Goal: Information Seeking & Learning: Learn about a topic

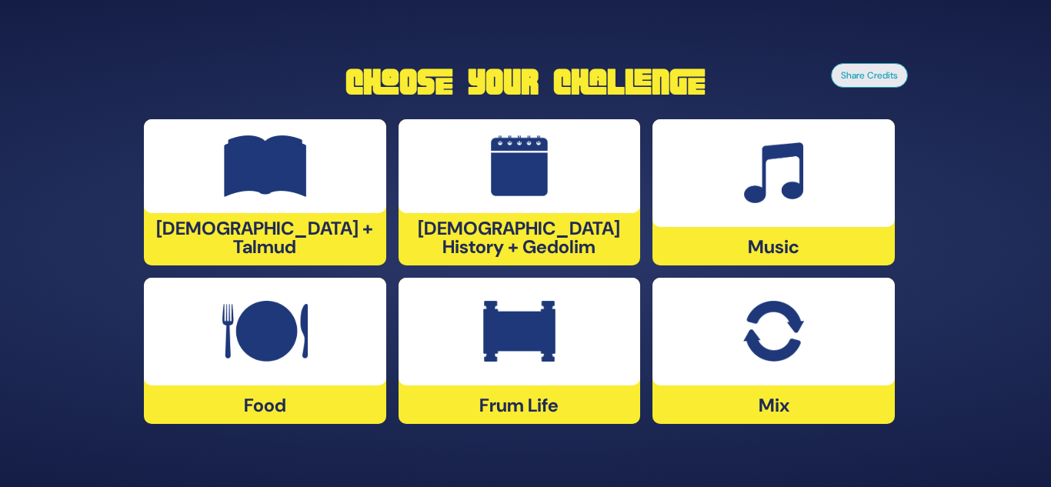
click at [802, 210] on div at bounding box center [773, 173] width 242 height 108
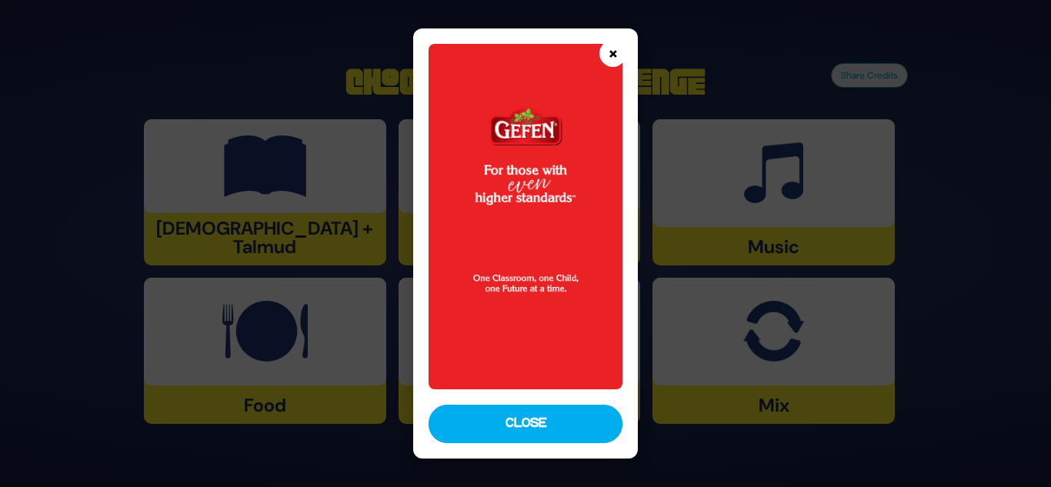
click at [610, 59] on button "×" at bounding box center [612, 53] width 27 height 27
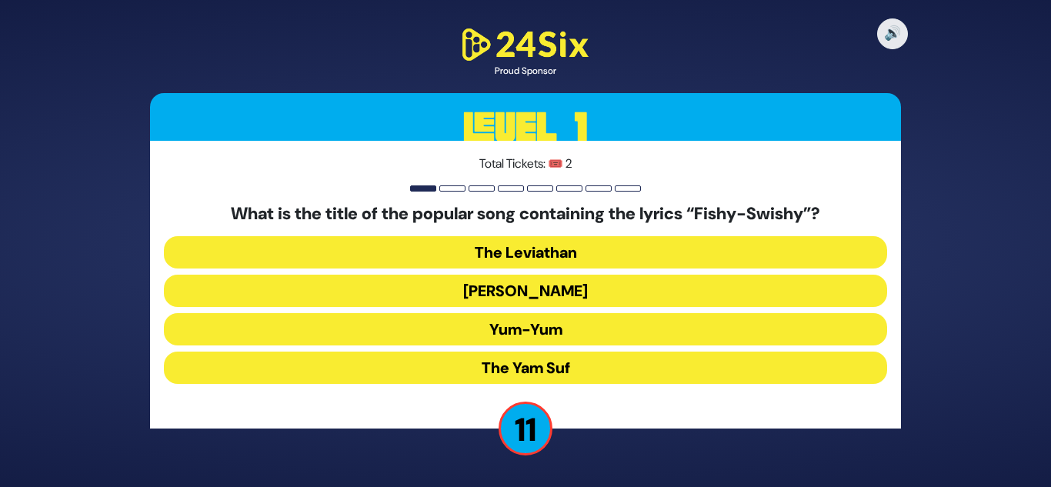
click at [550, 331] on button "Yum-Yum" at bounding box center [525, 329] width 723 height 32
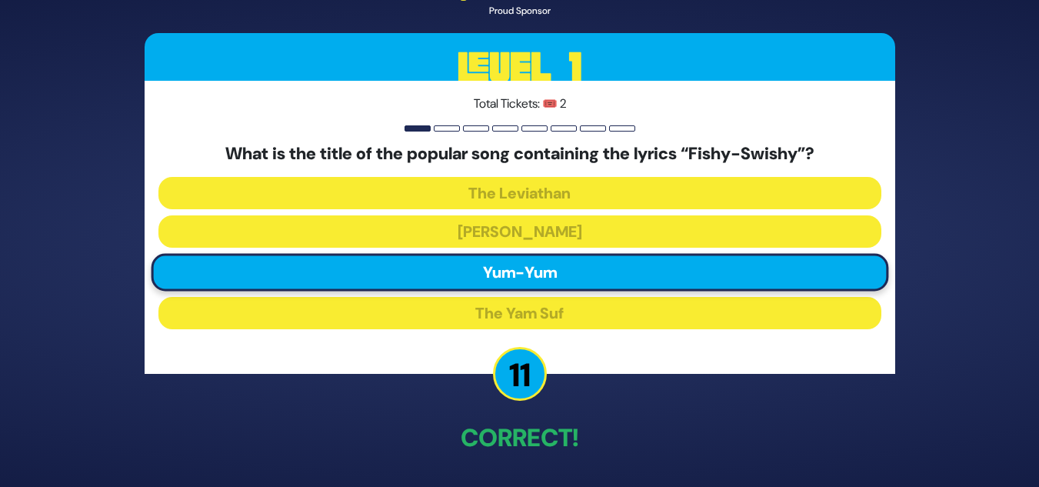
scroll to position [54, 0]
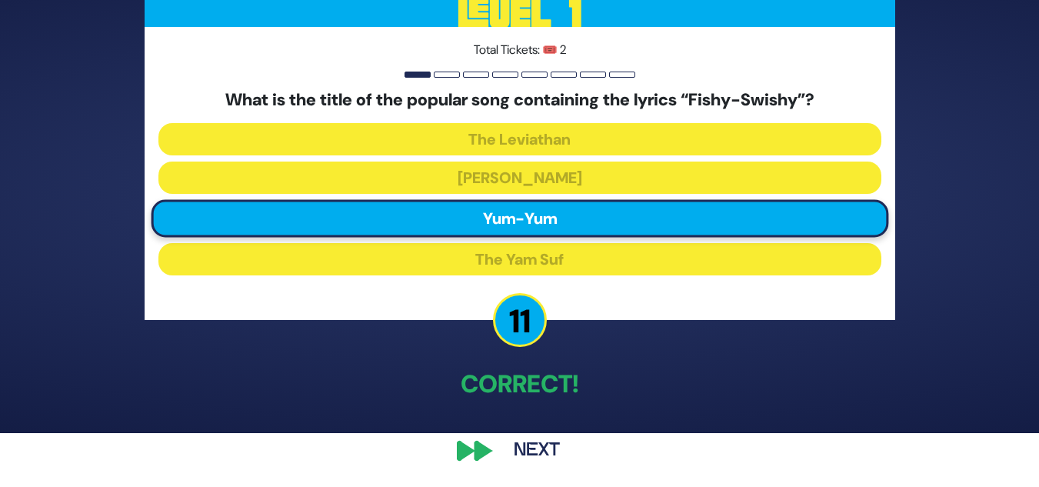
click at [466, 443] on div "🔊 Proud Sponsor Level 1 Total Tickets: 🎟️ 2 What is the title of the popular so…" at bounding box center [520, 190] width 788 height 594
click at [546, 448] on button "Next" at bounding box center [536, 450] width 89 height 35
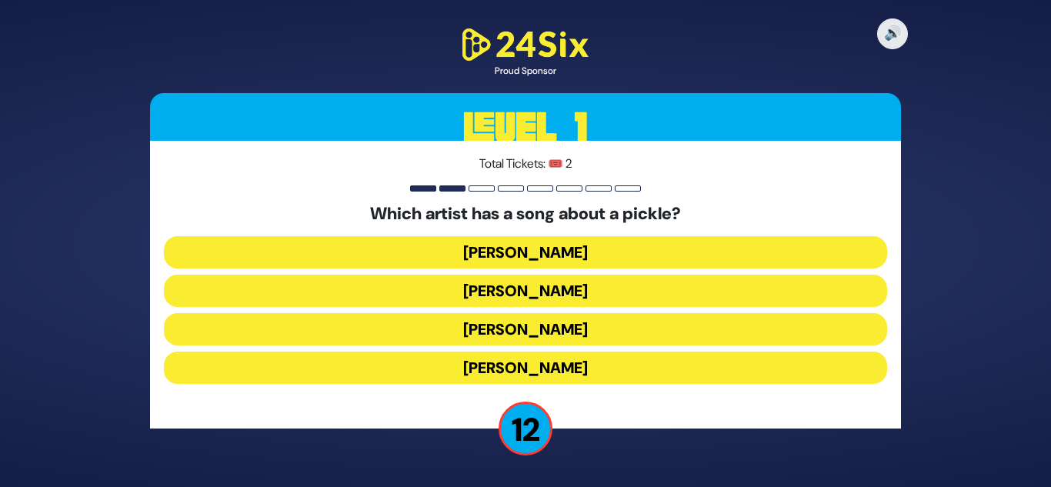
click at [587, 257] on button "[PERSON_NAME]" at bounding box center [525, 252] width 723 height 32
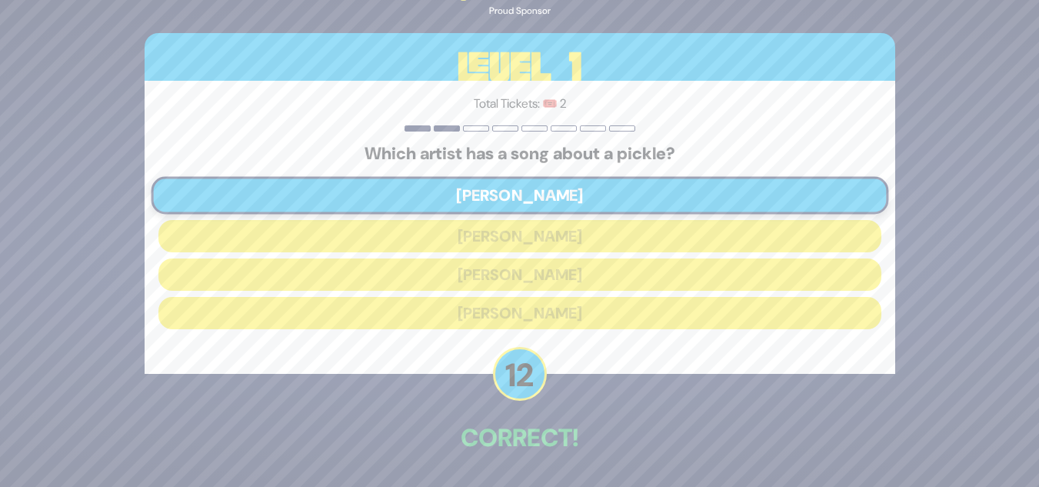
scroll to position [54, 0]
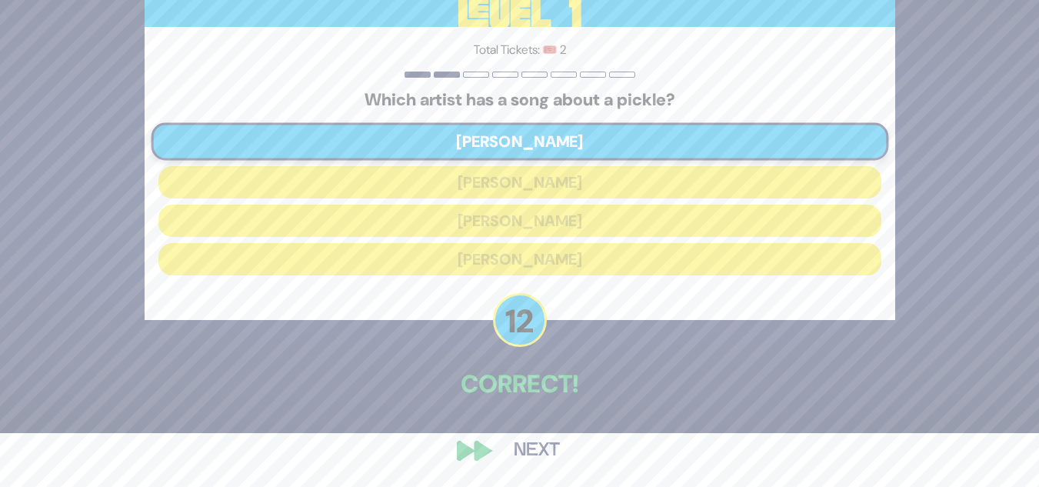
click at [541, 445] on button "Next" at bounding box center [536, 450] width 89 height 35
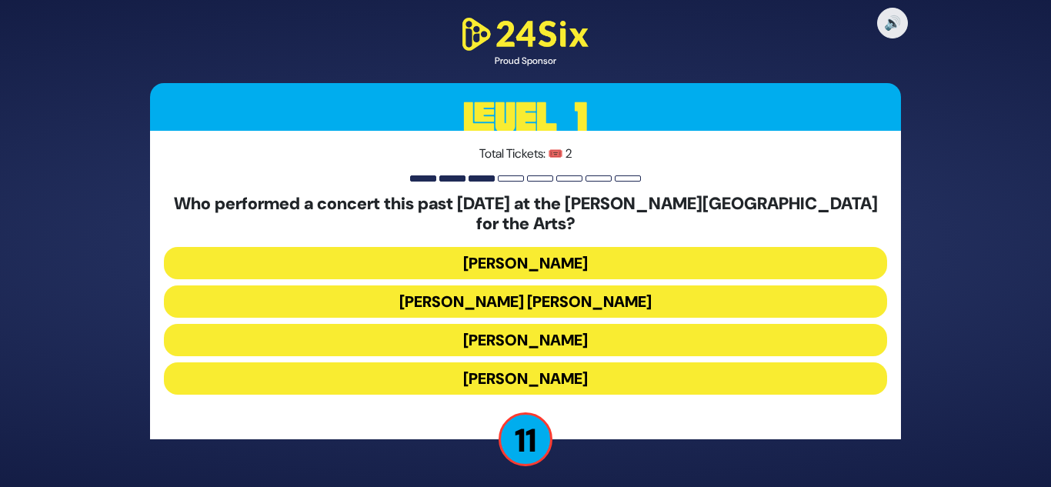
click at [561, 372] on button "[PERSON_NAME]" at bounding box center [525, 378] width 723 height 32
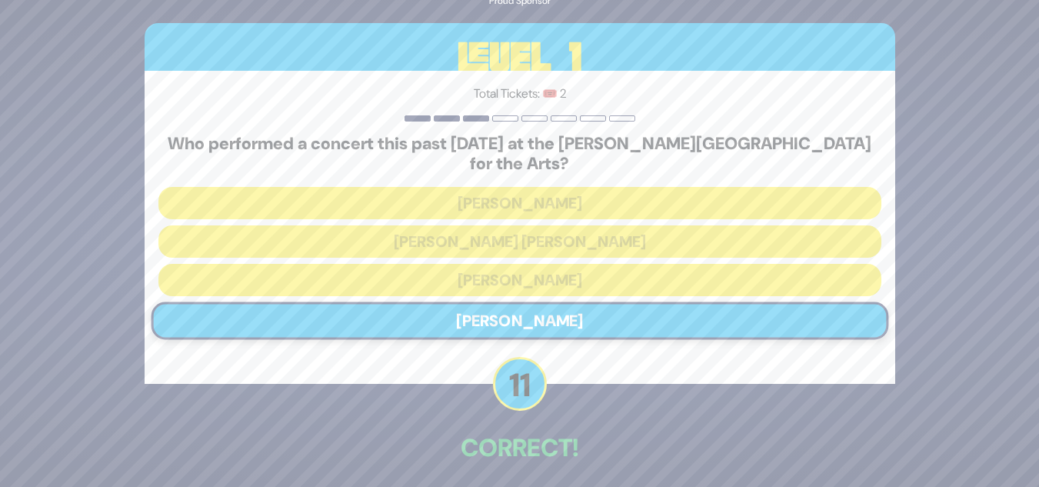
scroll to position [54, 0]
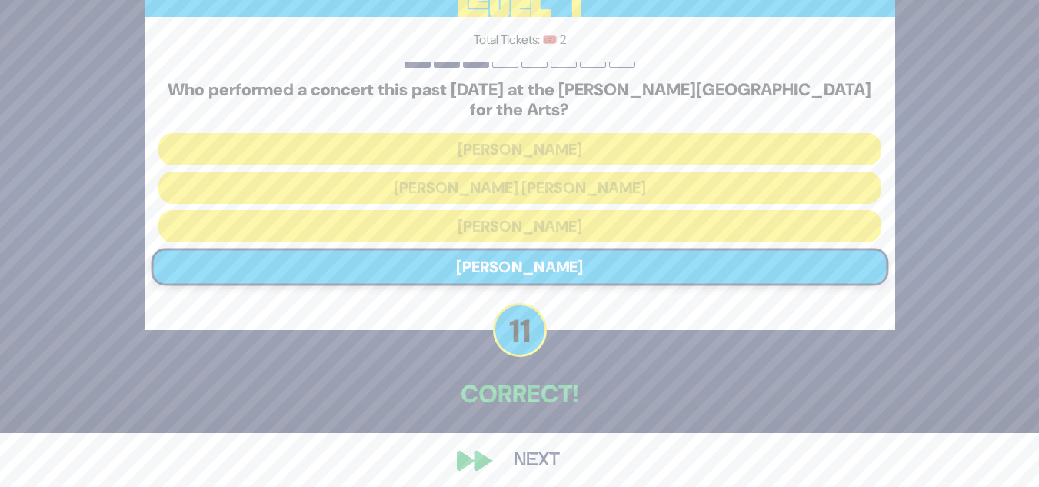
click at [547, 452] on button "Next" at bounding box center [536, 460] width 89 height 35
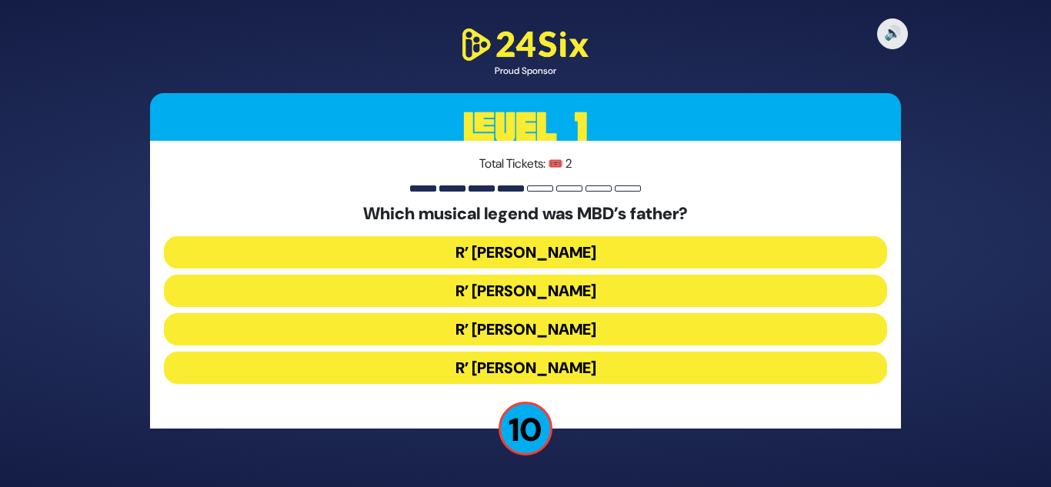
click at [535, 294] on button "R’ [PERSON_NAME]" at bounding box center [525, 291] width 723 height 32
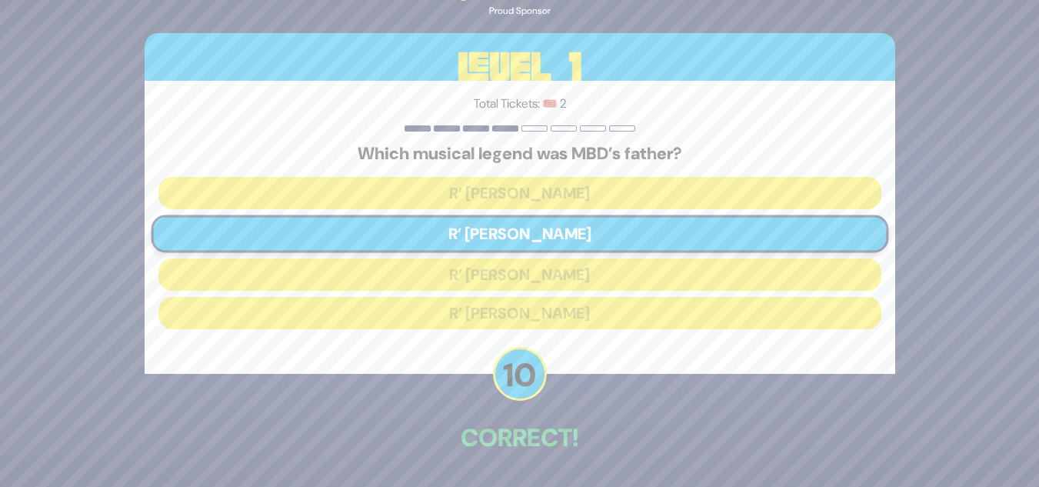
scroll to position [54, 0]
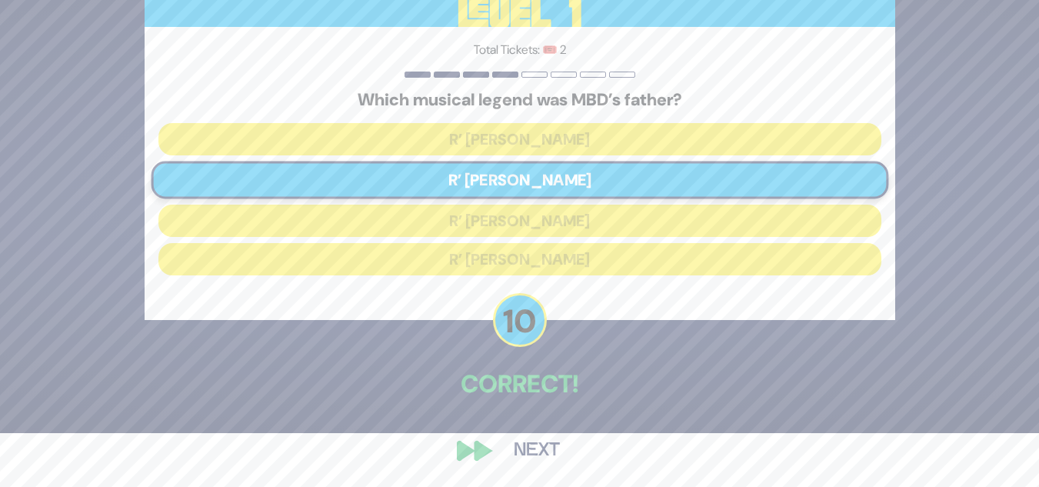
click at [541, 454] on button "Next" at bounding box center [536, 450] width 89 height 35
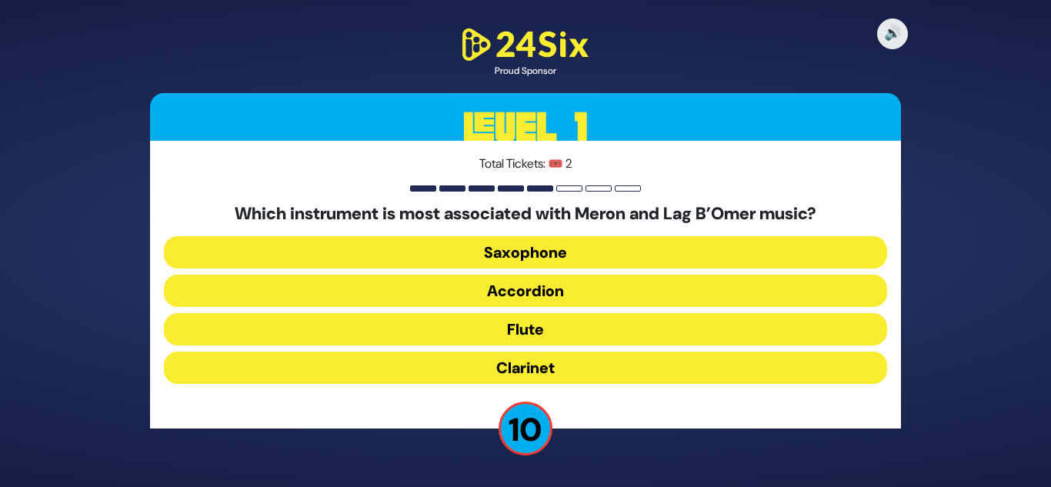
click at [539, 371] on button "Clarinet" at bounding box center [525, 368] width 723 height 32
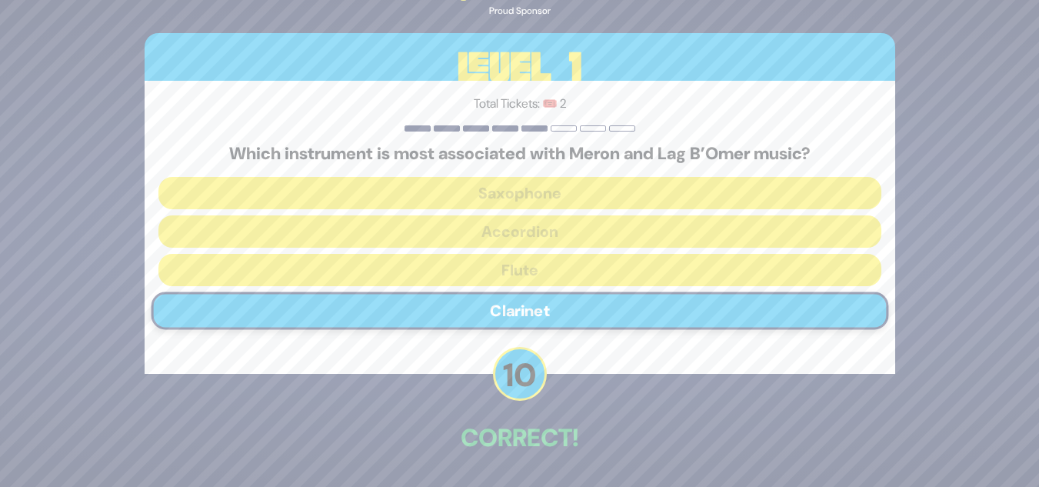
scroll to position [54, 0]
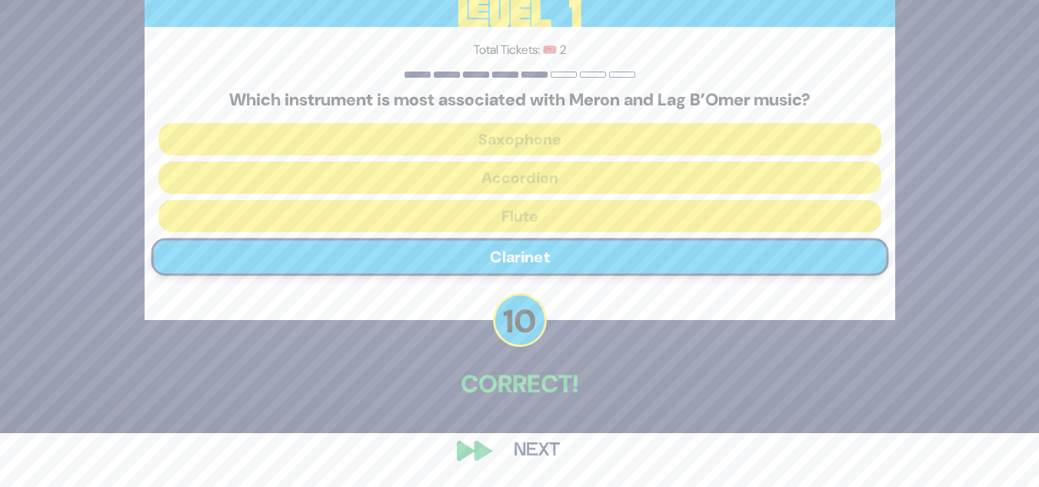
click at [535, 455] on button "Next" at bounding box center [536, 450] width 89 height 35
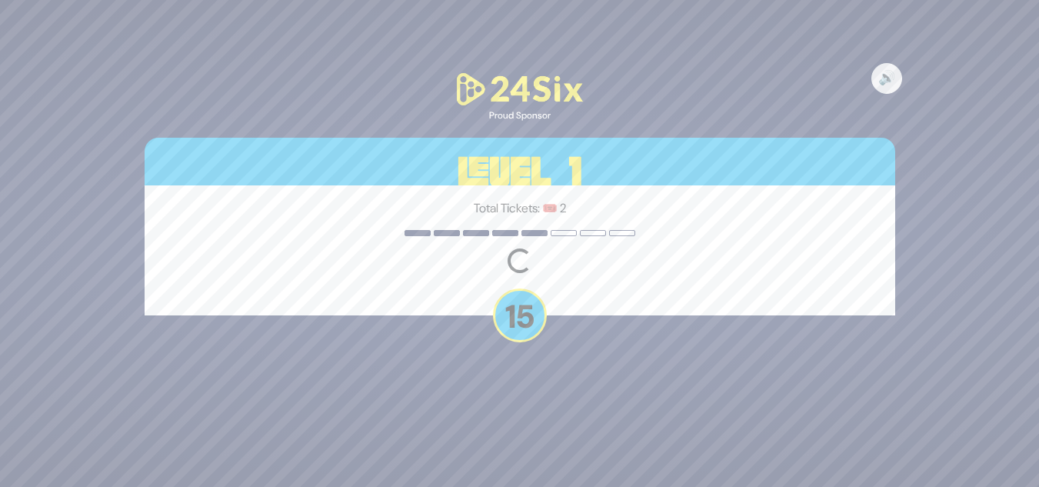
scroll to position [0, 0]
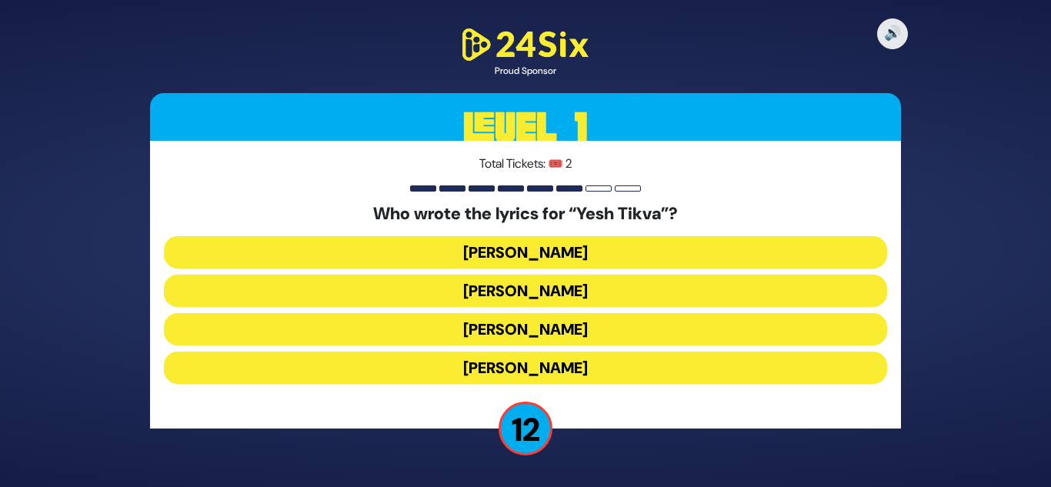
click at [525, 286] on button "[PERSON_NAME]" at bounding box center [525, 291] width 723 height 32
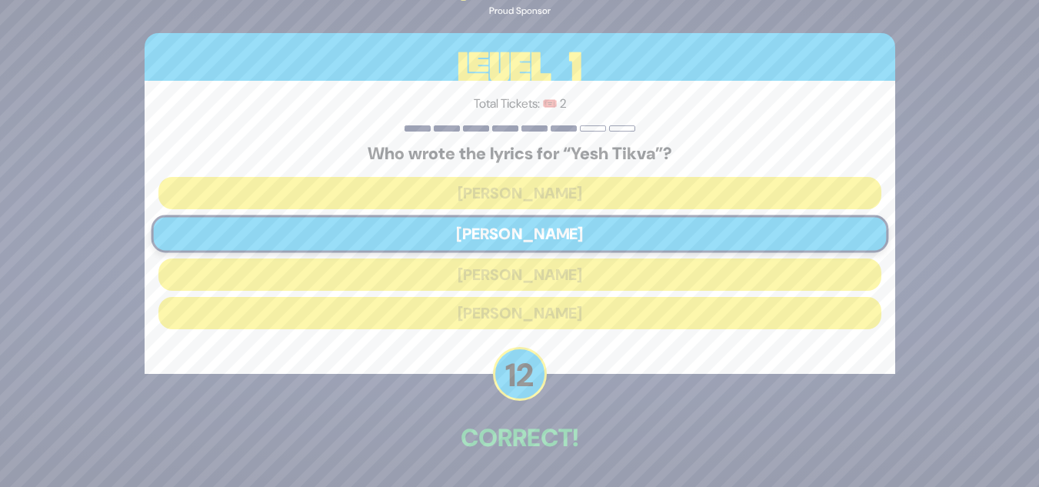
scroll to position [54, 0]
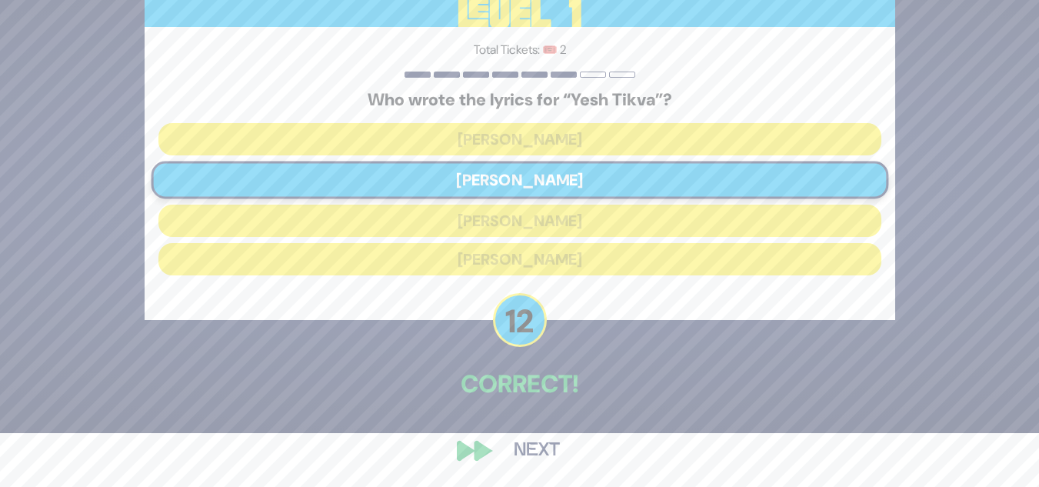
click at [550, 438] on button "Next" at bounding box center [536, 450] width 89 height 35
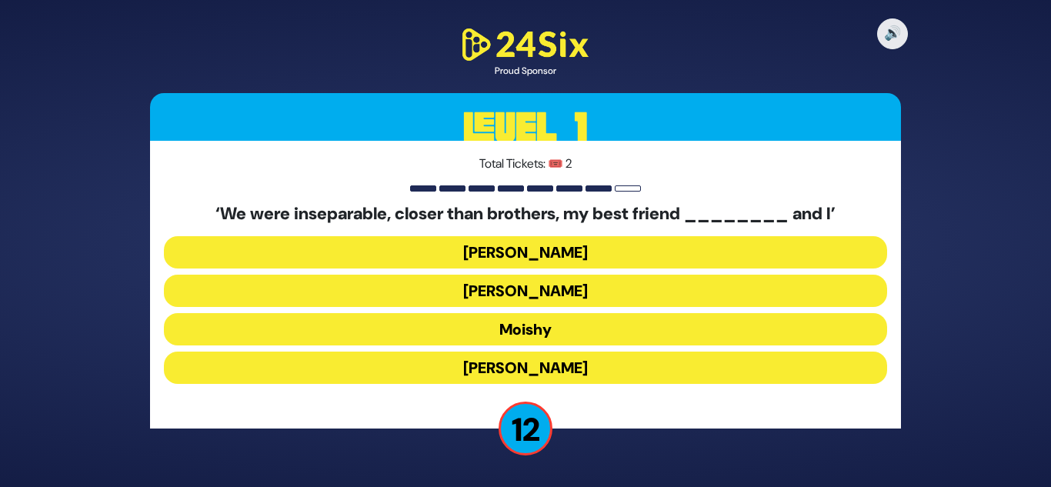
click at [516, 369] on button "[PERSON_NAME]" at bounding box center [525, 368] width 723 height 32
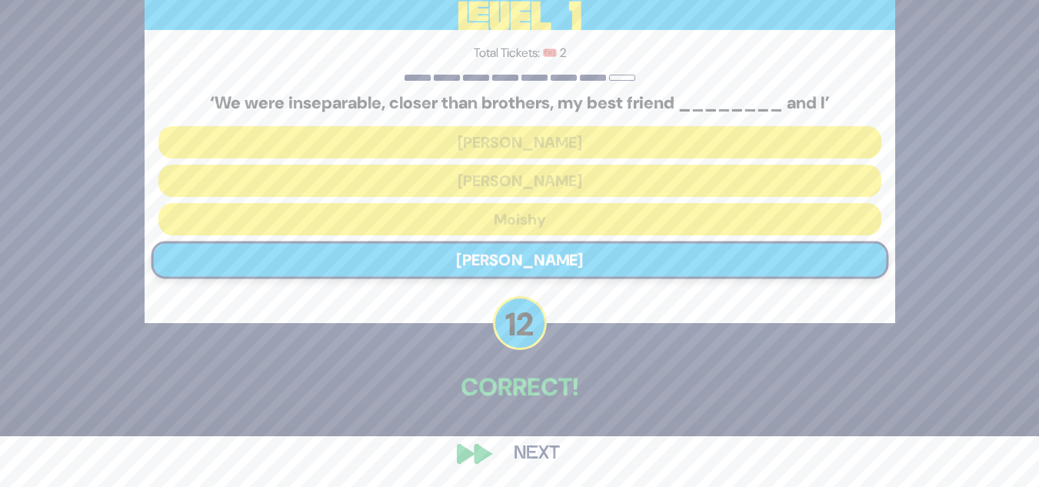
scroll to position [54, 0]
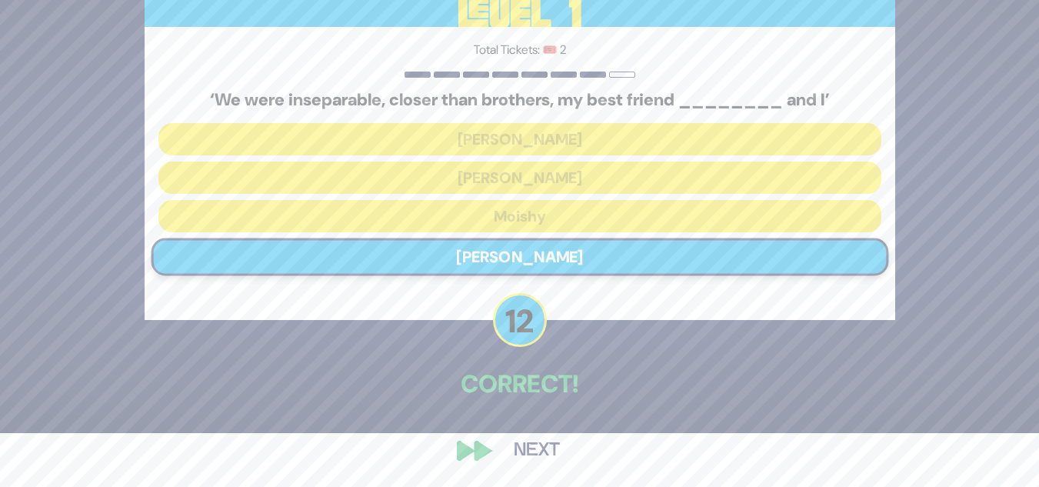
click at [540, 450] on button "Next" at bounding box center [536, 450] width 89 height 35
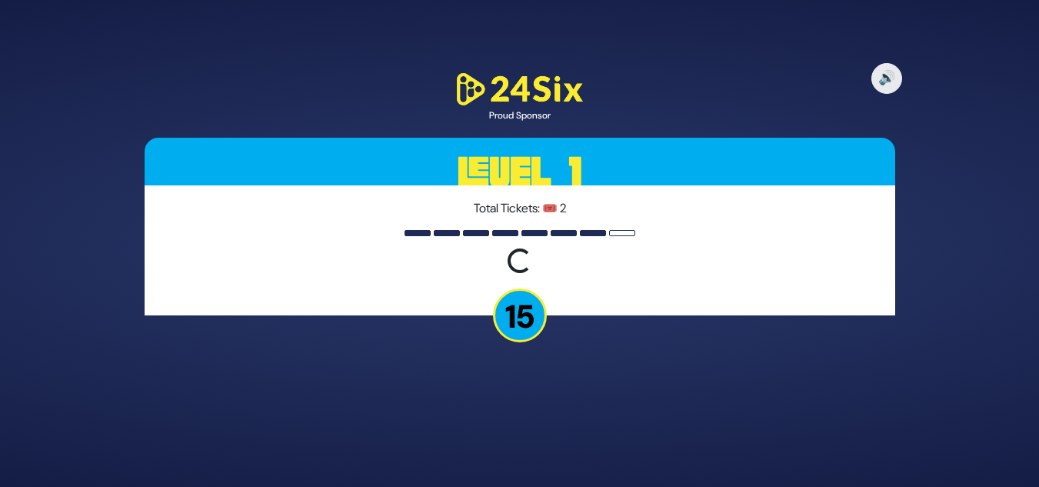
scroll to position [0, 0]
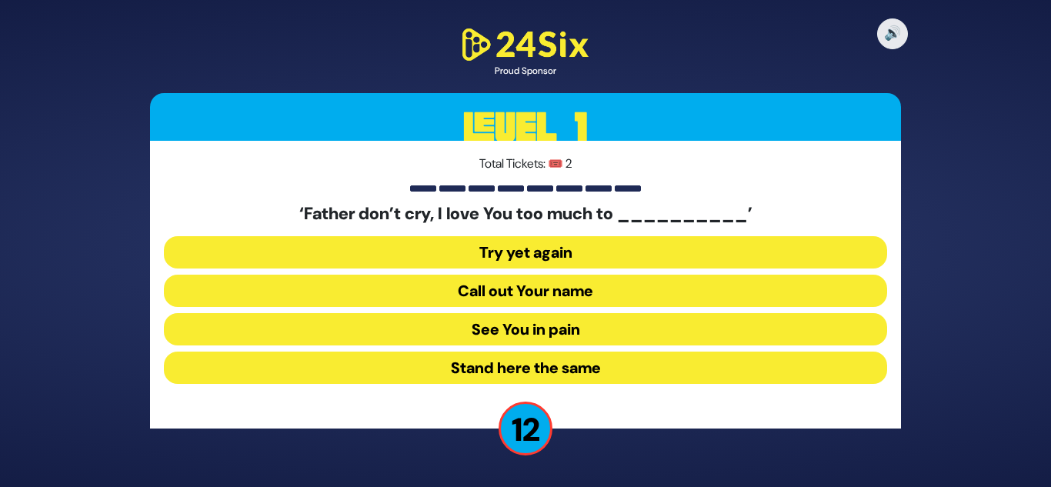
click at [572, 332] on button "See You in pain" at bounding box center [525, 329] width 723 height 32
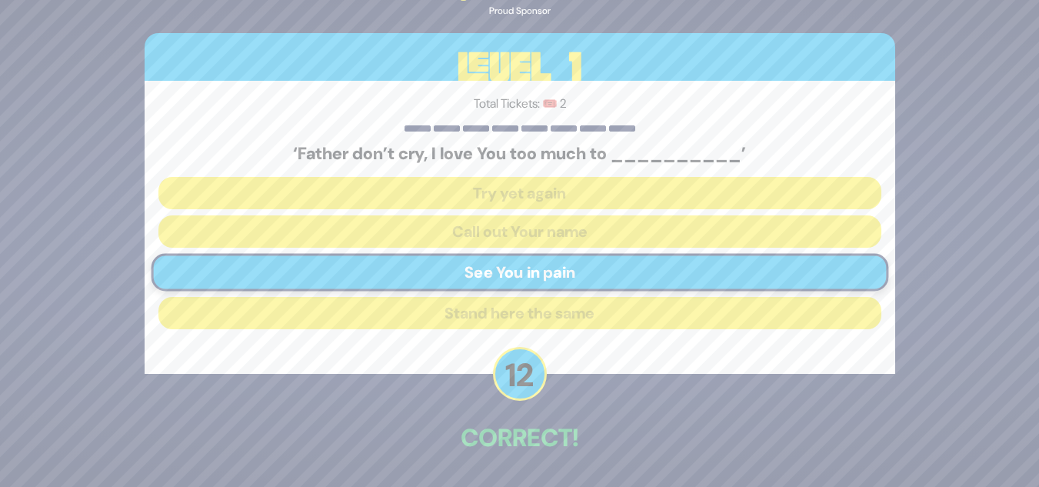
scroll to position [54, 0]
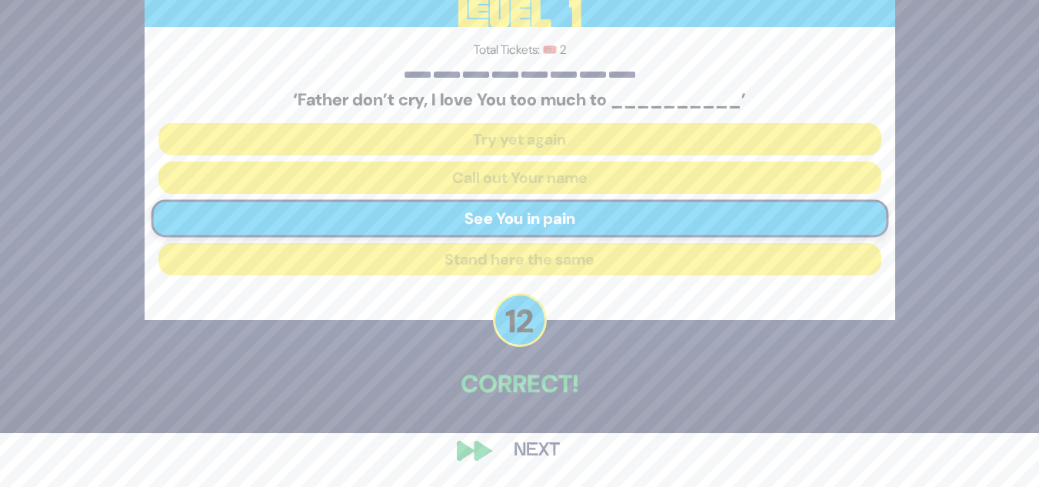
click at [550, 450] on button "Next" at bounding box center [536, 450] width 89 height 35
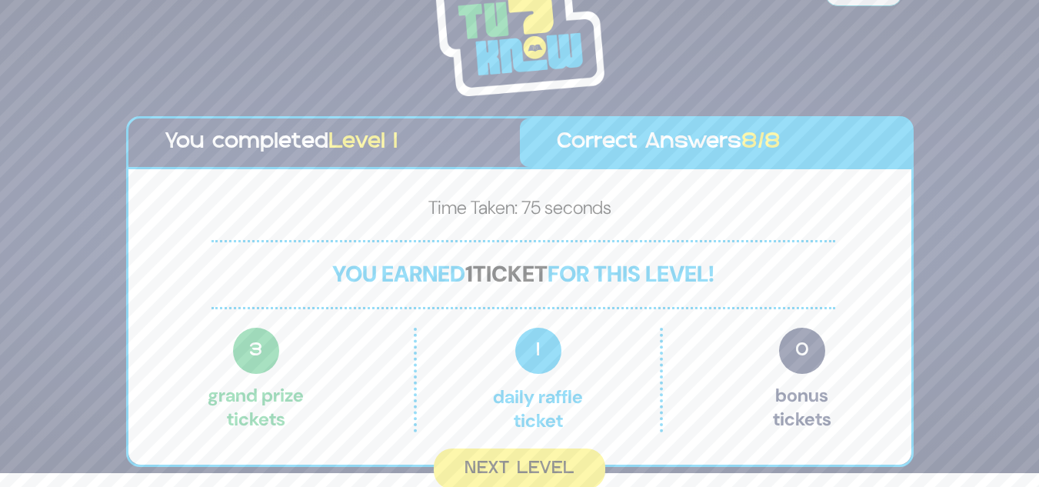
scroll to position [16, 0]
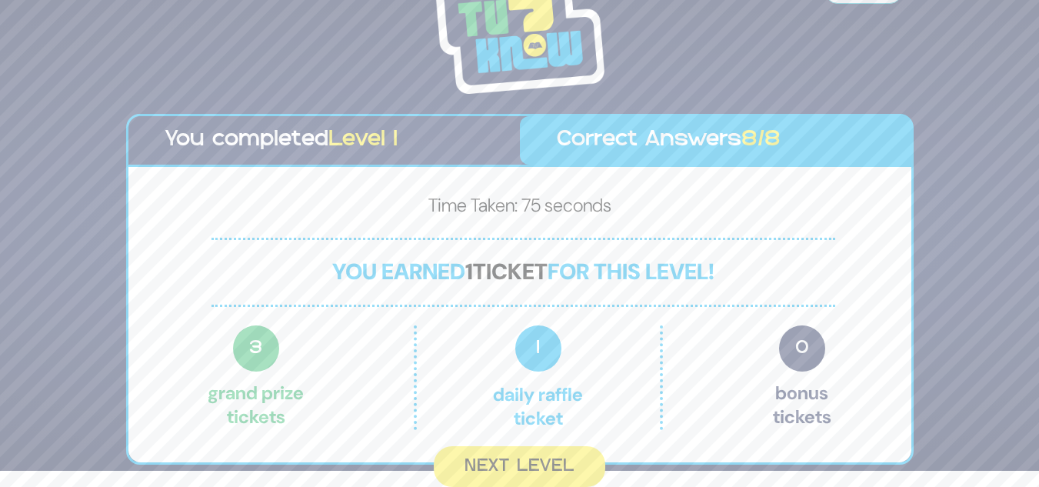
drag, startPoint x: 1039, startPoint y: 173, endPoint x: 1050, endPoint y: 245, distance: 72.5
click at [1039, 245] on html "Share Credits You completed Level 1 Correct Answers 8/8 Time Taken: 75 seconds …" at bounding box center [519, 227] width 1039 height 487
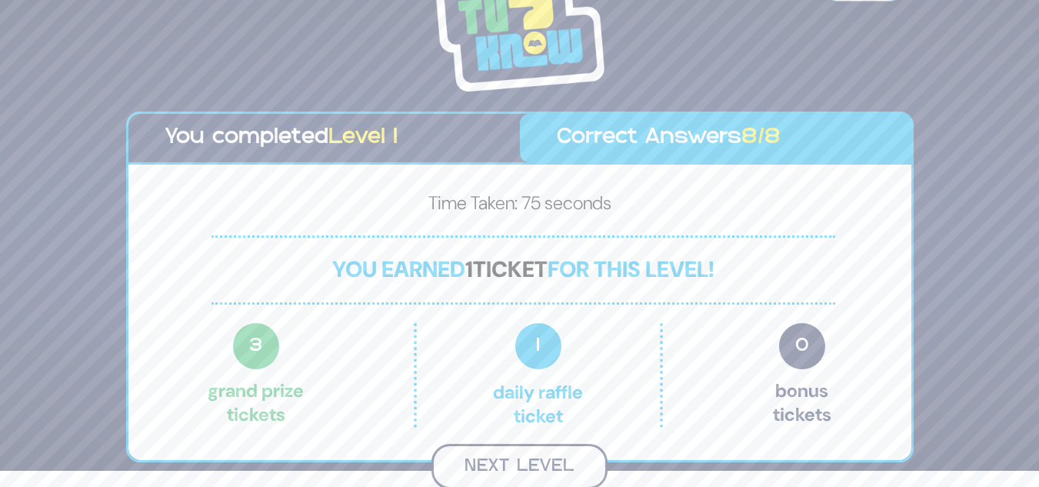
scroll to position [14, 0]
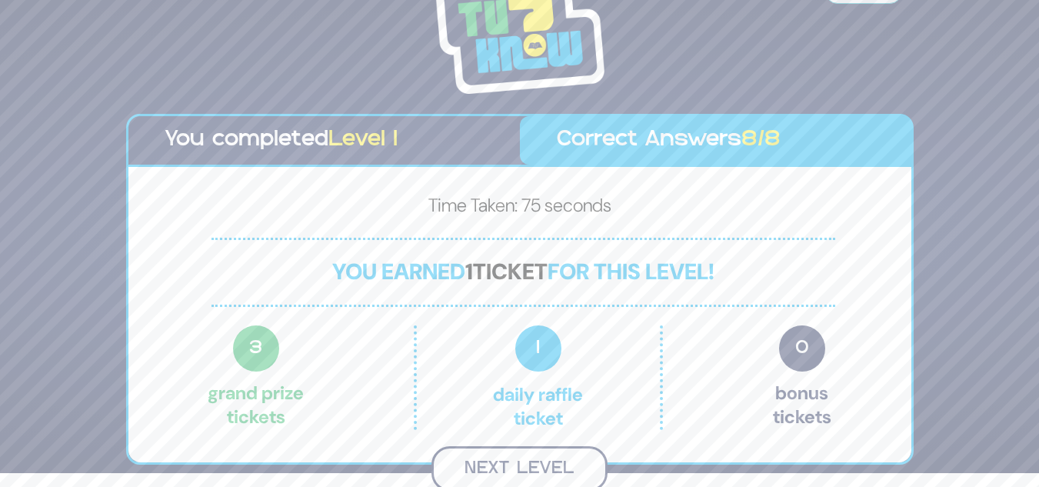
click at [539, 455] on button "Next Level" at bounding box center [520, 468] width 176 height 45
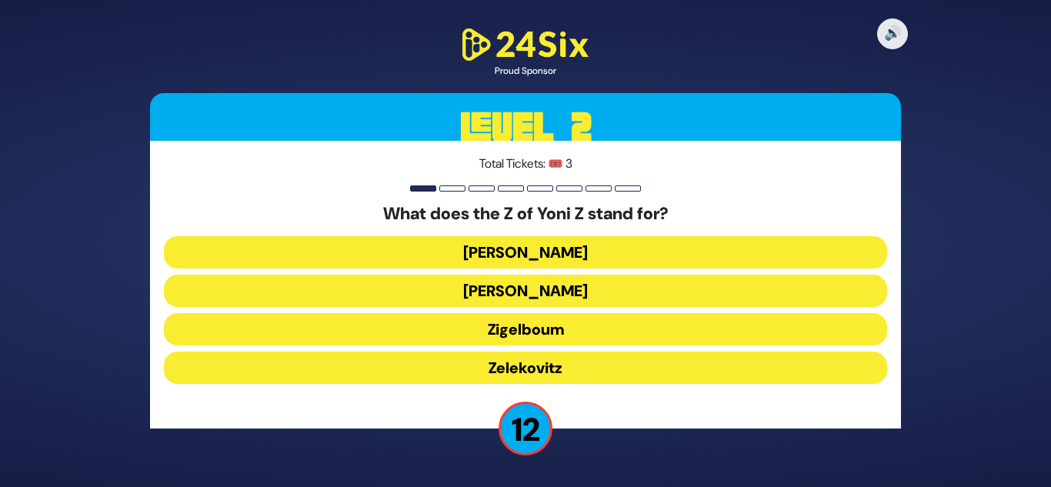
click at [545, 325] on button "Zigelboum" at bounding box center [525, 329] width 723 height 32
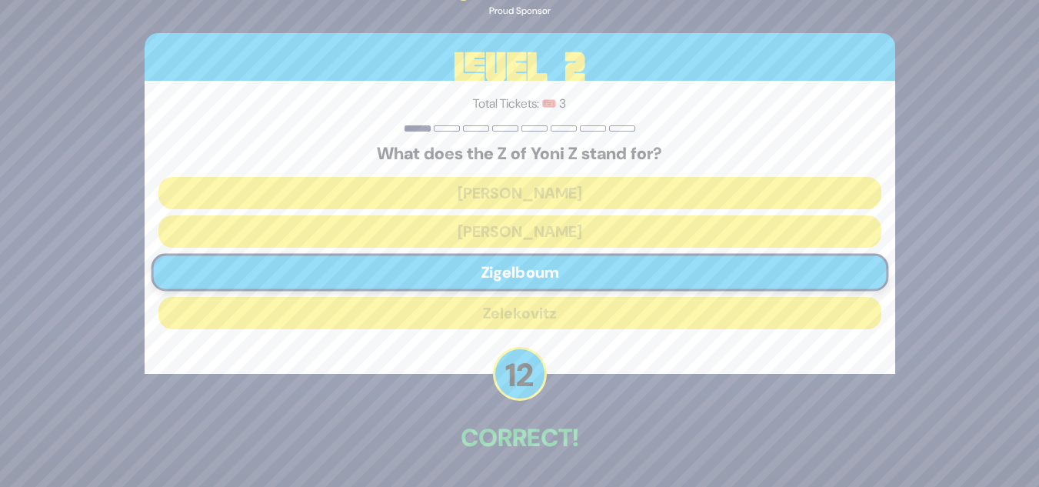
scroll to position [54, 0]
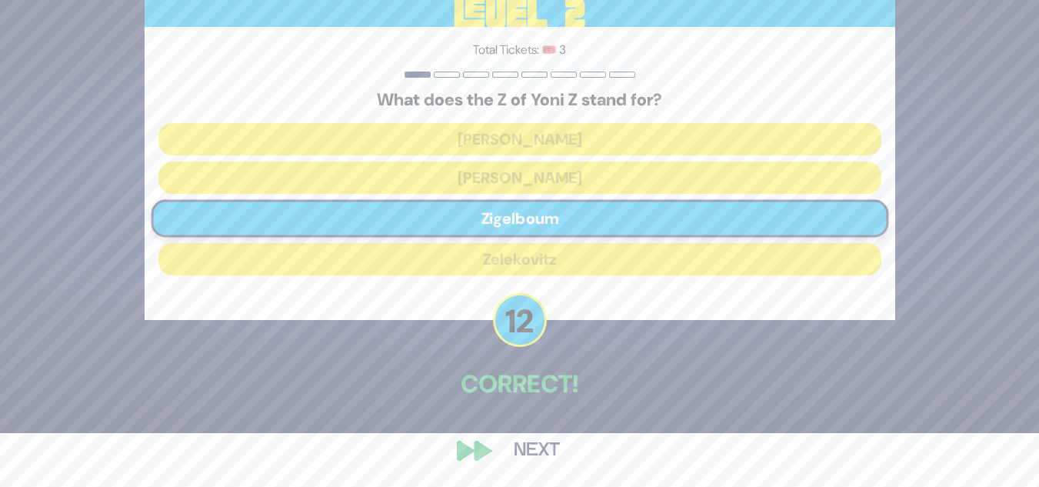
click at [536, 449] on button "Next" at bounding box center [536, 450] width 89 height 35
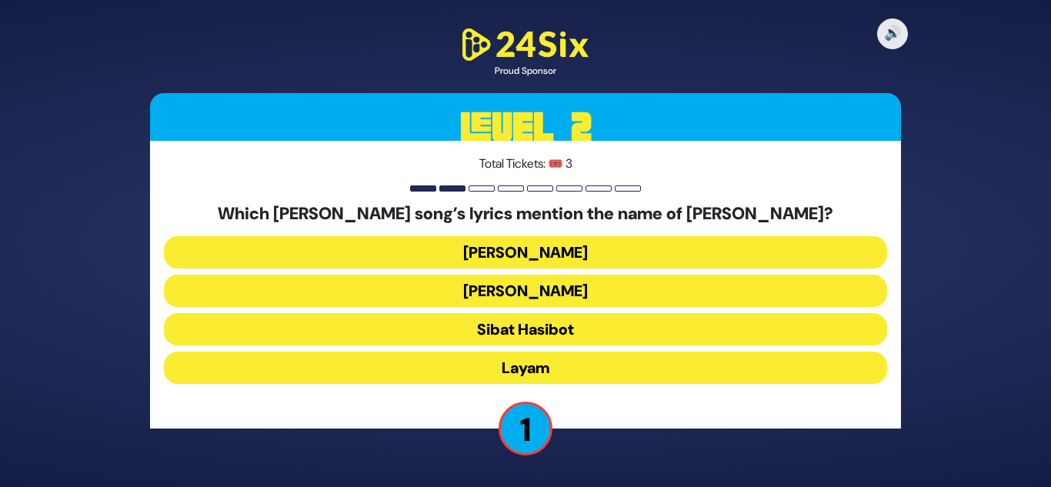
click at [522, 364] on button "Layam" at bounding box center [525, 368] width 723 height 32
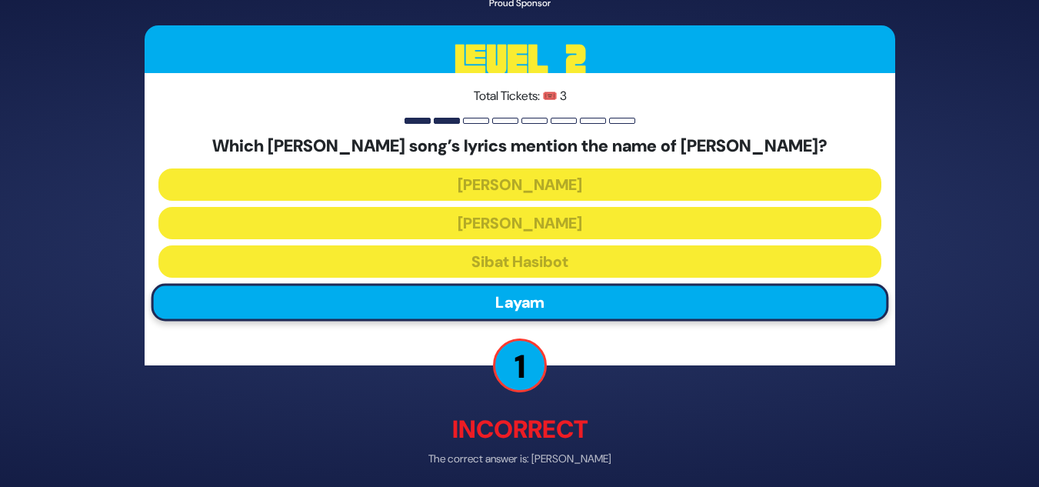
scroll to position [62, 0]
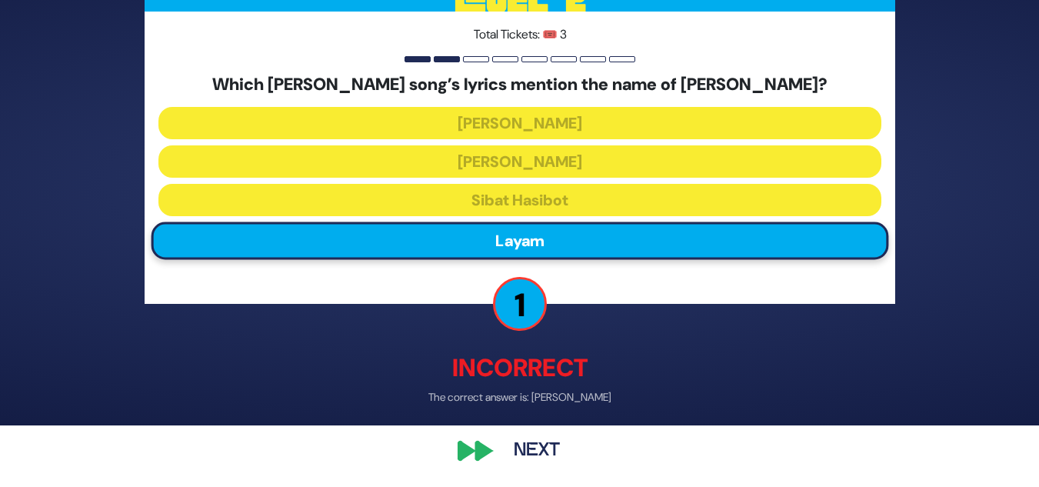
click at [536, 451] on button "Next" at bounding box center [536, 450] width 89 height 35
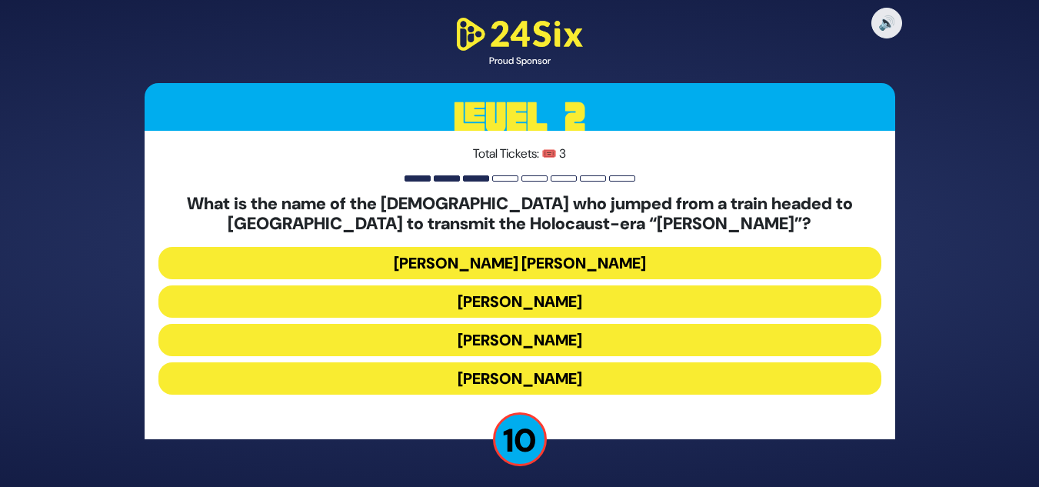
click at [573, 304] on button "[PERSON_NAME]" at bounding box center [519, 301] width 723 height 32
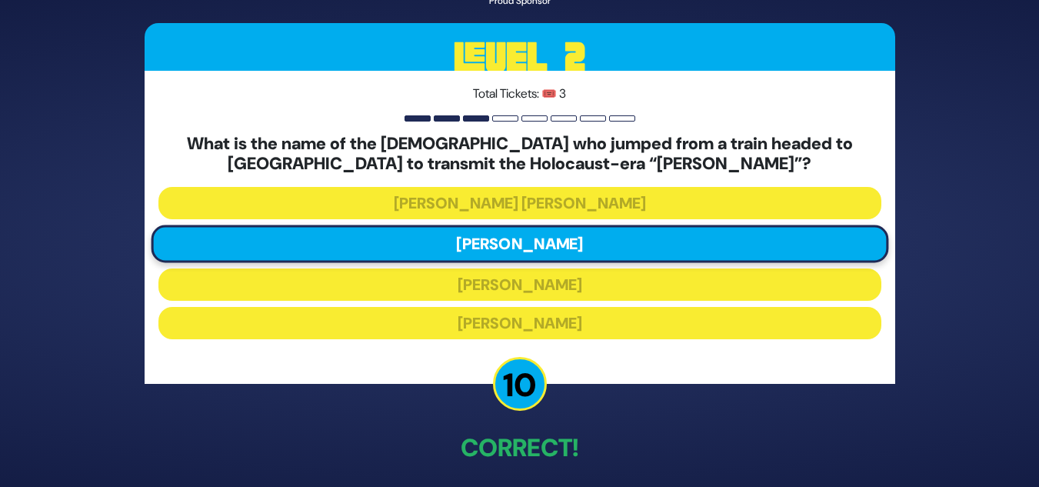
scroll to position [64, 0]
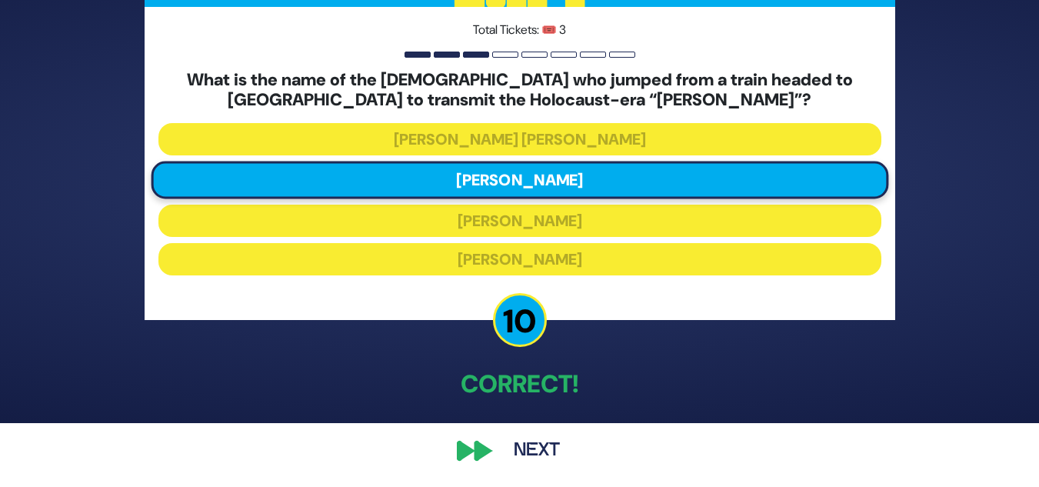
click at [532, 451] on button "Next" at bounding box center [536, 450] width 89 height 35
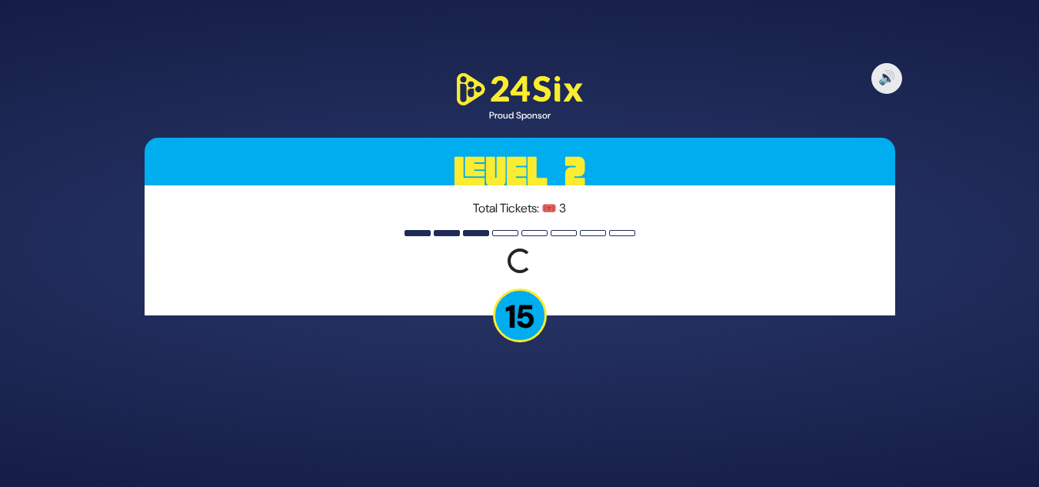
scroll to position [0, 0]
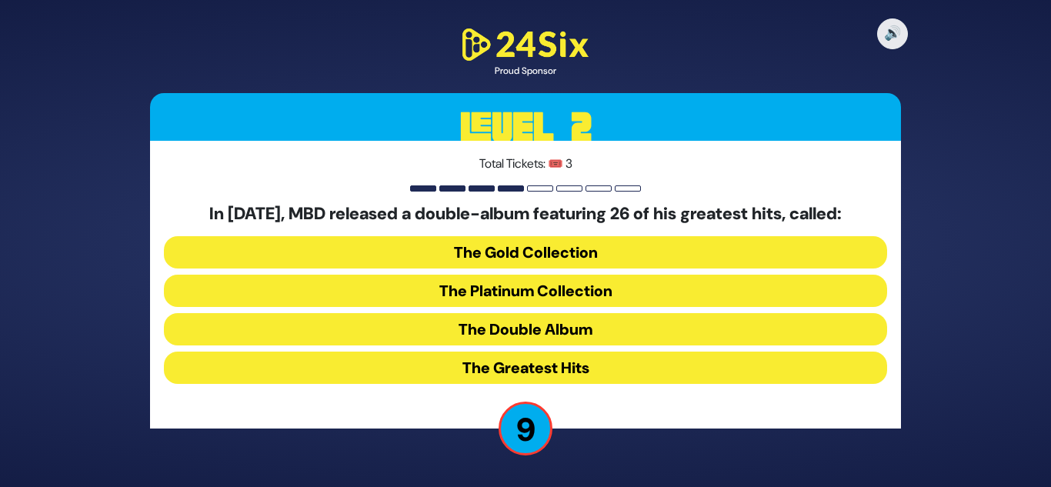
click at [562, 289] on button "The Platinum Collection" at bounding box center [525, 291] width 723 height 32
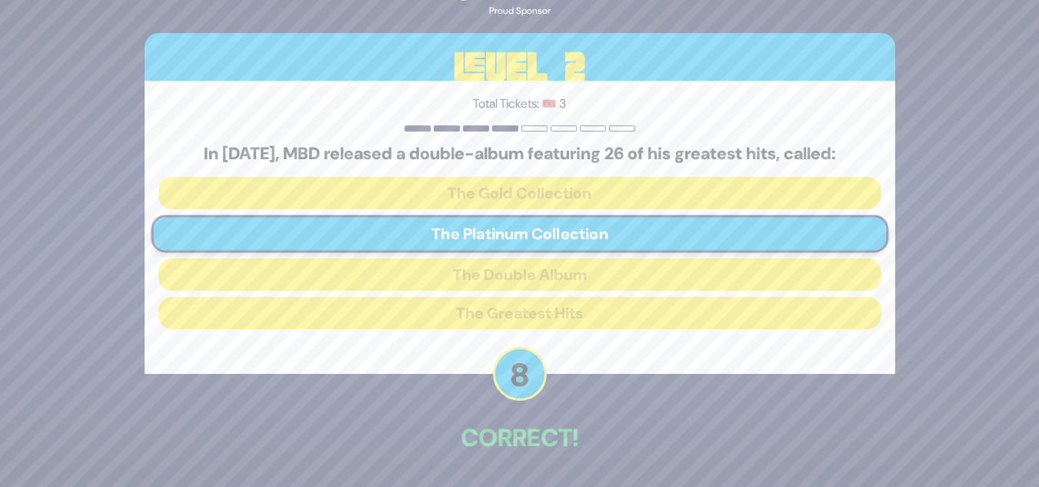
scroll to position [54, 0]
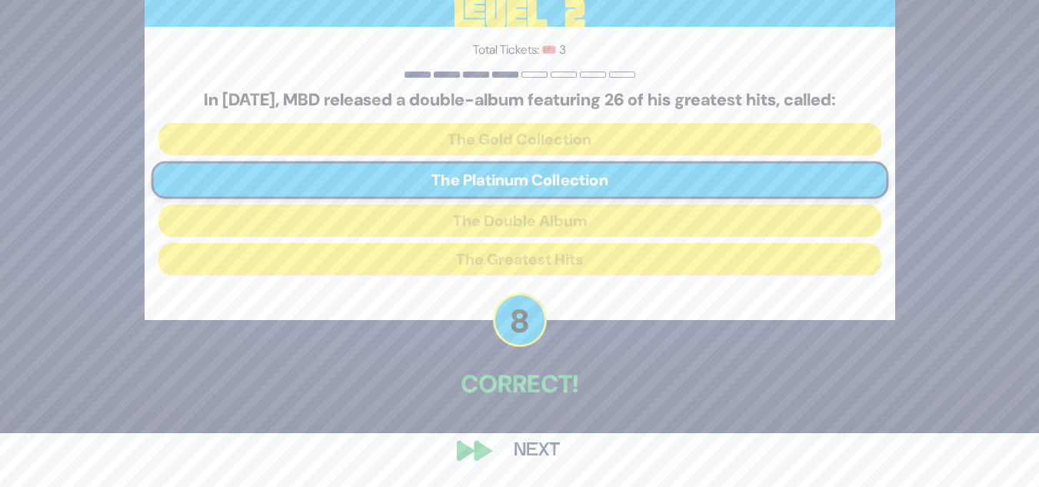
click at [547, 451] on button "Next" at bounding box center [536, 450] width 89 height 35
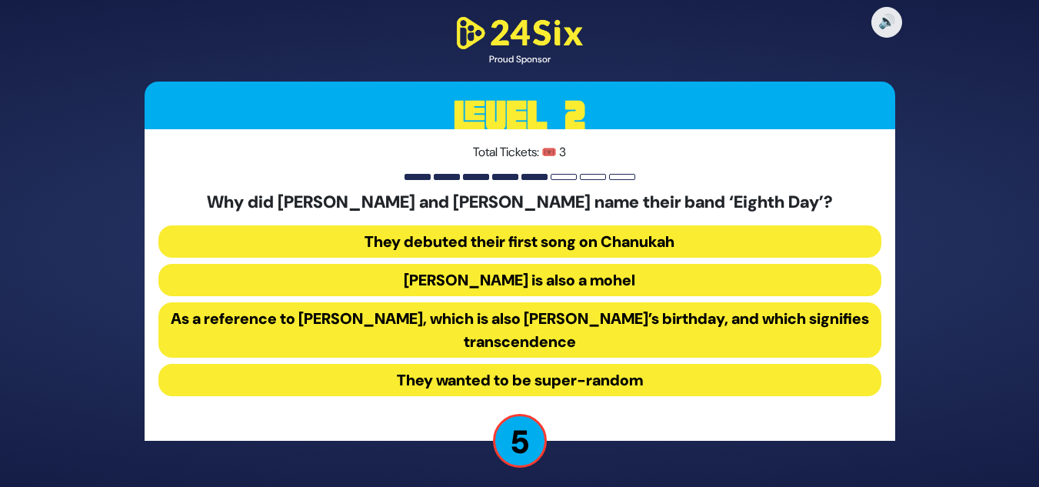
click at [599, 320] on button "As a reference to [PERSON_NAME], which is also [PERSON_NAME]’s birthday, and wh…" at bounding box center [519, 329] width 723 height 55
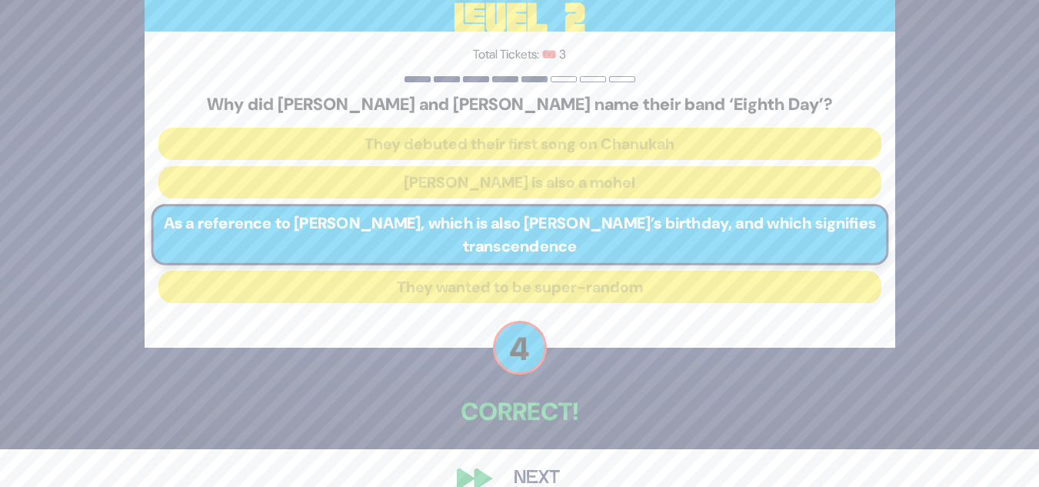
scroll to position [44, 0]
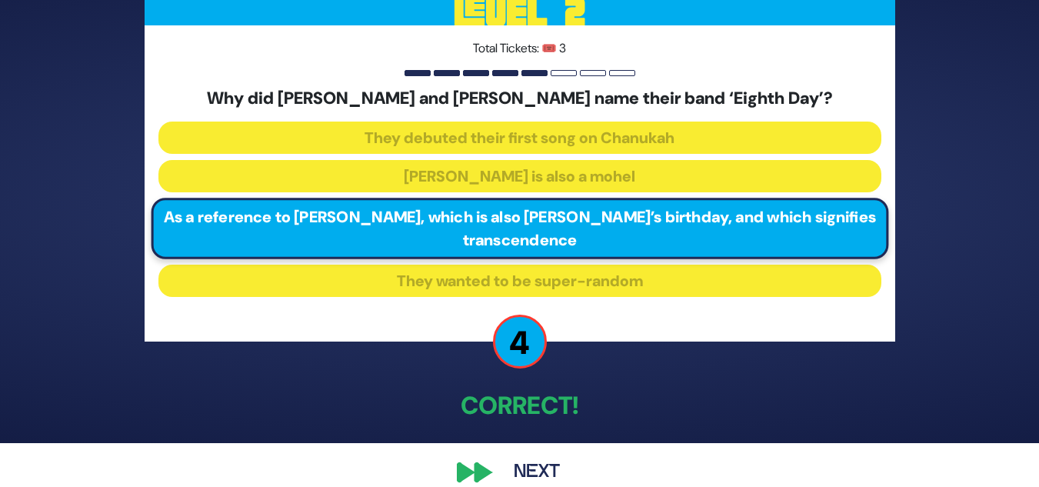
click at [526, 472] on button "Next" at bounding box center [536, 472] width 89 height 35
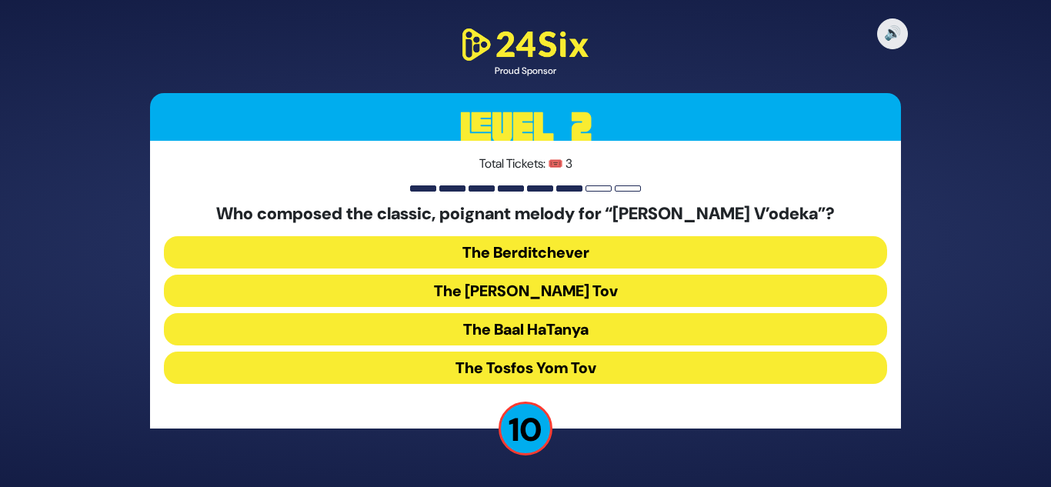
click at [571, 321] on button "The Baal HaTanya" at bounding box center [525, 329] width 723 height 32
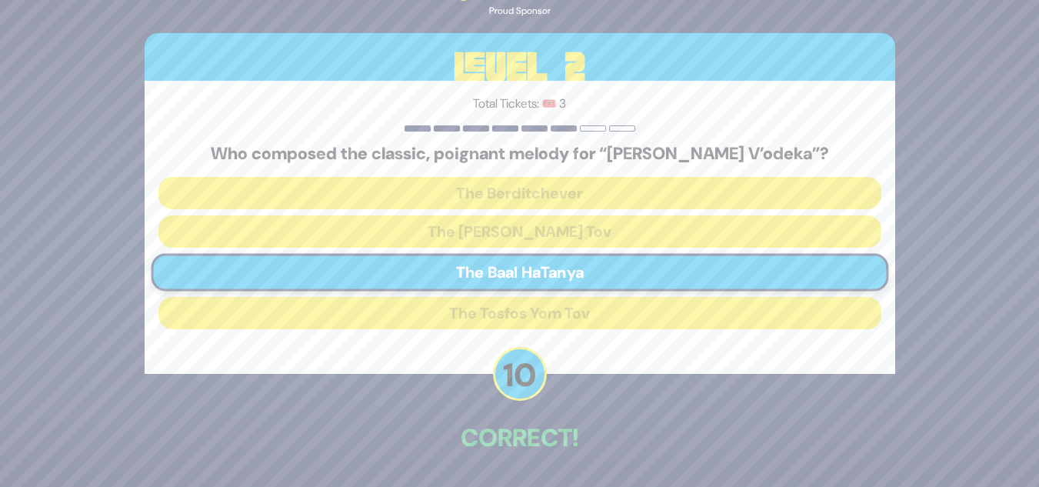
scroll to position [54, 0]
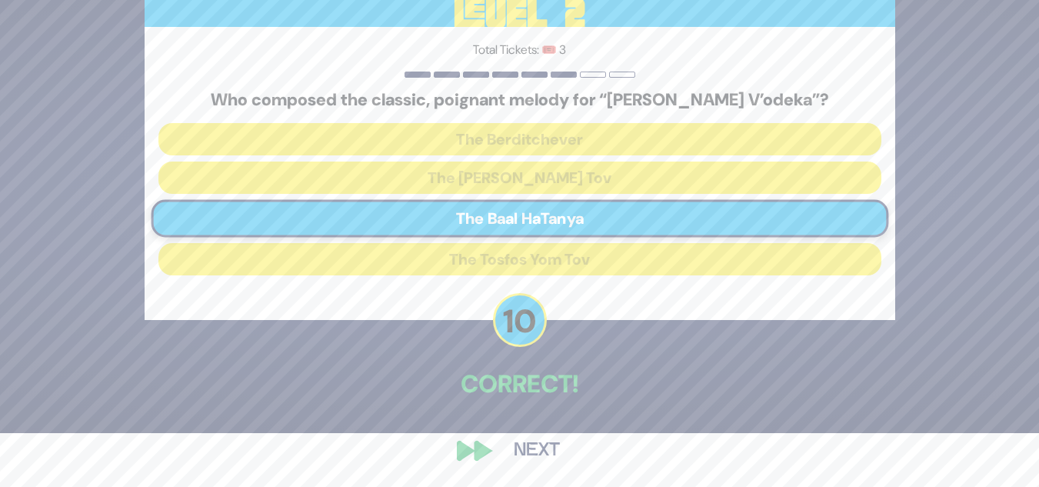
click at [526, 452] on button "Next" at bounding box center [536, 450] width 89 height 35
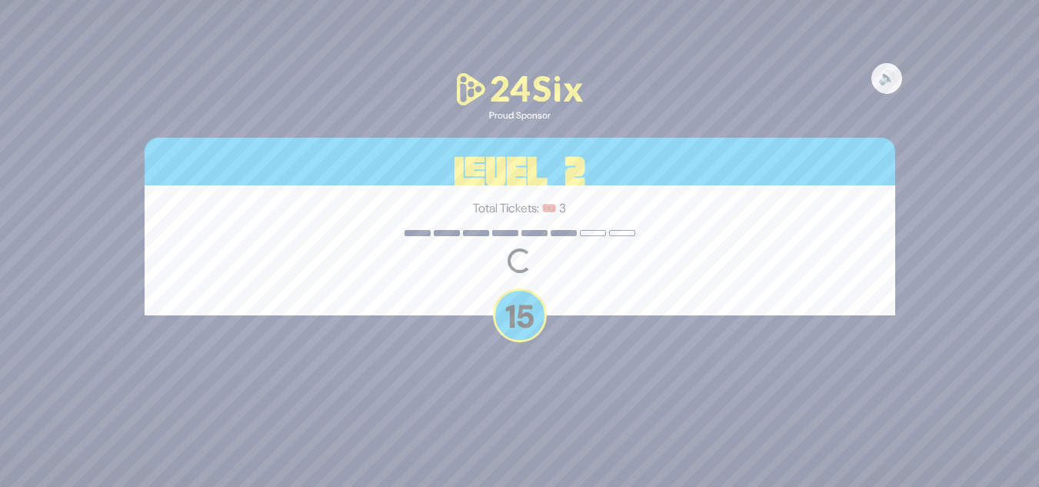
scroll to position [0, 0]
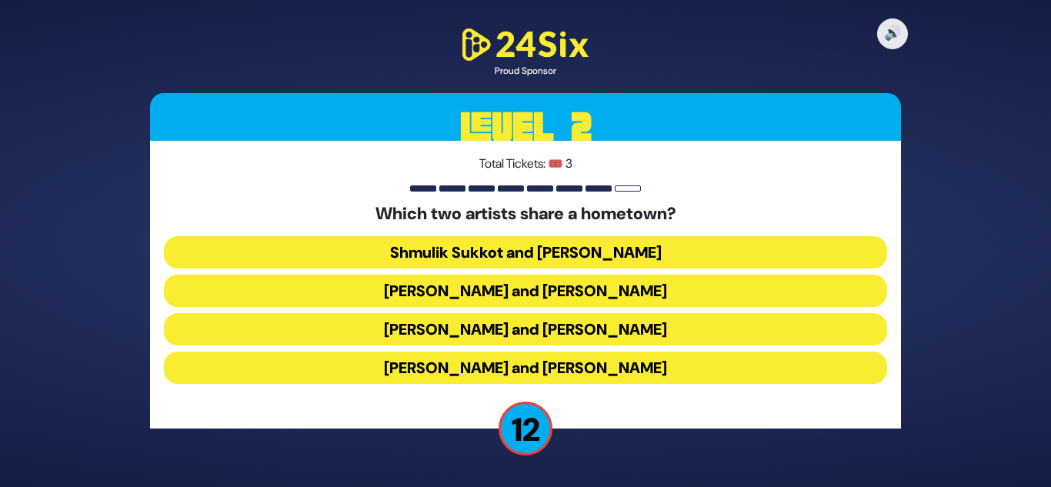
click at [604, 289] on button "[PERSON_NAME] and [PERSON_NAME]" at bounding box center [525, 291] width 723 height 32
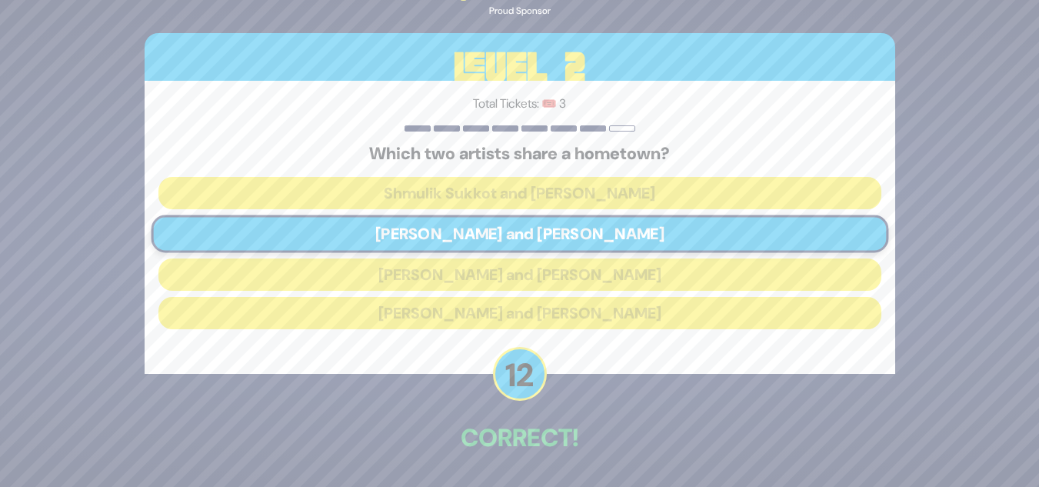
scroll to position [54, 0]
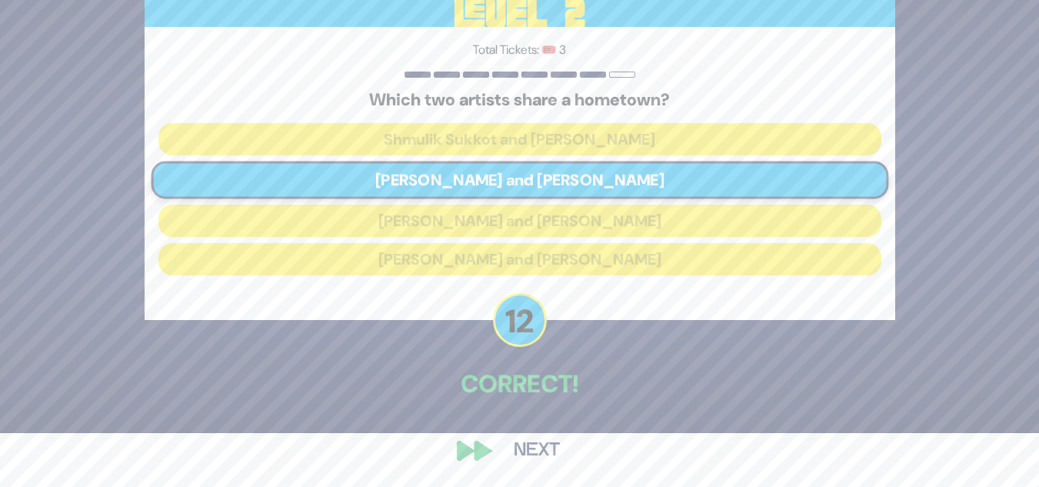
click at [532, 450] on button "Next" at bounding box center [536, 450] width 89 height 35
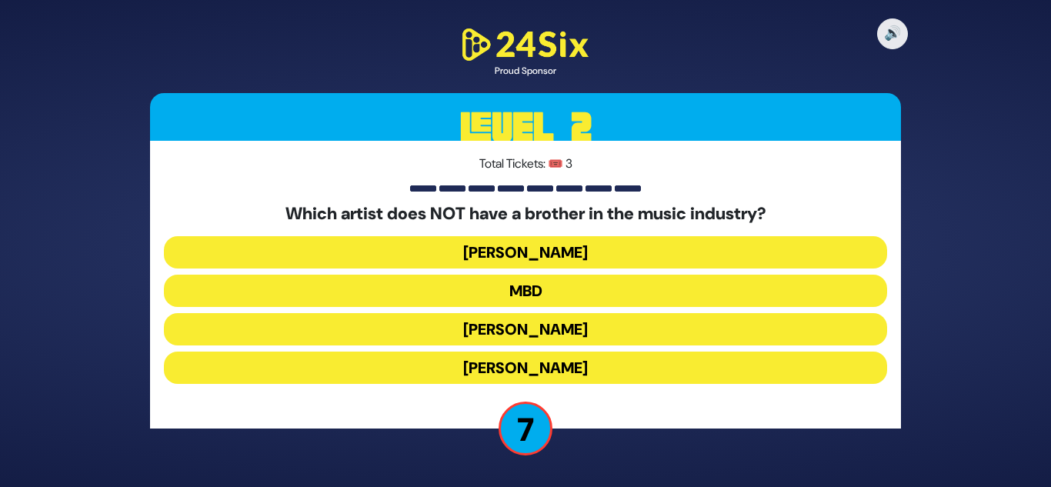
click at [562, 368] on button "[PERSON_NAME]" at bounding box center [525, 368] width 723 height 32
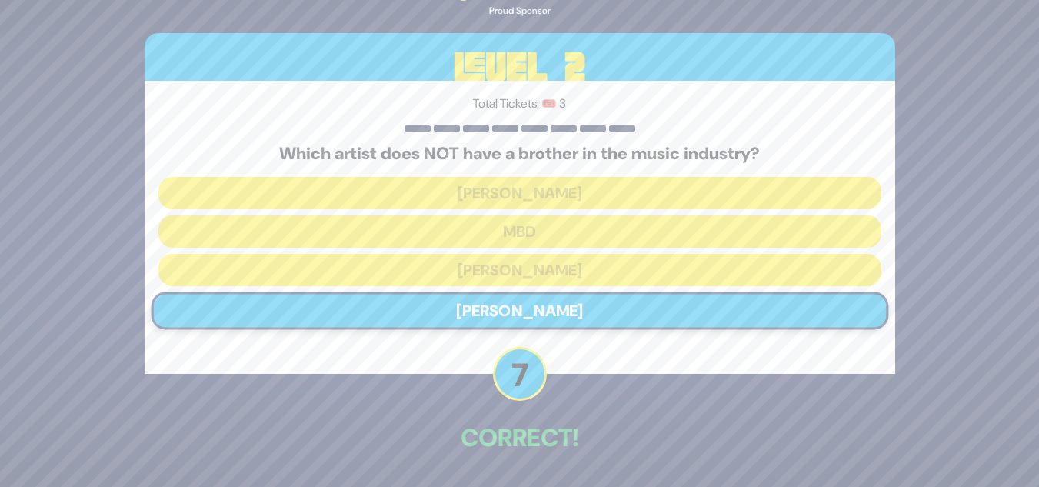
scroll to position [54, 0]
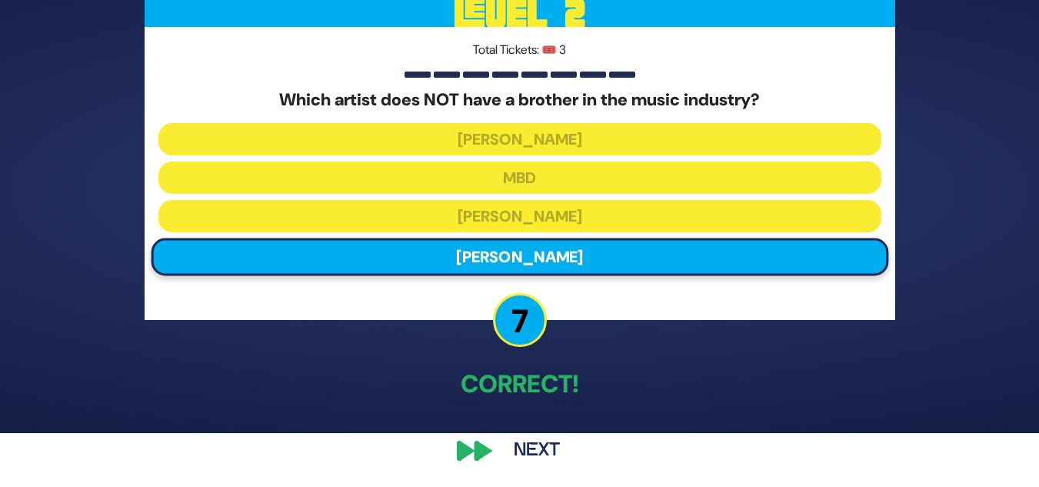
click at [530, 449] on button "Next" at bounding box center [536, 450] width 89 height 35
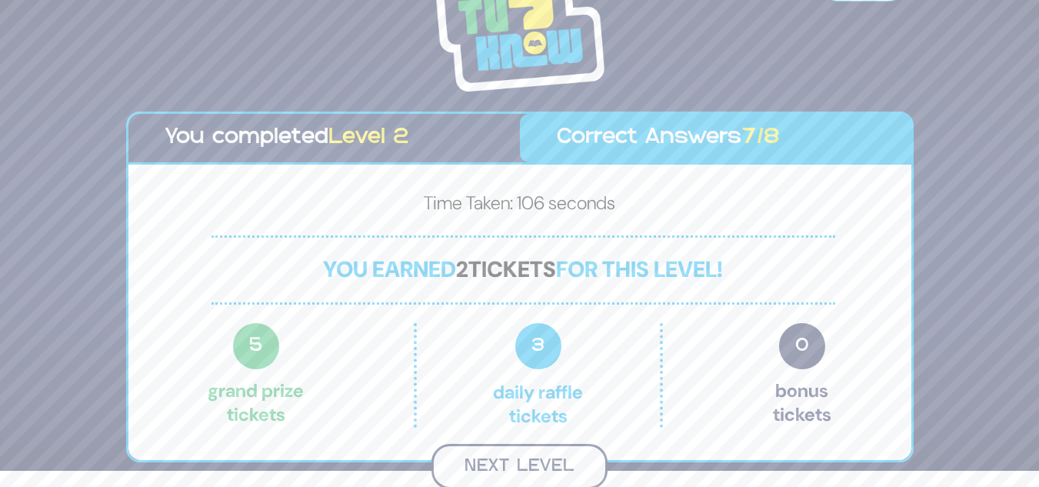
scroll to position [14, 0]
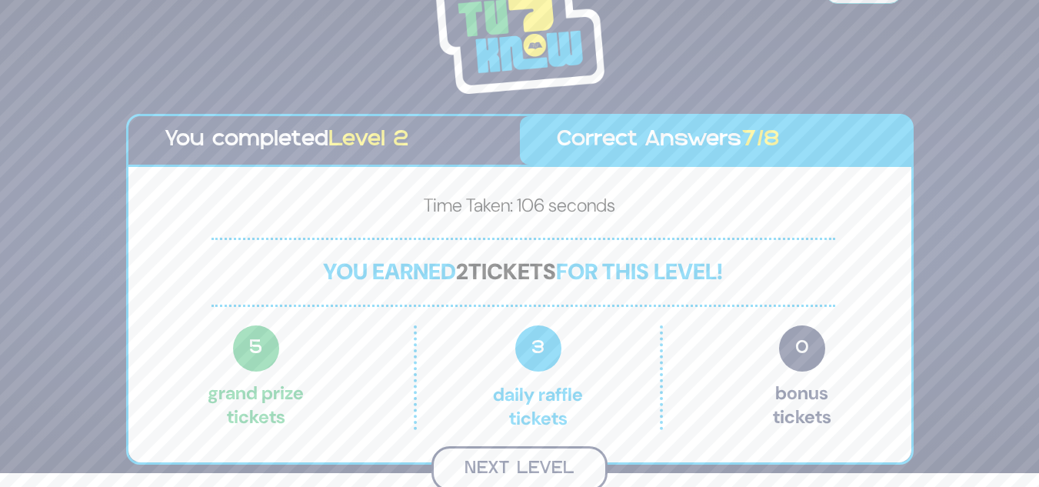
click at [567, 459] on button "Next Level" at bounding box center [520, 468] width 176 height 45
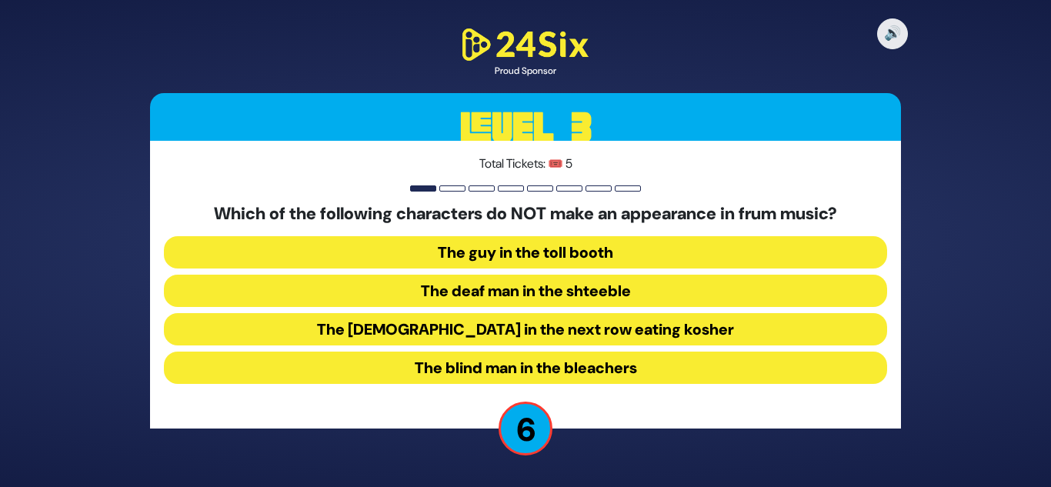
click at [638, 362] on button "The blind man in the bleachers" at bounding box center [525, 368] width 723 height 32
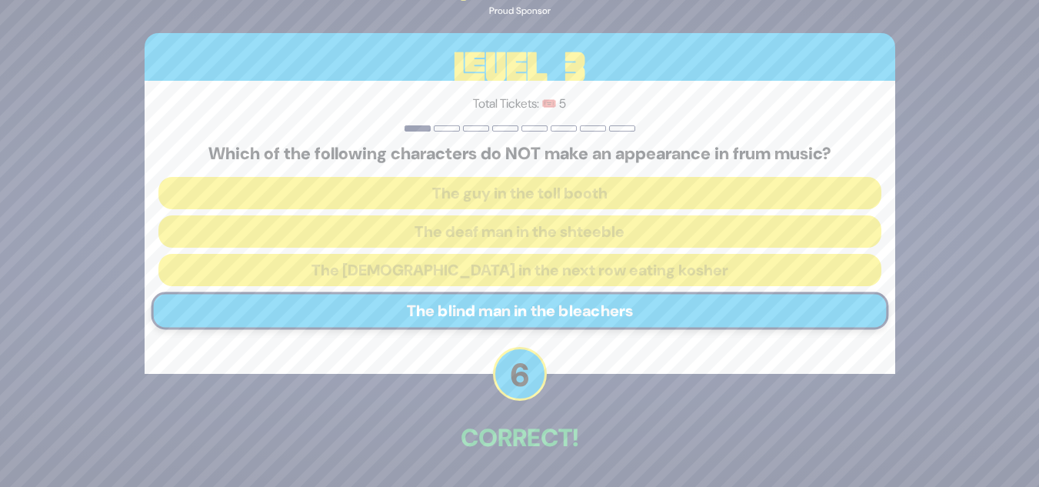
scroll to position [54, 0]
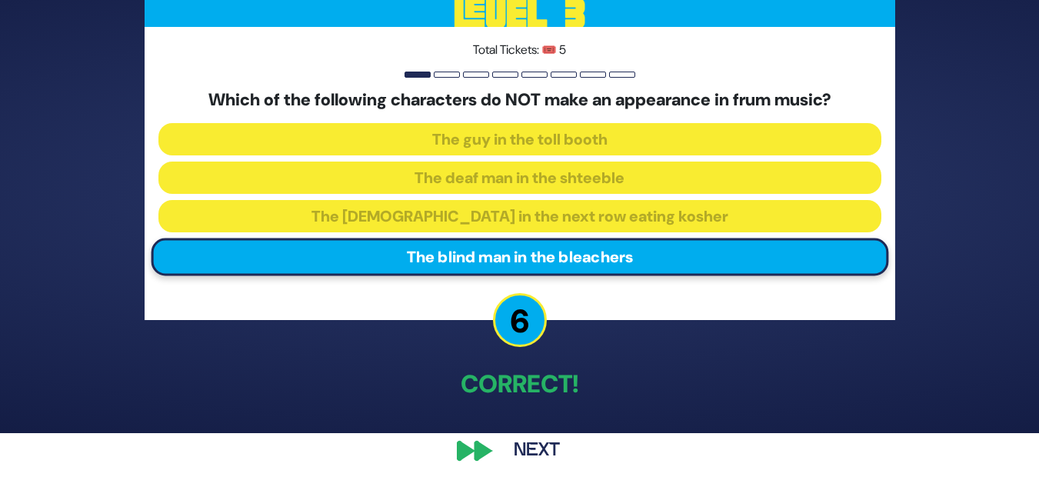
click at [540, 454] on button "Next" at bounding box center [536, 450] width 89 height 35
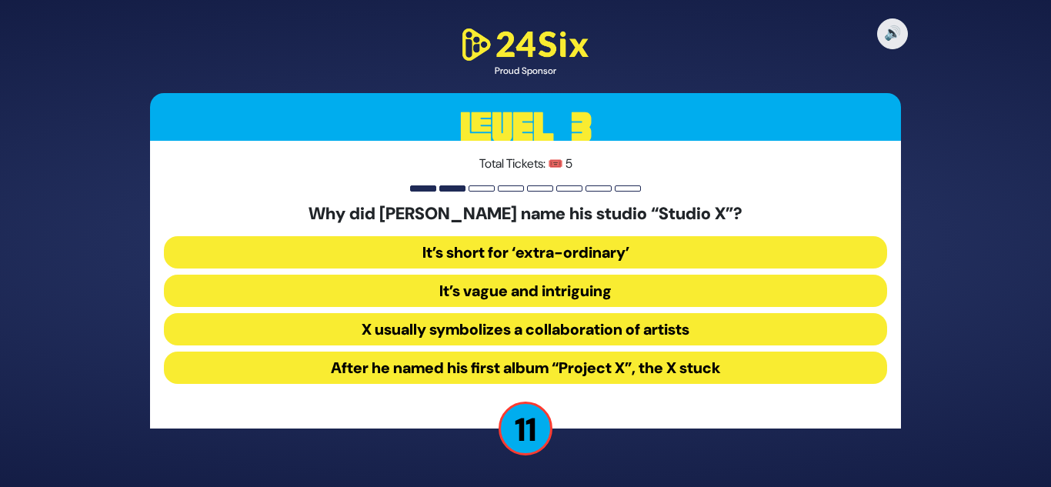
click at [948, 215] on div "🔊 Proud Sponsor Level 3 Total Tickets: 🎟️ 5 Why did [PERSON_NAME] name his stud…" at bounding box center [525, 243] width 1051 height 487
click at [571, 253] on button "It’s short for ‘extra-ordinary’" at bounding box center [525, 252] width 723 height 32
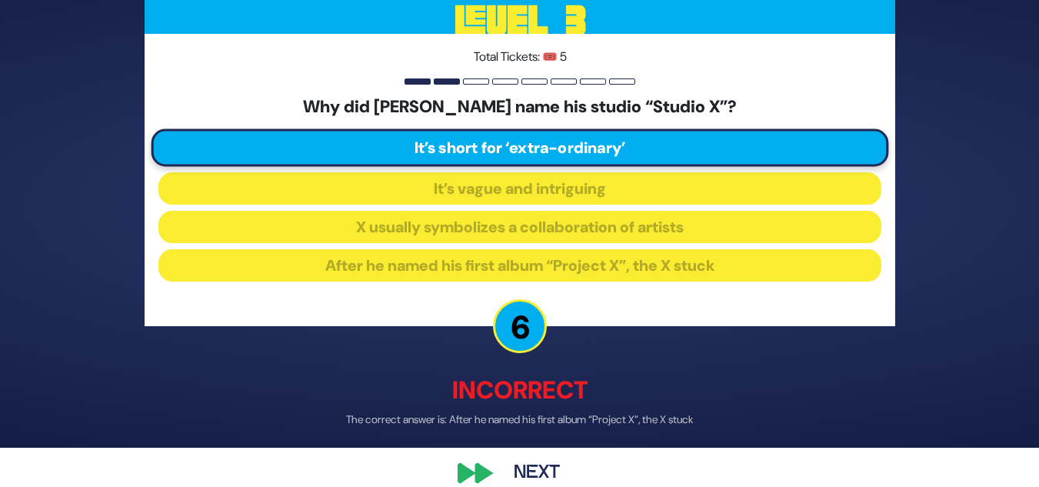
scroll to position [62, 0]
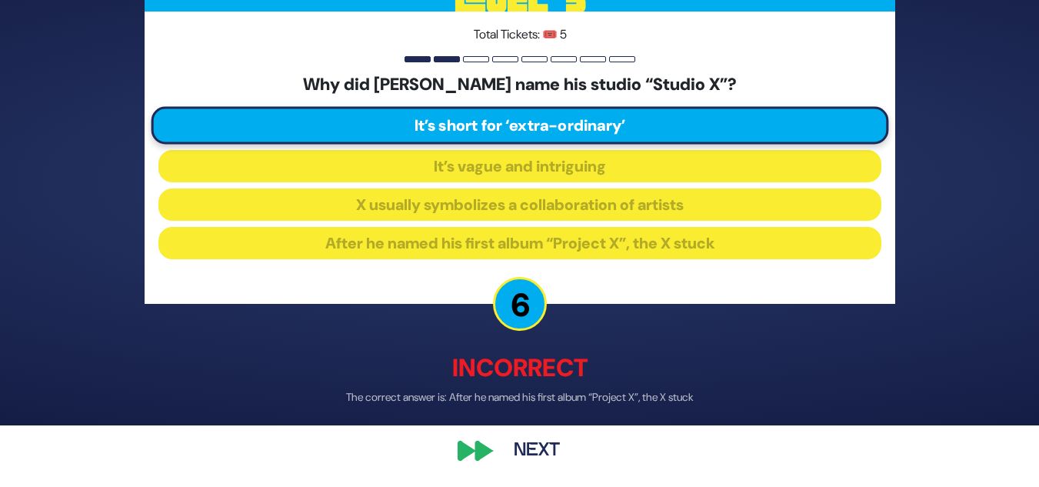
click at [525, 450] on button "Next" at bounding box center [536, 450] width 89 height 35
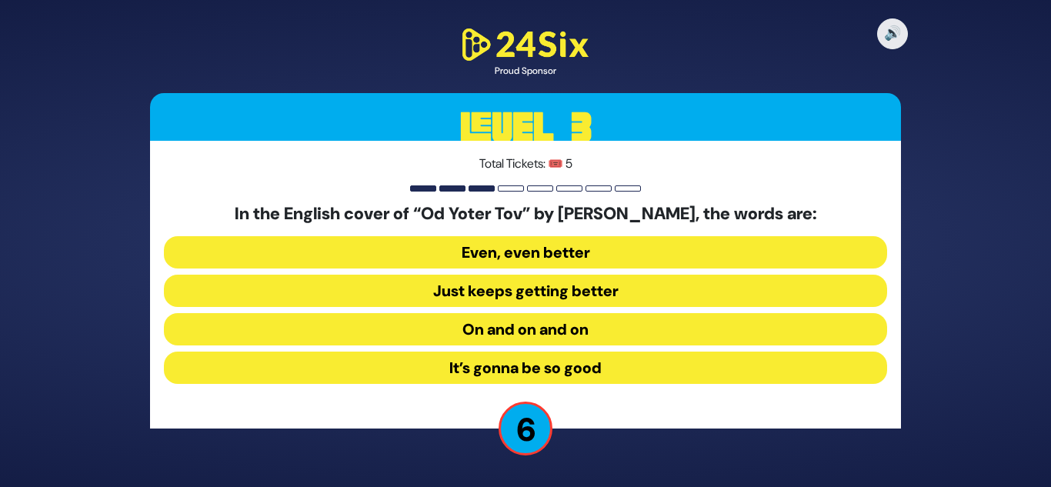
click at [602, 304] on button "Just keeps getting better" at bounding box center [525, 291] width 723 height 32
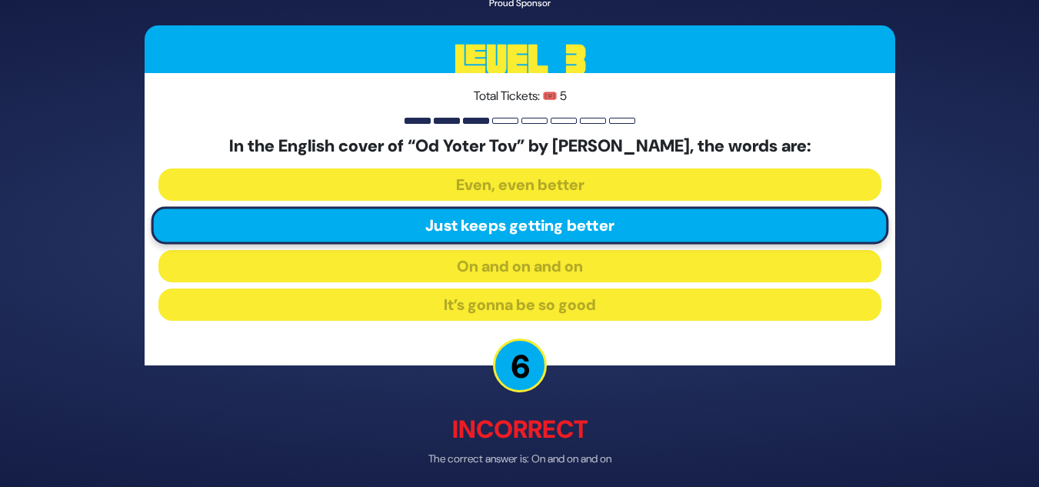
scroll to position [62, 0]
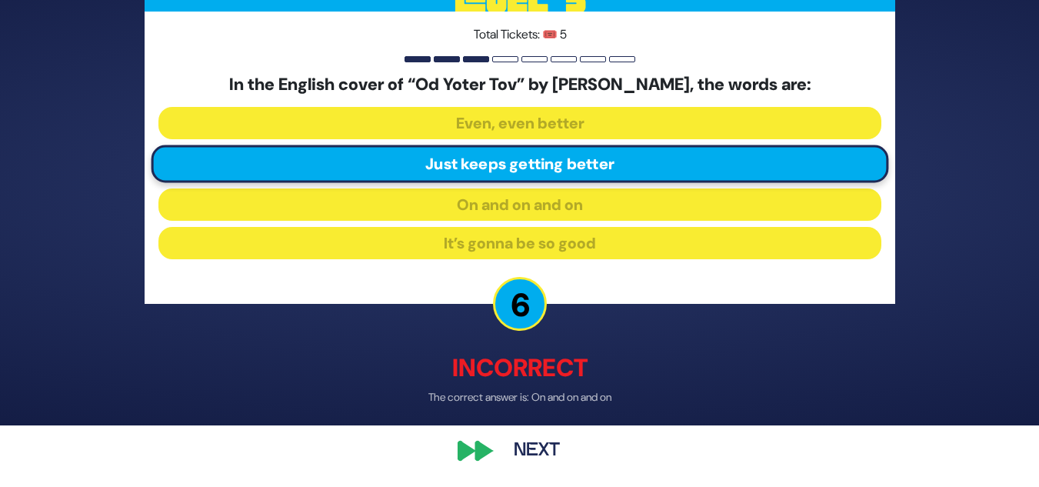
click at [541, 444] on button "Next" at bounding box center [536, 450] width 89 height 35
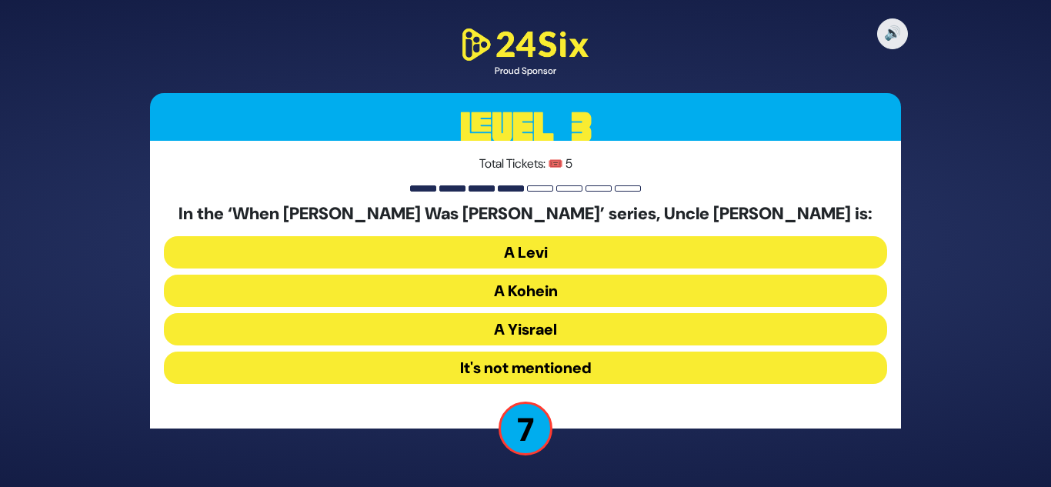
click at [514, 293] on button "A Kohein" at bounding box center [525, 291] width 723 height 32
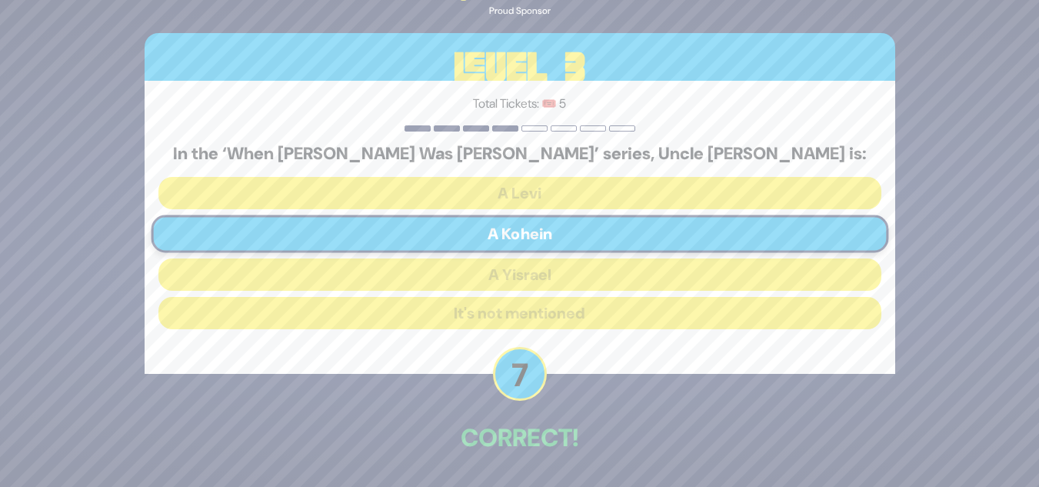
scroll to position [54, 0]
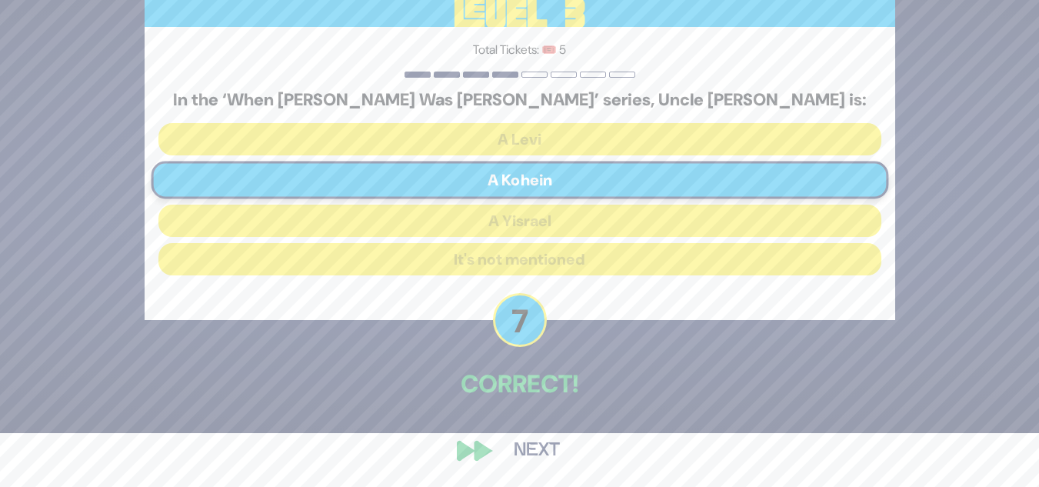
click at [548, 436] on button "Next" at bounding box center [536, 450] width 89 height 35
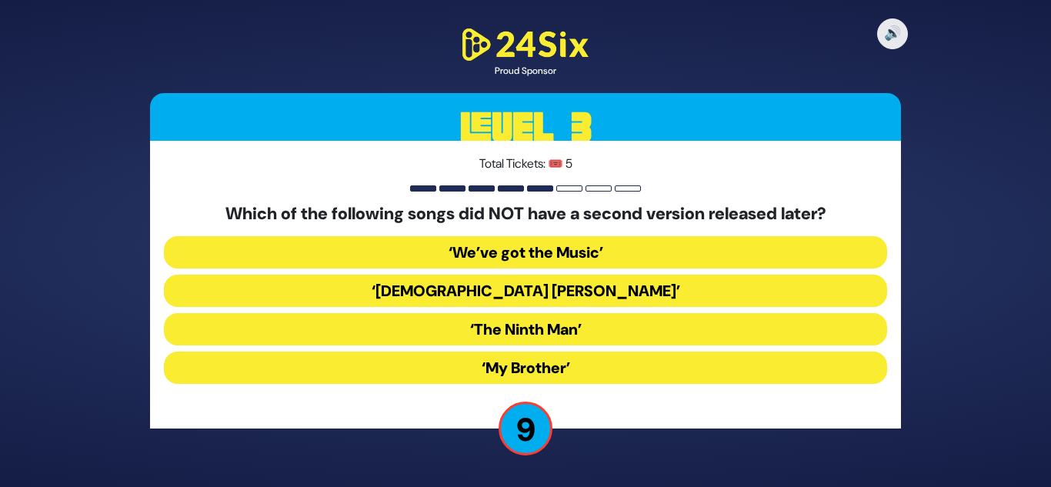
click at [555, 374] on button "‘My Brother’" at bounding box center [525, 368] width 723 height 32
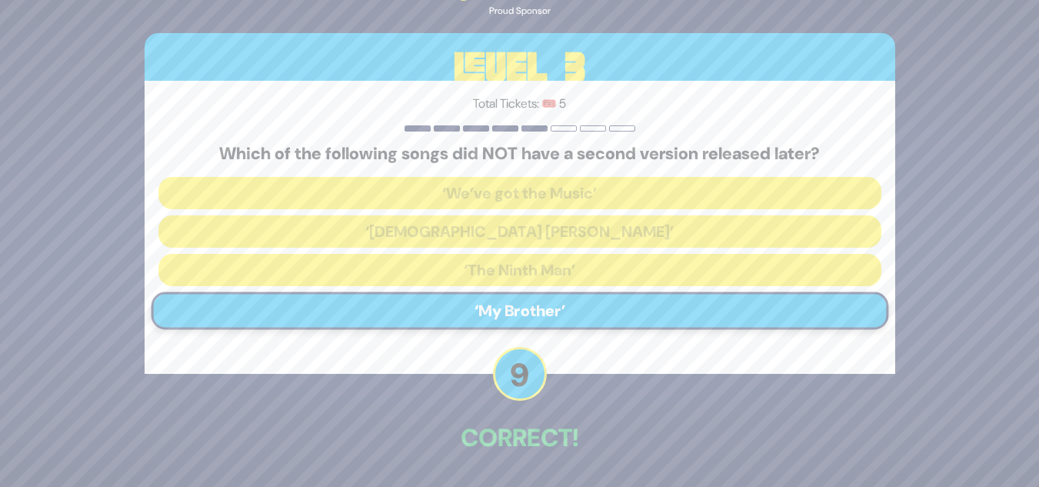
scroll to position [54, 0]
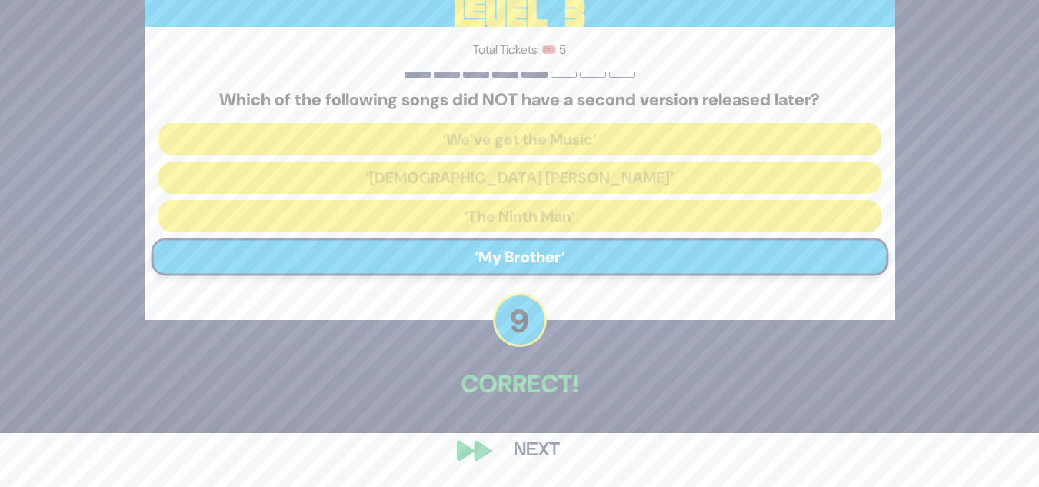
click at [539, 439] on button "Next" at bounding box center [536, 450] width 89 height 35
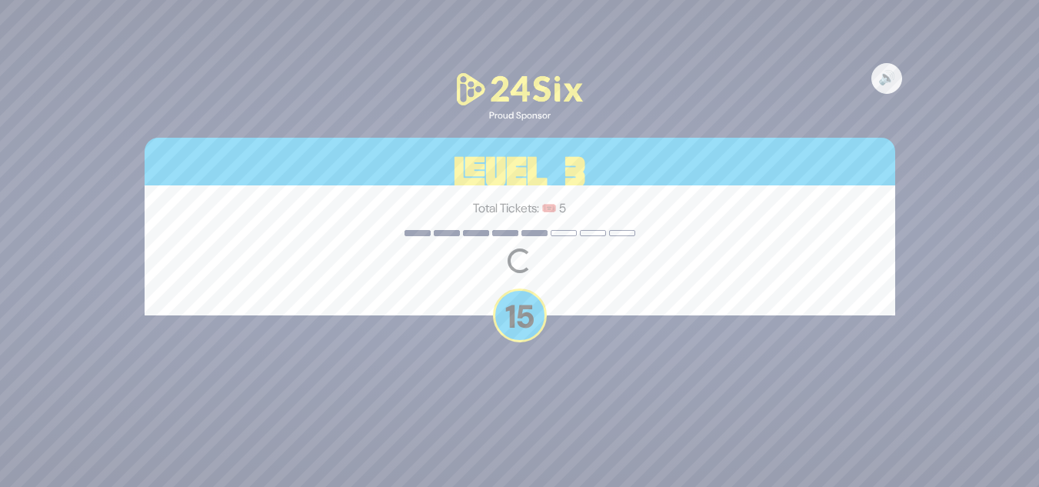
scroll to position [0, 0]
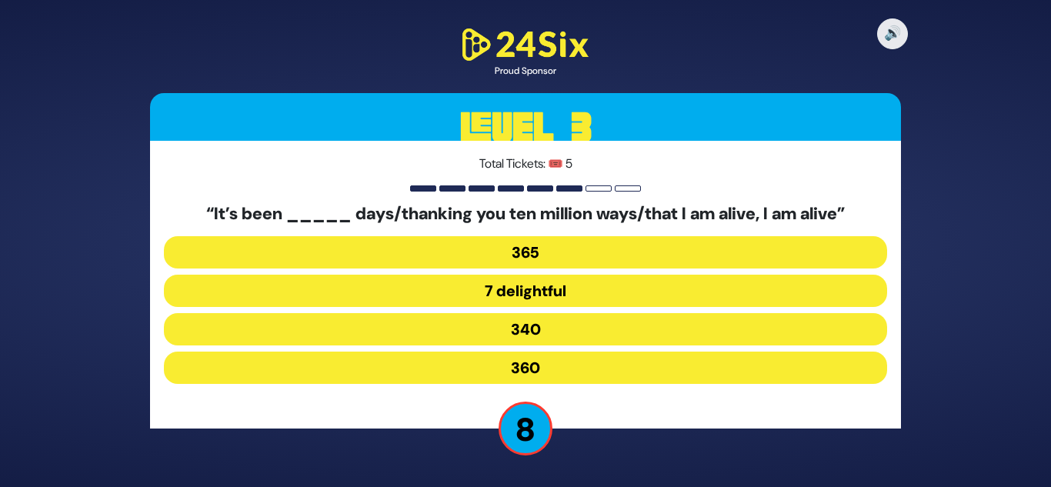
click at [532, 253] on button "365" at bounding box center [525, 252] width 723 height 32
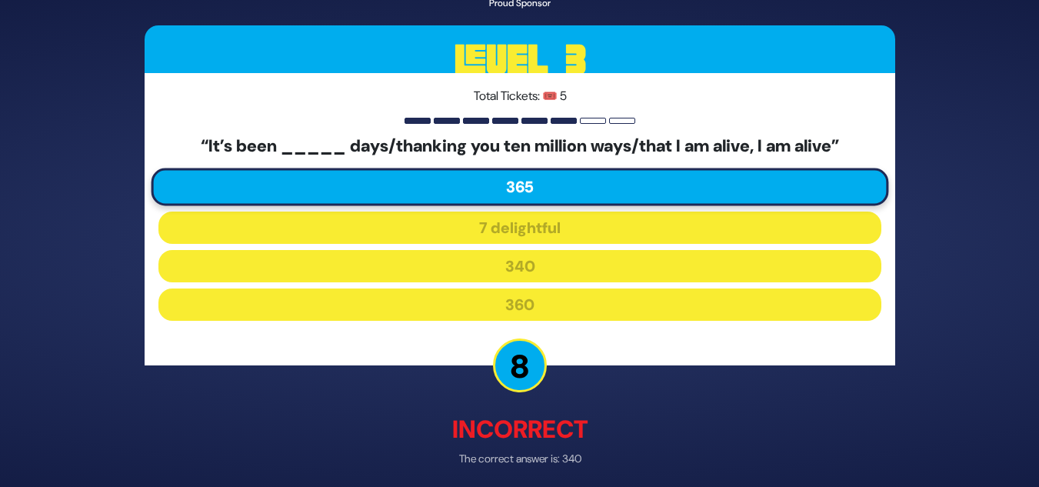
scroll to position [62, 0]
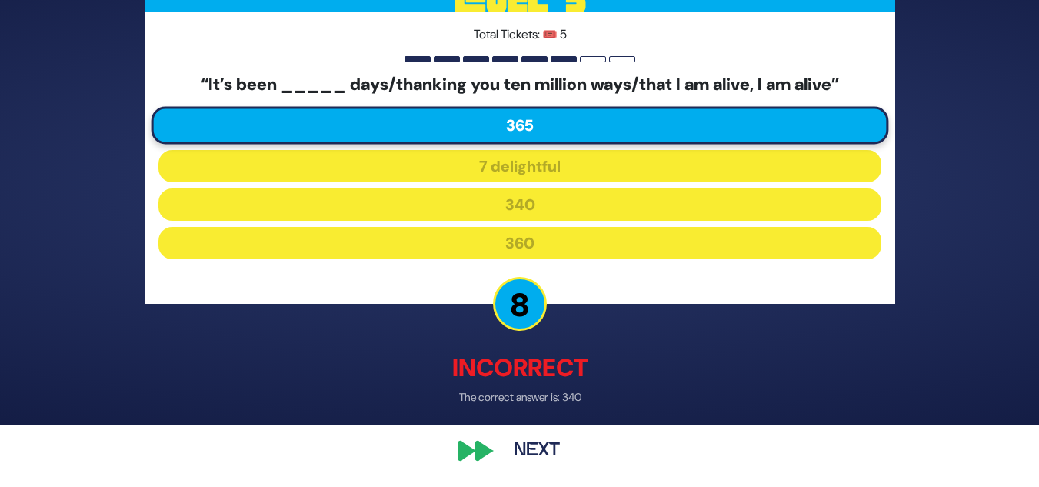
click at [552, 449] on button "Next" at bounding box center [536, 450] width 89 height 35
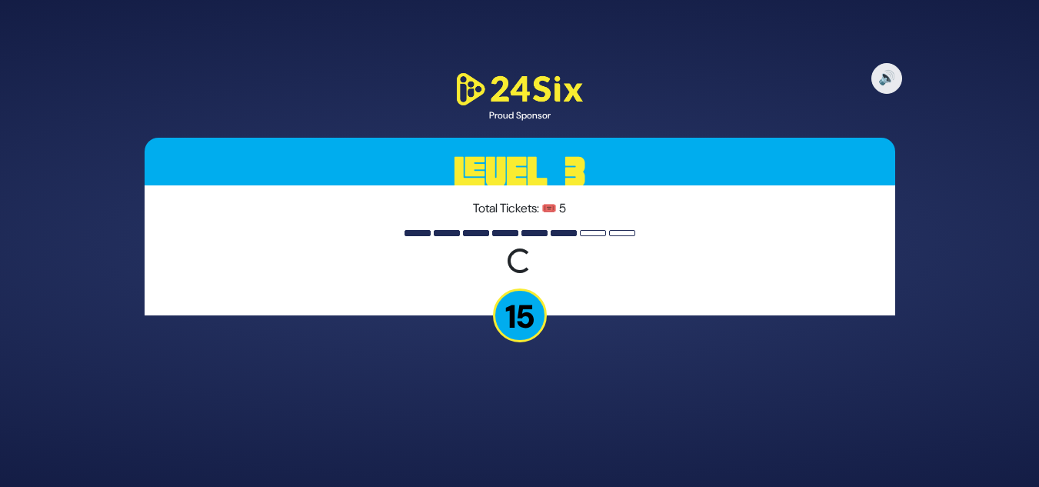
scroll to position [0, 0]
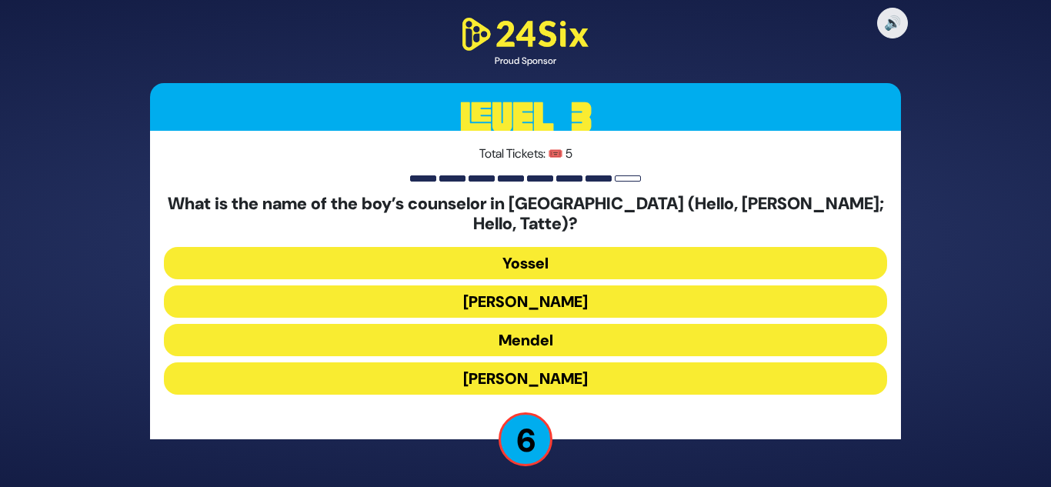
click at [547, 369] on button "[PERSON_NAME]" at bounding box center [525, 378] width 723 height 32
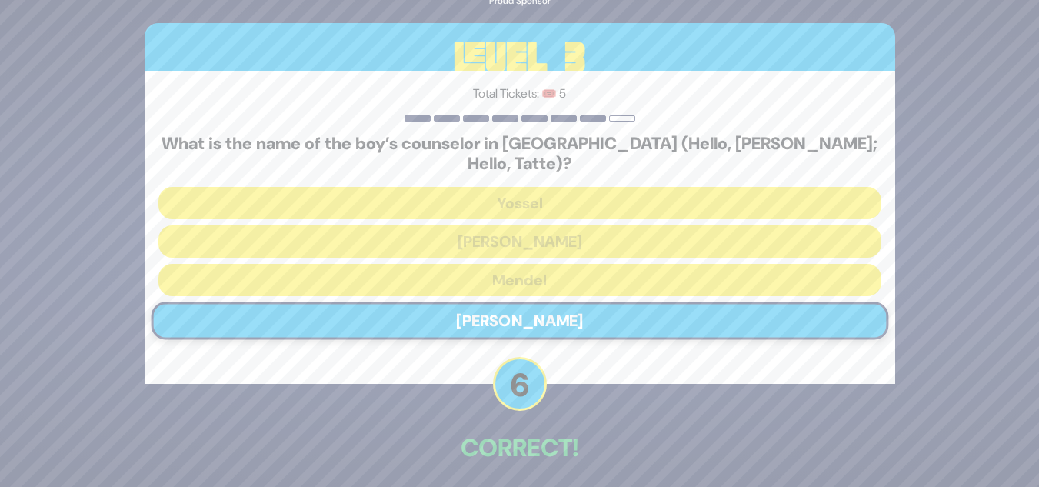
scroll to position [54, 0]
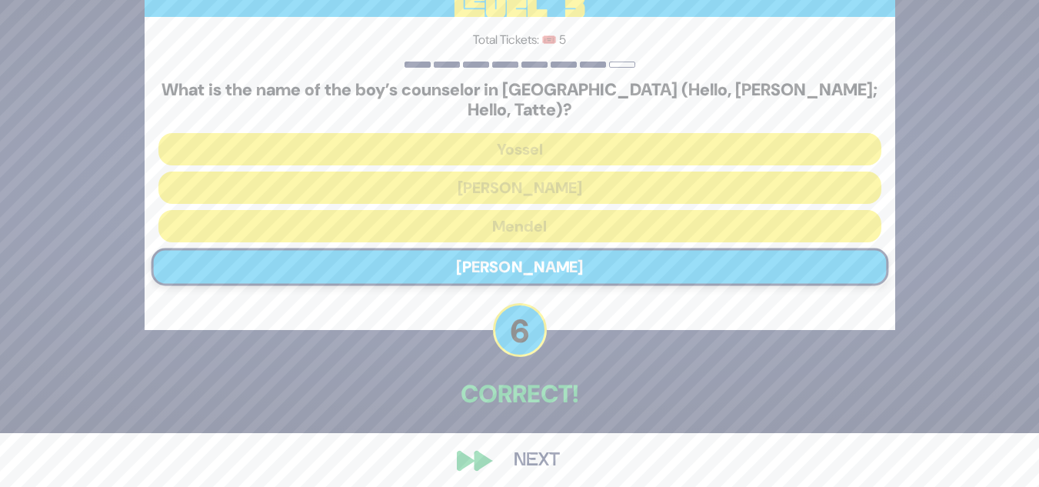
click at [533, 454] on button "Next" at bounding box center [536, 460] width 89 height 35
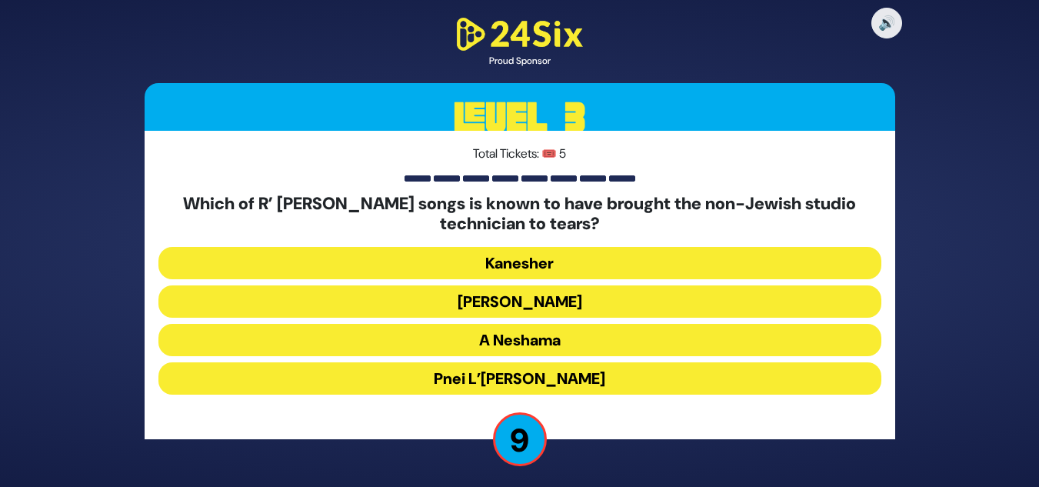
click at [536, 381] on button "Pnei L’[PERSON_NAME]" at bounding box center [519, 378] width 723 height 32
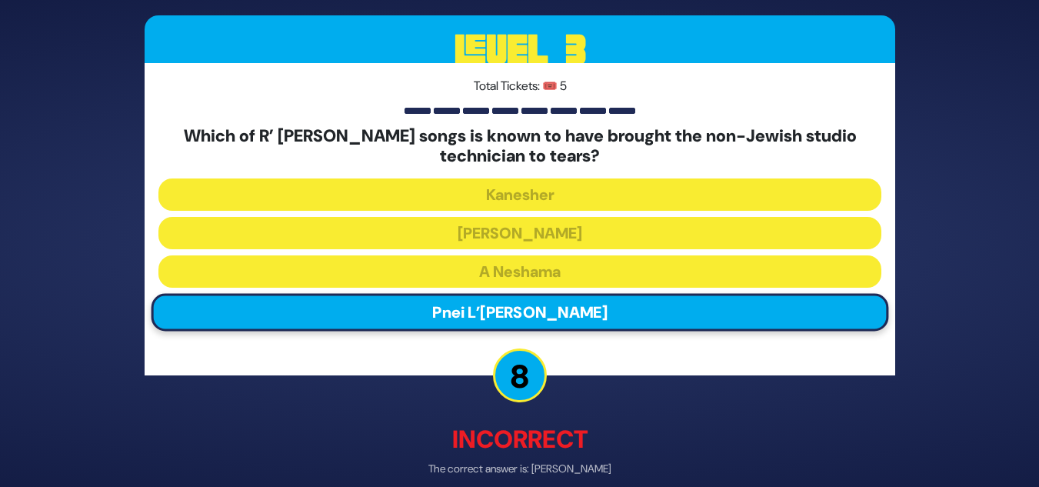
scroll to position [72, 0]
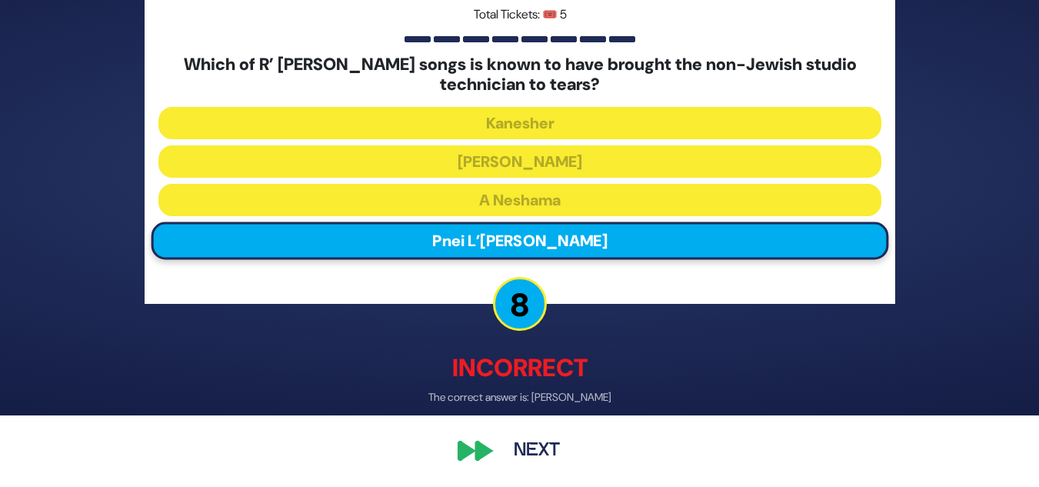
click at [543, 451] on button "Next" at bounding box center [536, 450] width 89 height 35
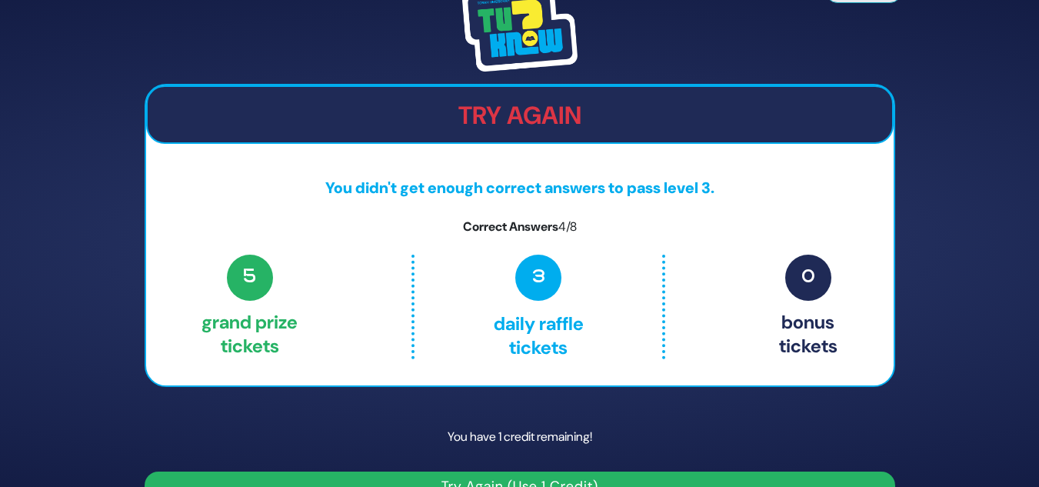
scroll to position [33, 0]
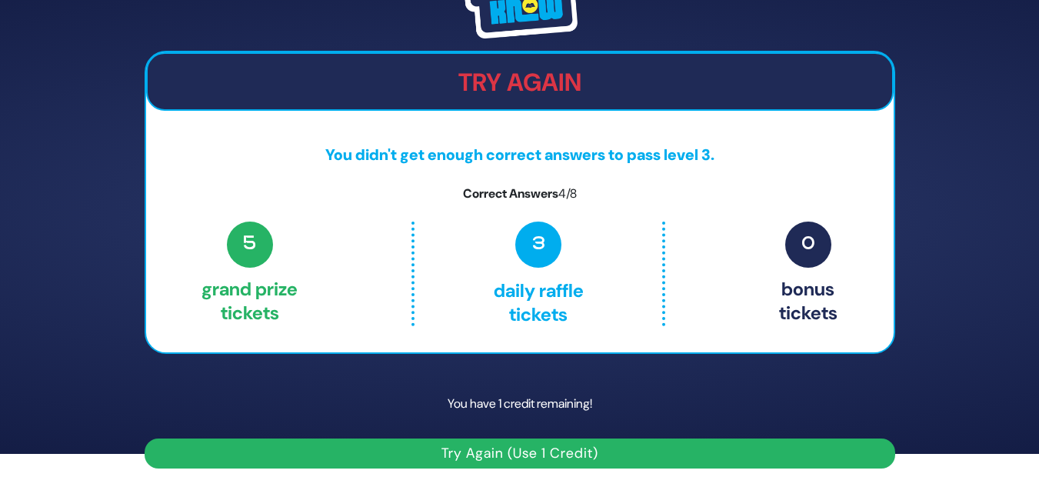
click at [552, 449] on button "Try Again (Use 1 Credit)" at bounding box center [520, 454] width 751 height 30
click at [525, 452] on button "Try Again (Use 1 Credit)" at bounding box center [520, 454] width 751 height 30
click at [596, 445] on button "Try Again (Use 1 Credit)" at bounding box center [520, 454] width 751 height 30
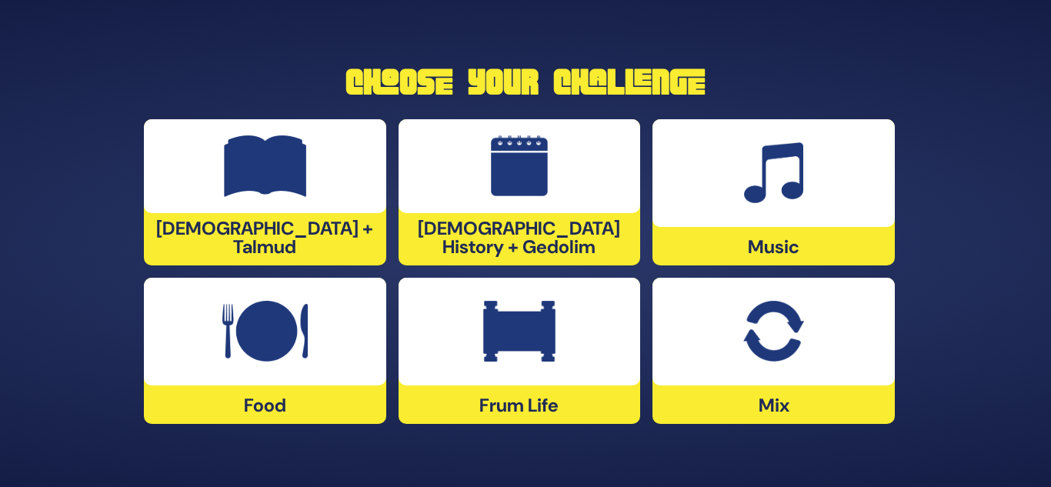
click at [217, 213] on div at bounding box center [265, 166] width 242 height 94
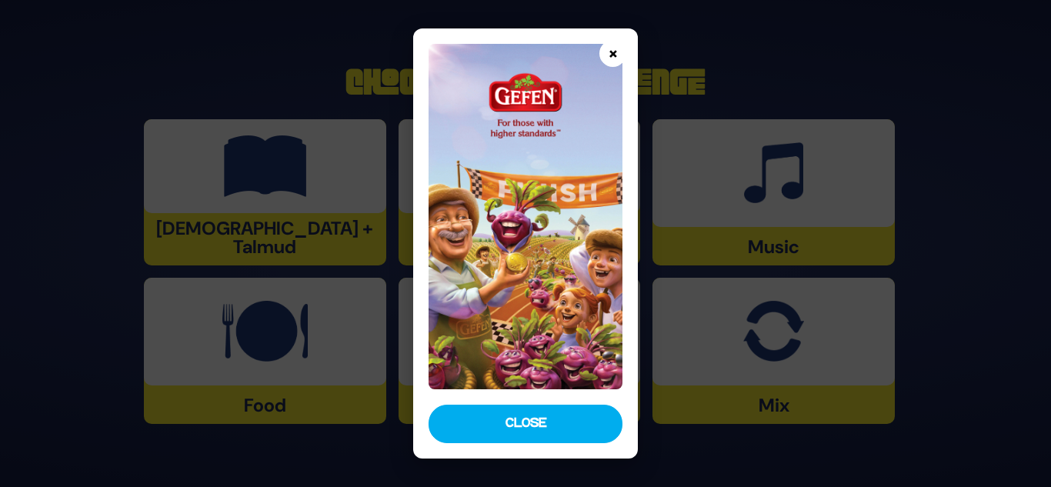
click at [615, 56] on button "×" at bounding box center [612, 53] width 27 height 27
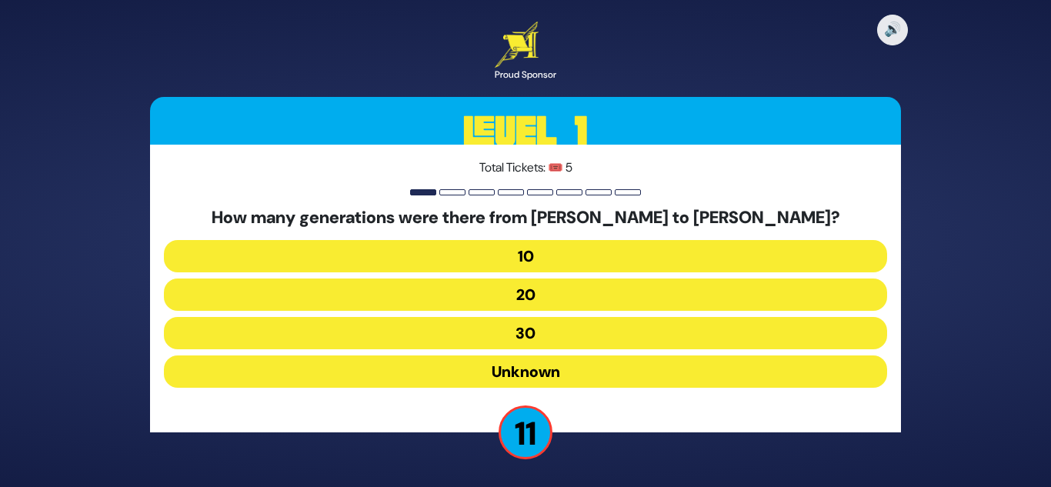
click at [569, 259] on button "10" at bounding box center [525, 256] width 723 height 32
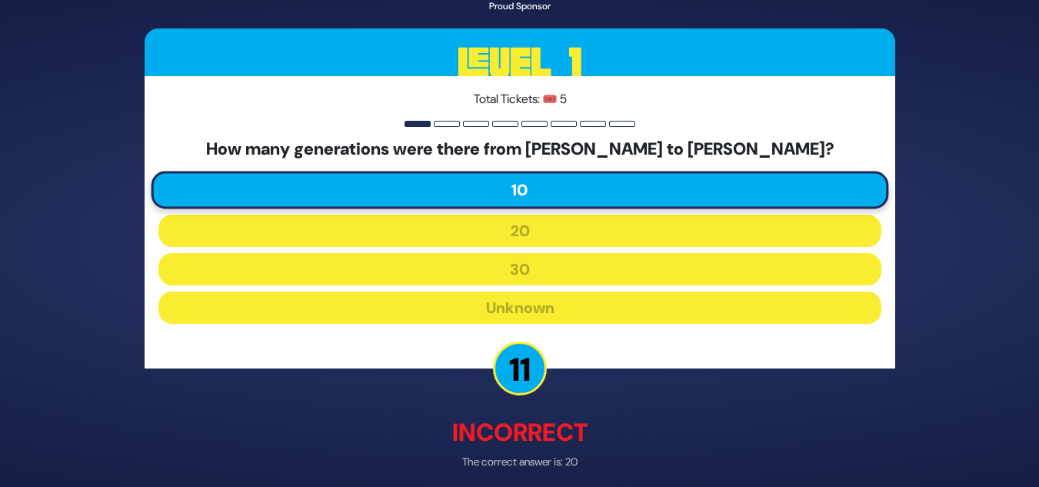
scroll to position [65, 0]
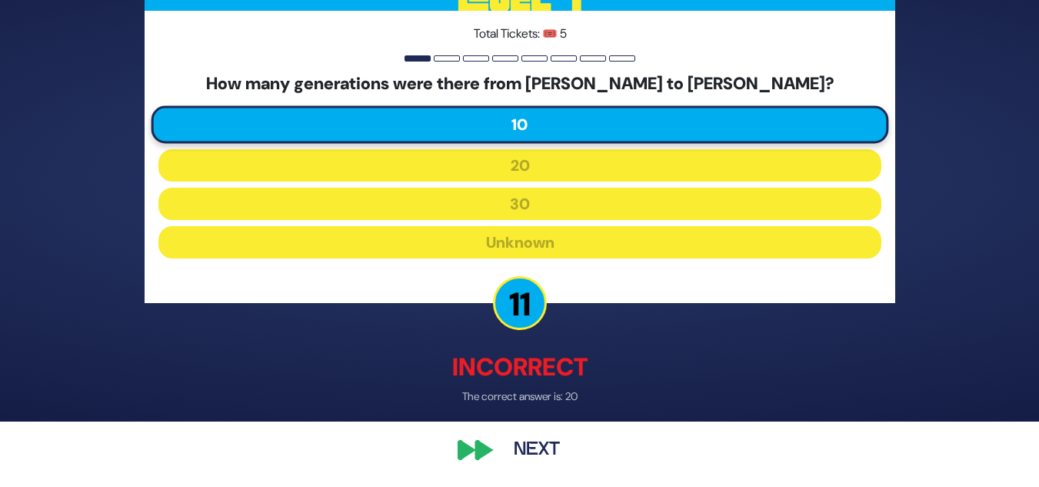
click at [537, 449] on button "Next" at bounding box center [536, 450] width 89 height 35
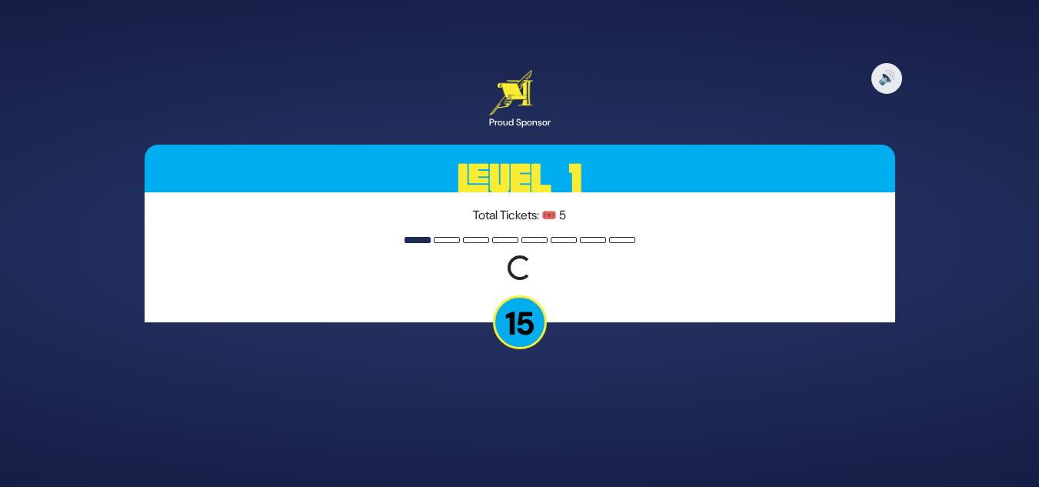
scroll to position [0, 0]
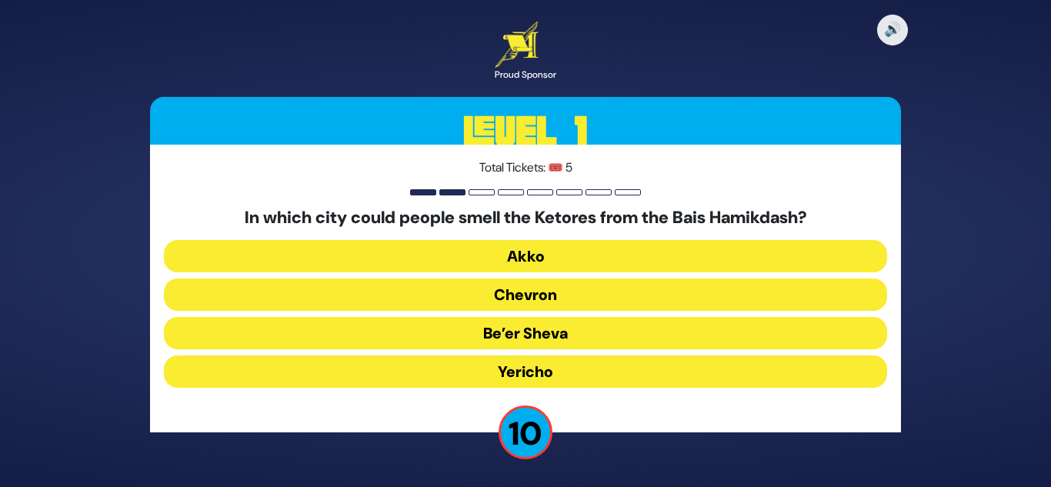
click at [535, 372] on button "Yericho" at bounding box center [525, 371] width 723 height 32
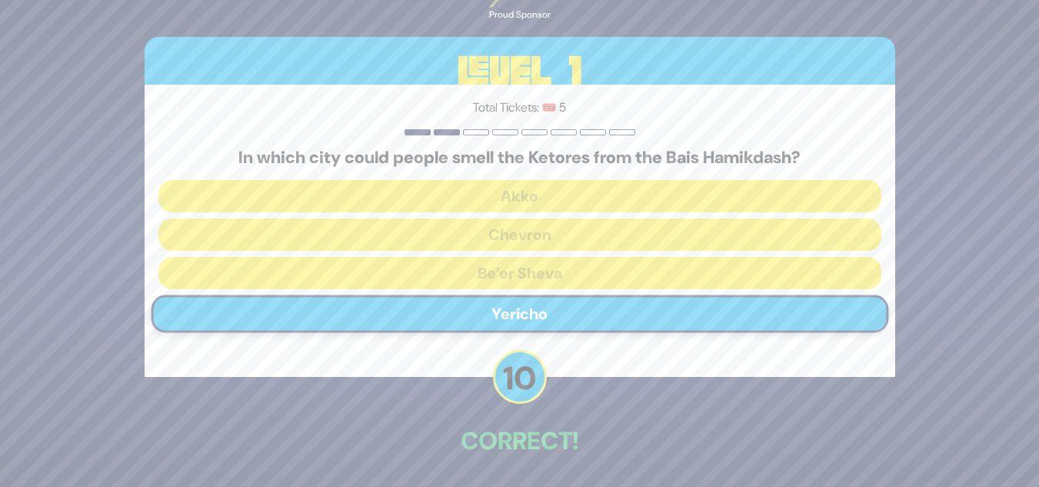
scroll to position [57, 0]
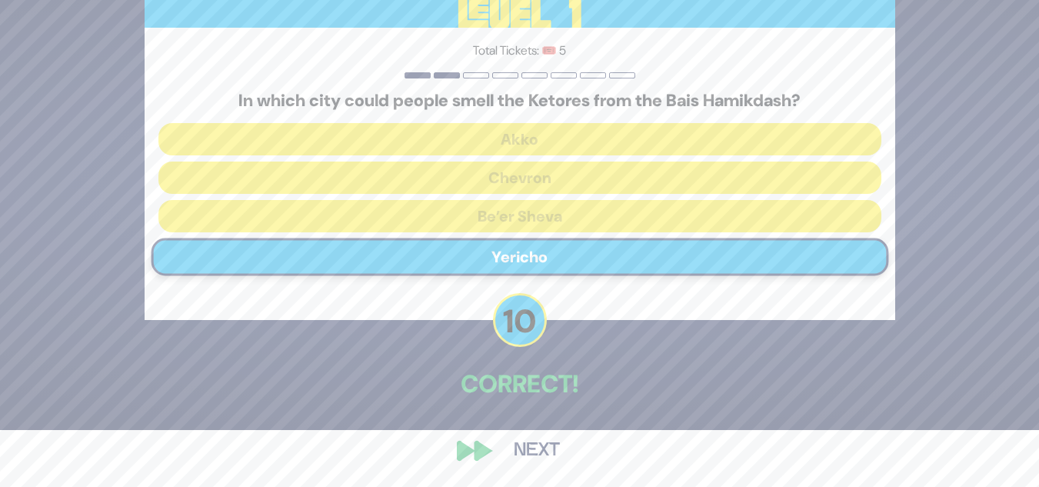
click at [550, 451] on button "Next" at bounding box center [536, 450] width 89 height 35
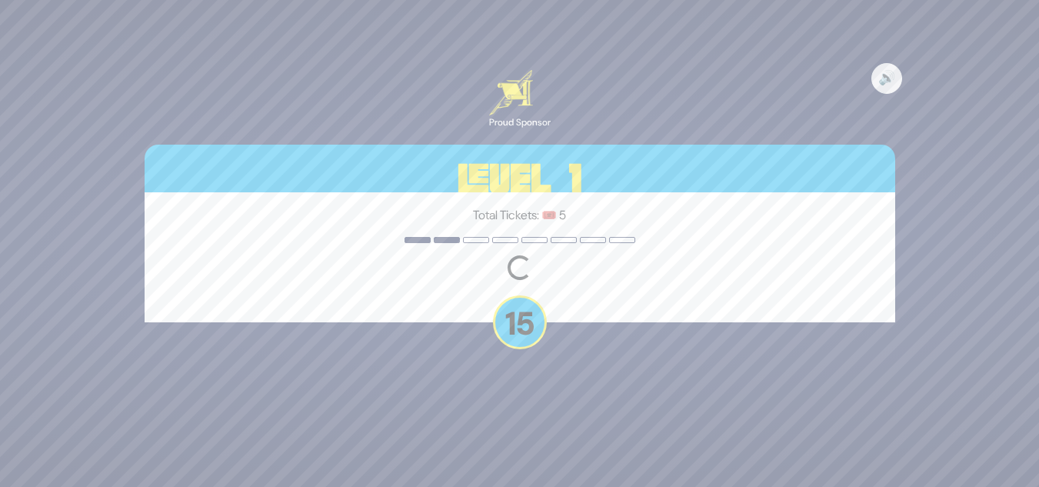
scroll to position [0, 0]
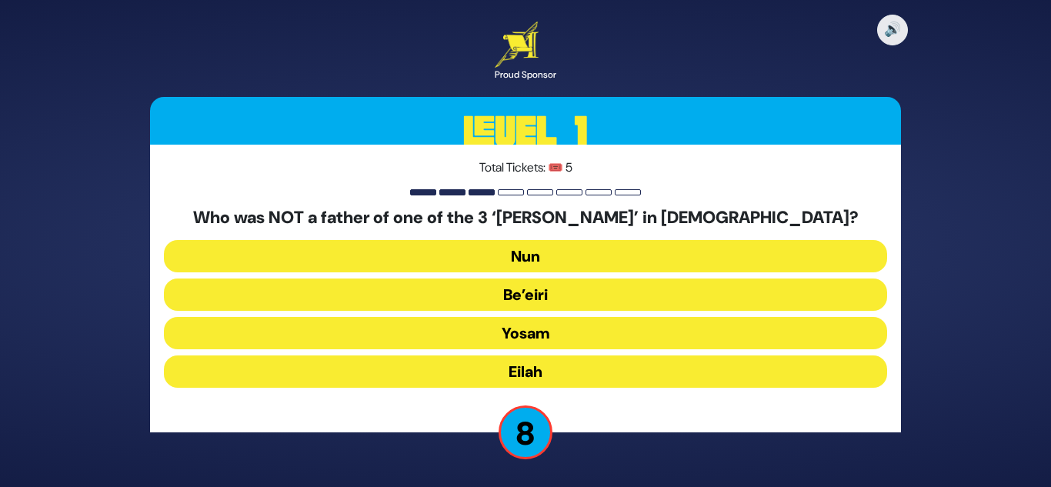
click at [536, 329] on button "Yosam" at bounding box center [525, 333] width 723 height 32
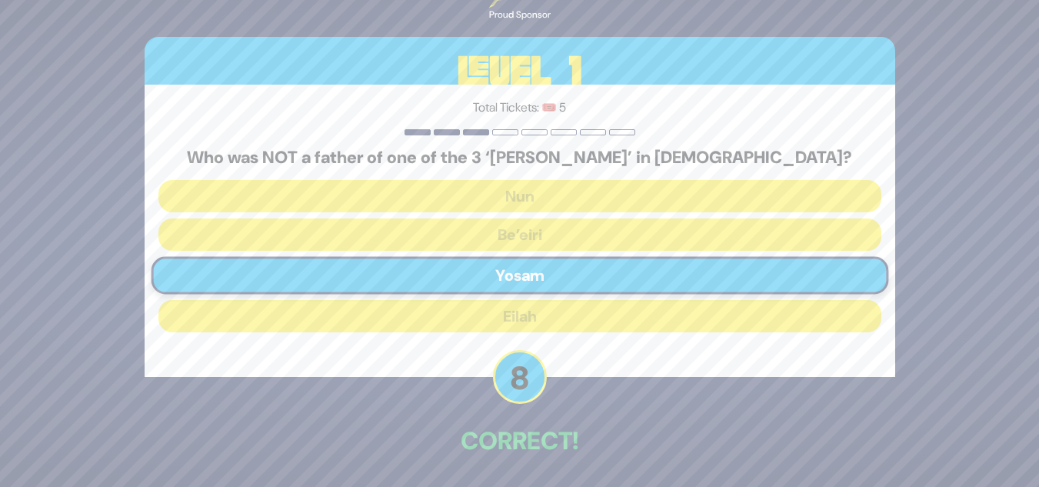
scroll to position [57, 0]
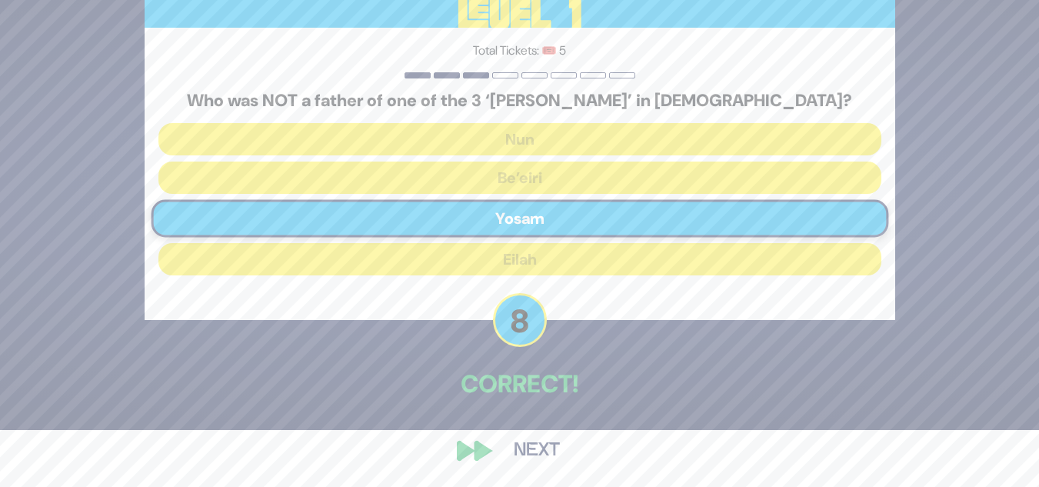
click at [545, 452] on button "Next" at bounding box center [536, 450] width 89 height 35
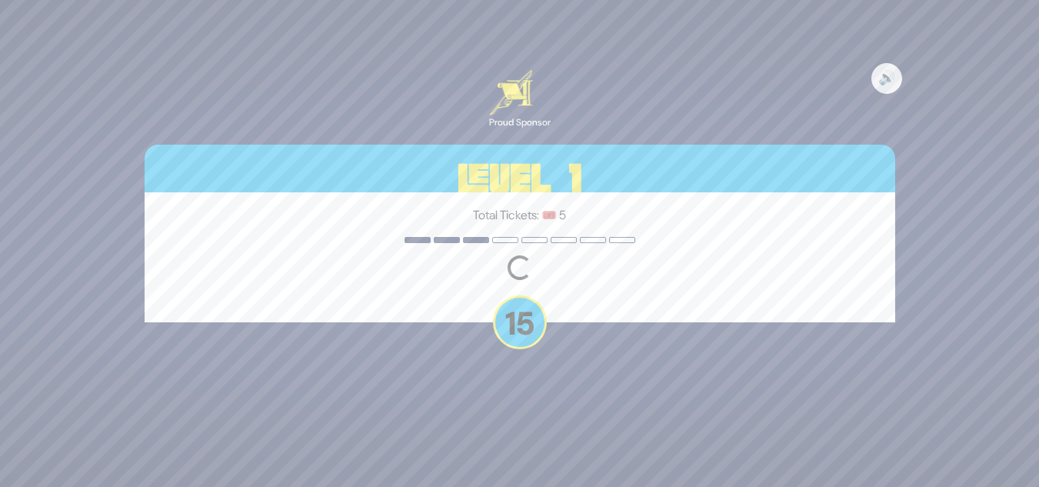
scroll to position [0, 0]
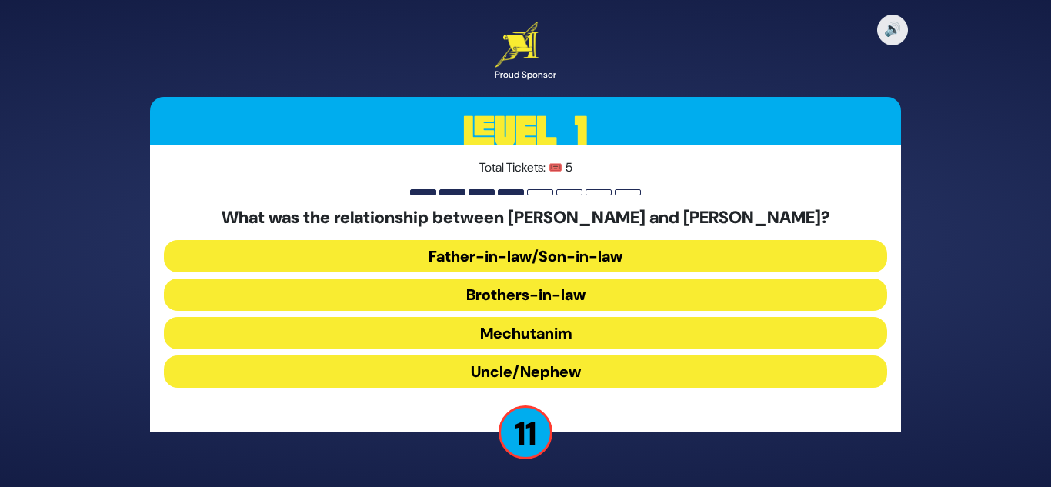
click at [566, 292] on button "Brothers-in-law" at bounding box center [525, 295] width 723 height 32
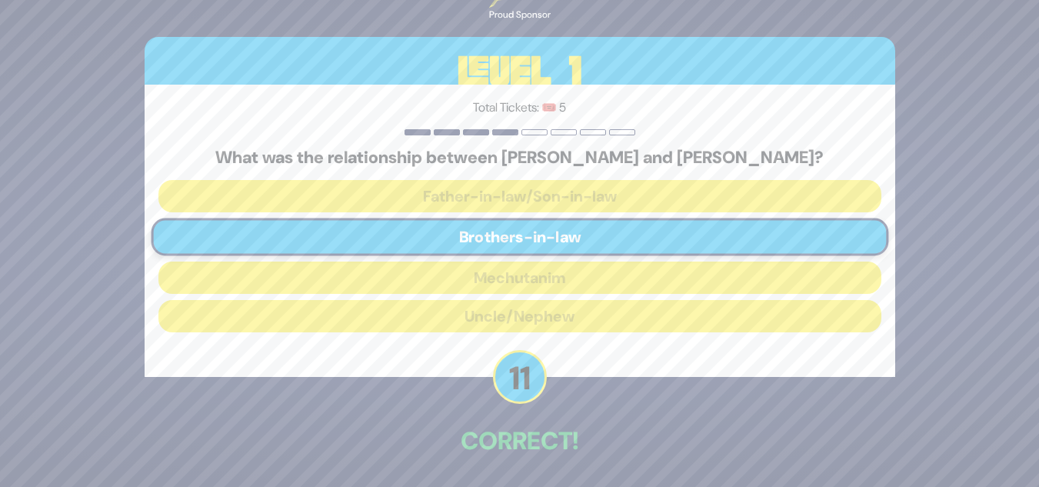
scroll to position [57, 0]
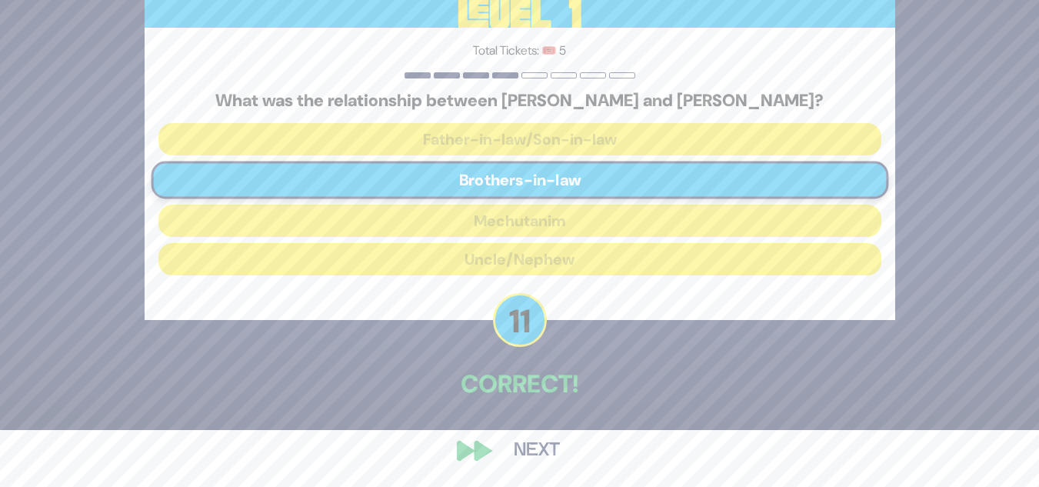
click at [531, 455] on button "Next" at bounding box center [536, 450] width 89 height 35
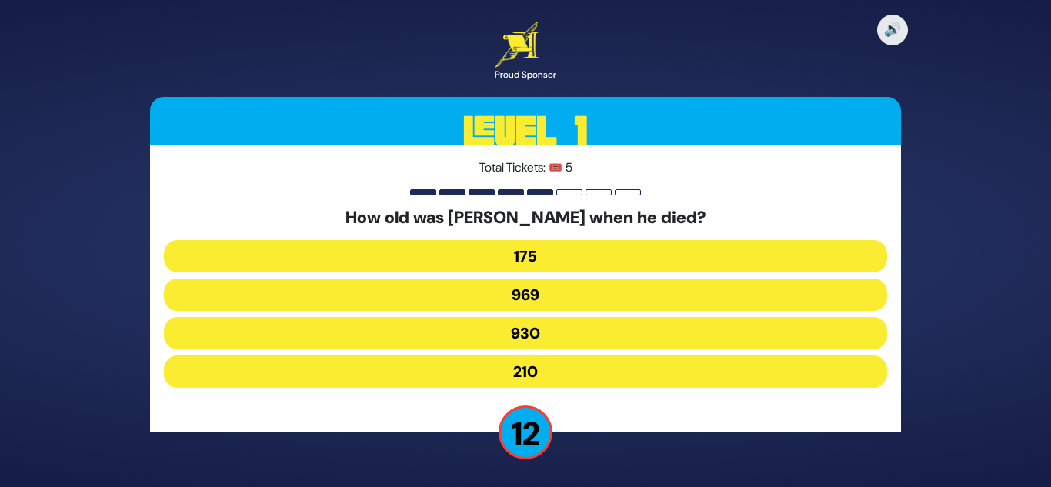
click at [532, 293] on button "969" at bounding box center [525, 295] width 723 height 32
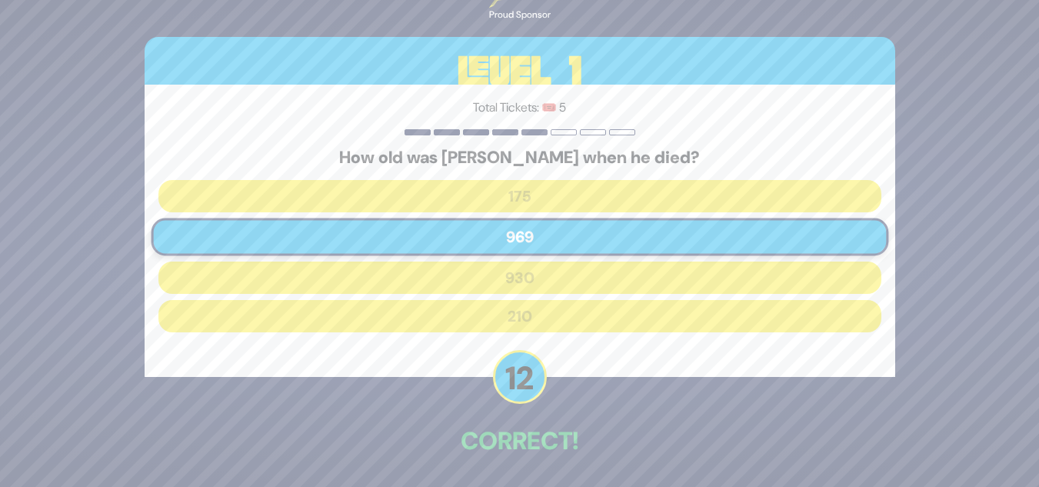
scroll to position [57, 0]
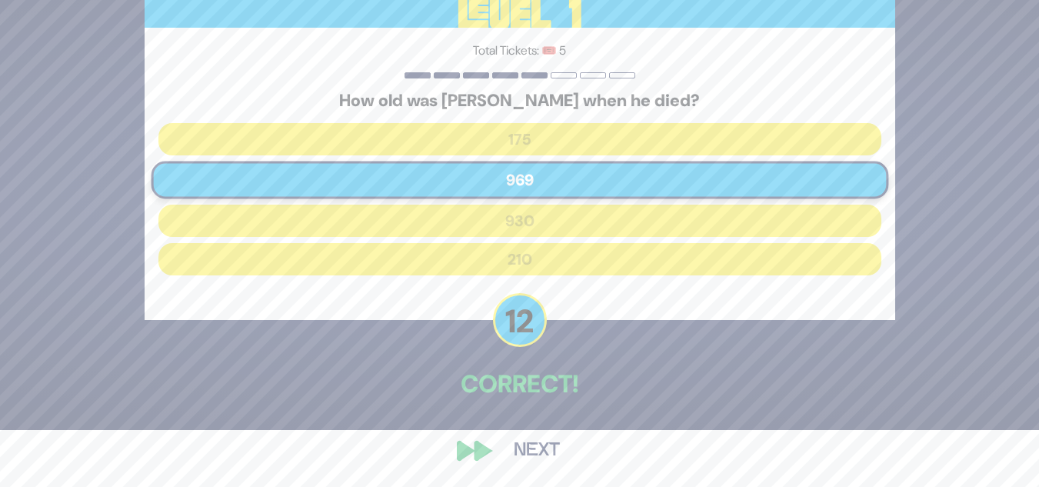
click at [541, 448] on button "Next" at bounding box center [536, 450] width 89 height 35
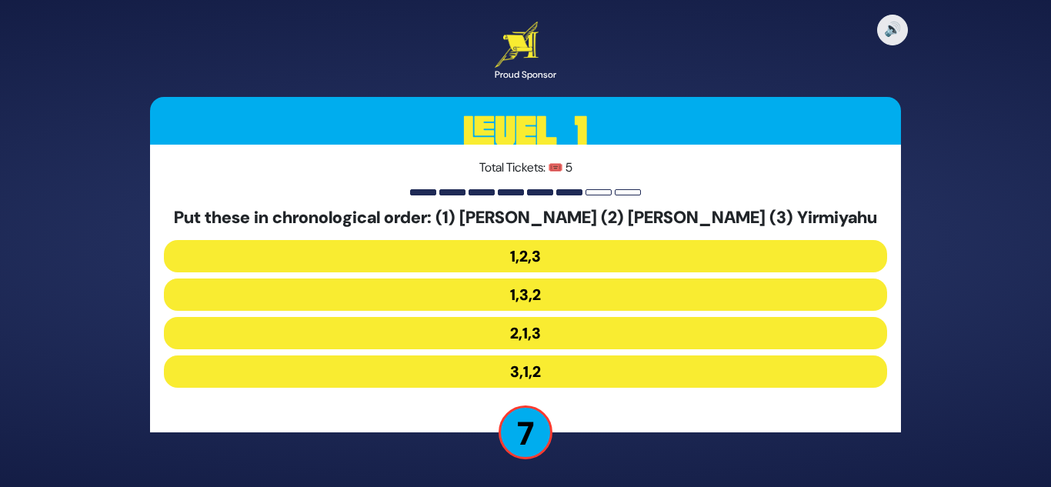
click at [515, 333] on button "2,1,3" at bounding box center [525, 333] width 723 height 32
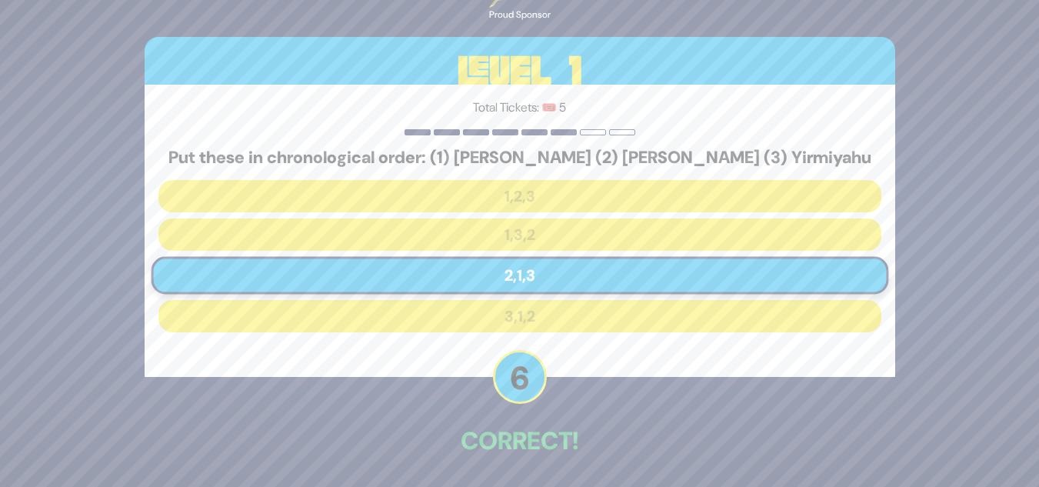
scroll to position [57, 0]
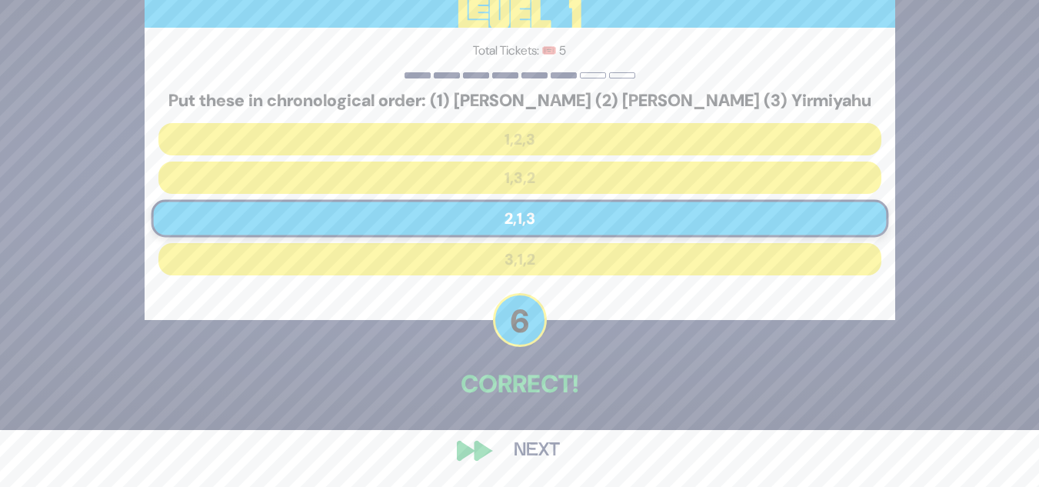
click at [535, 451] on button "Next" at bounding box center [536, 450] width 89 height 35
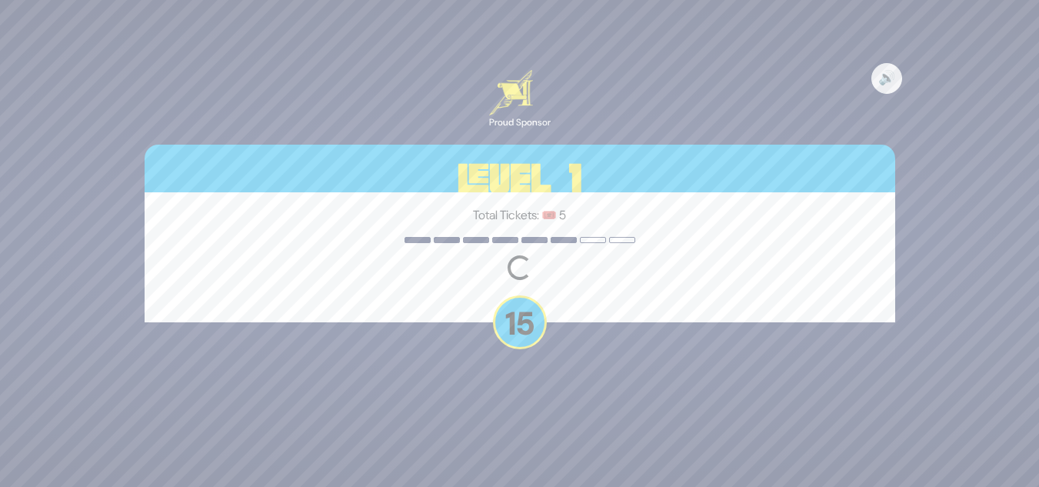
scroll to position [0, 0]
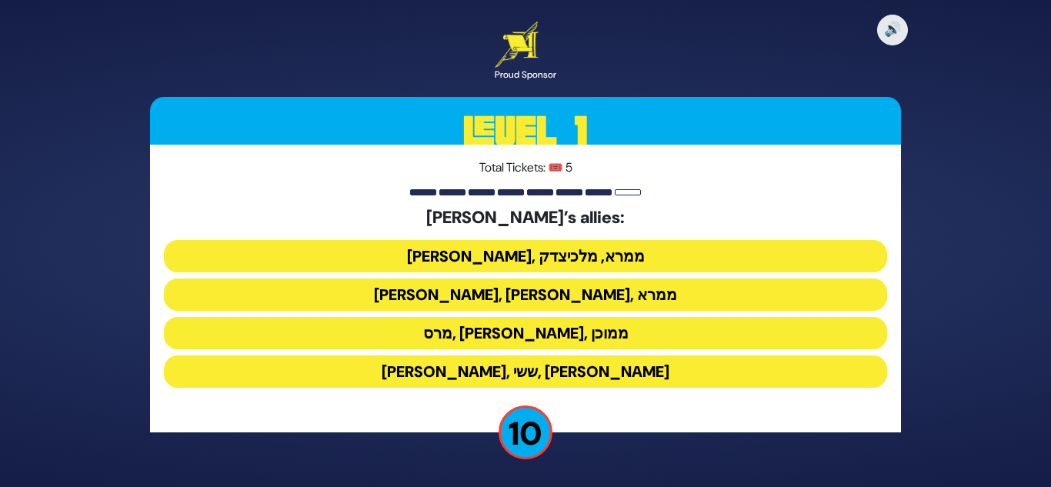
click at [564, 288] on button "ענר, אשכול, ממרא" at bounding box center [525, 295] width 723 height 32
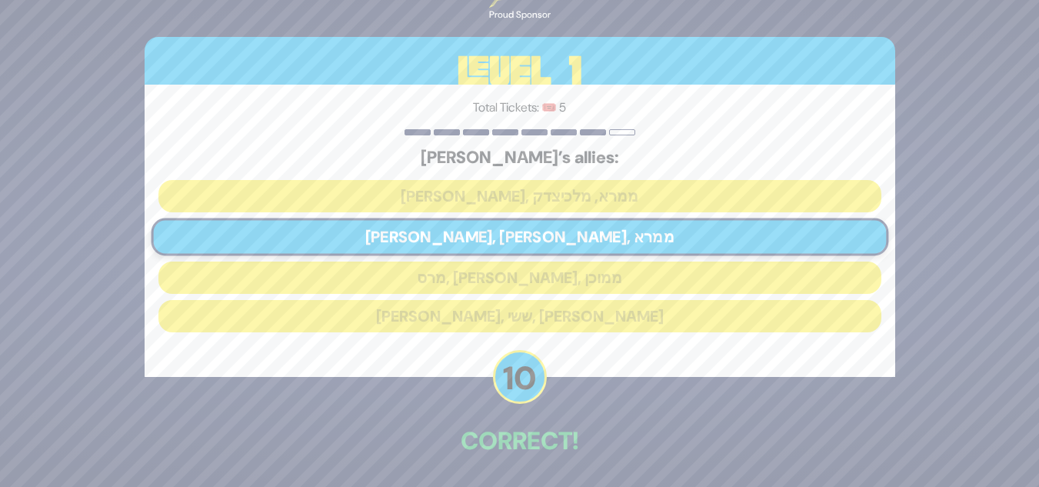
scroll to position [57, 0]
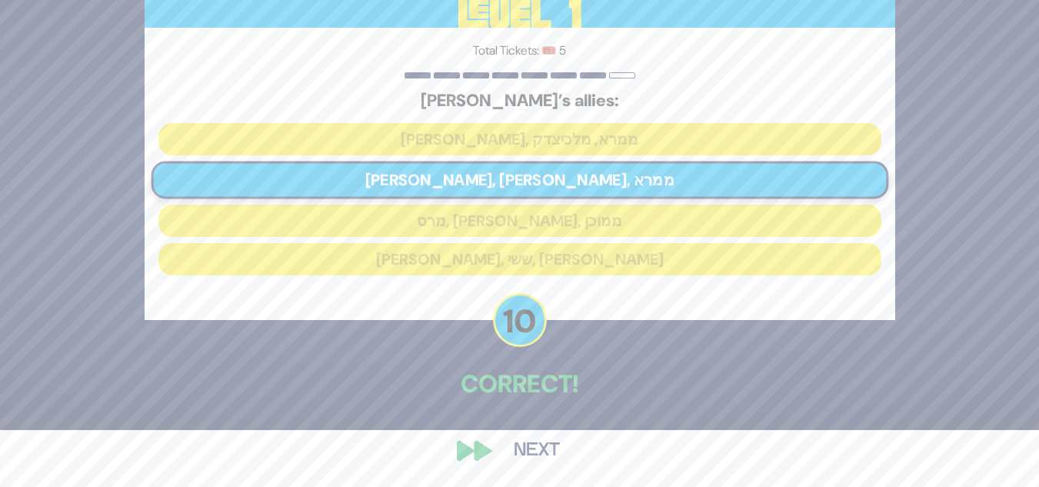
click at [546, 439] on button "Next" at bounding box center [536, 450] width 89 height 35
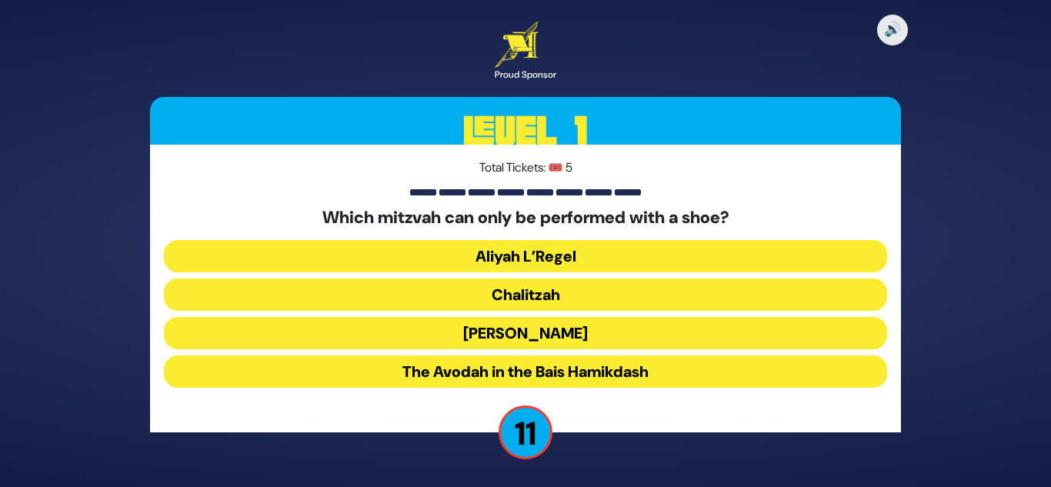
click at [542, 289] on button "Chalitzah" at bounding box center [525, 295] width 723 height 32
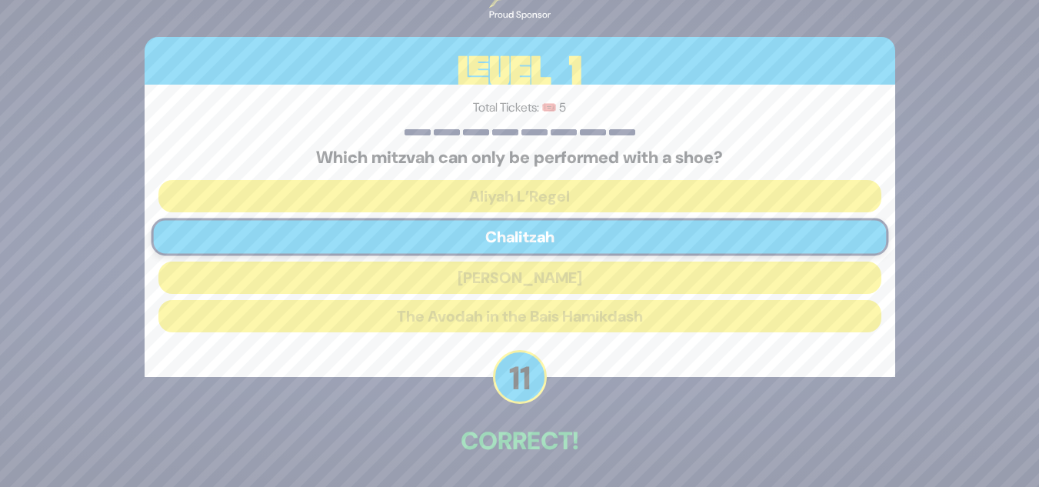
scroll to position [57, 0]
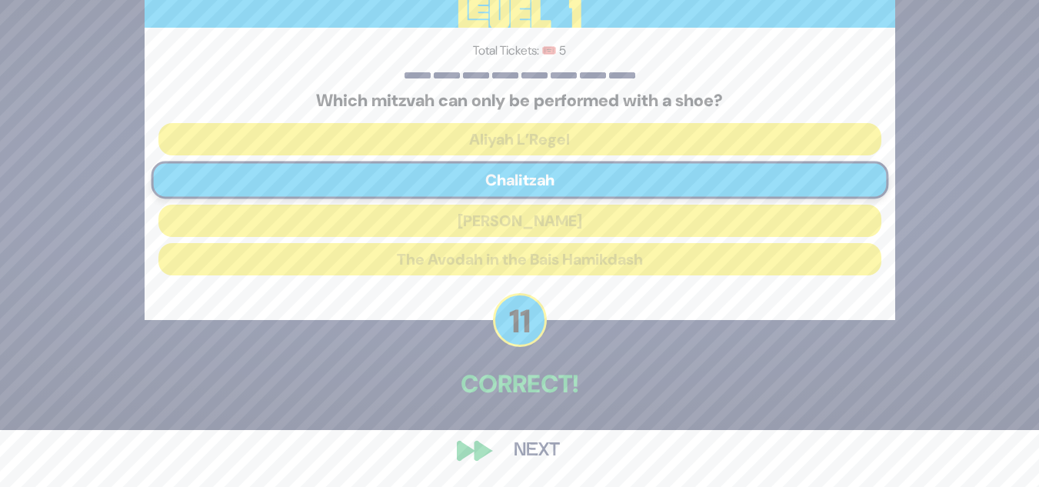
click at [545, 447] on button "Next" at bounding box center [536, 450] width 89 height 35
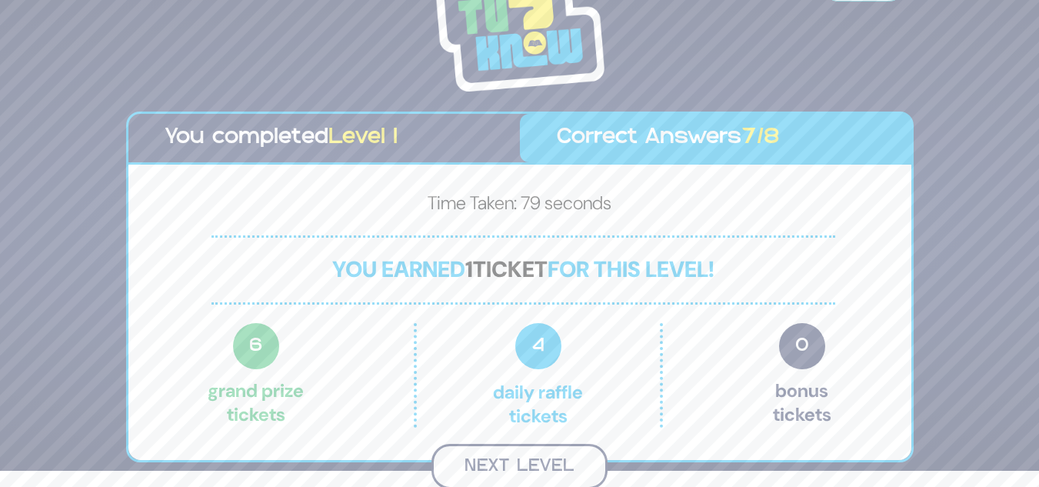
scroll to position [14, 0]
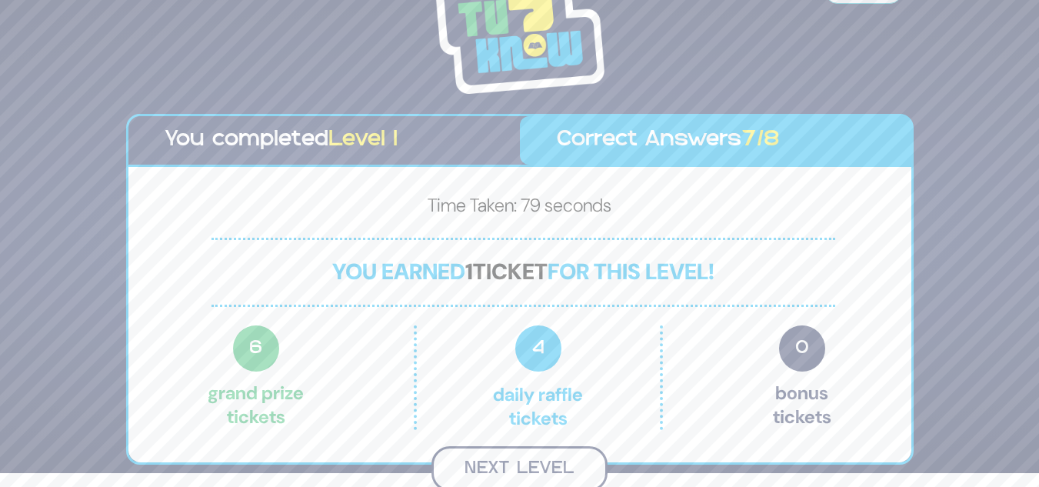
click at [538, 464] on button "Next Level" at bounding box center [520, 468] width 176 height 45
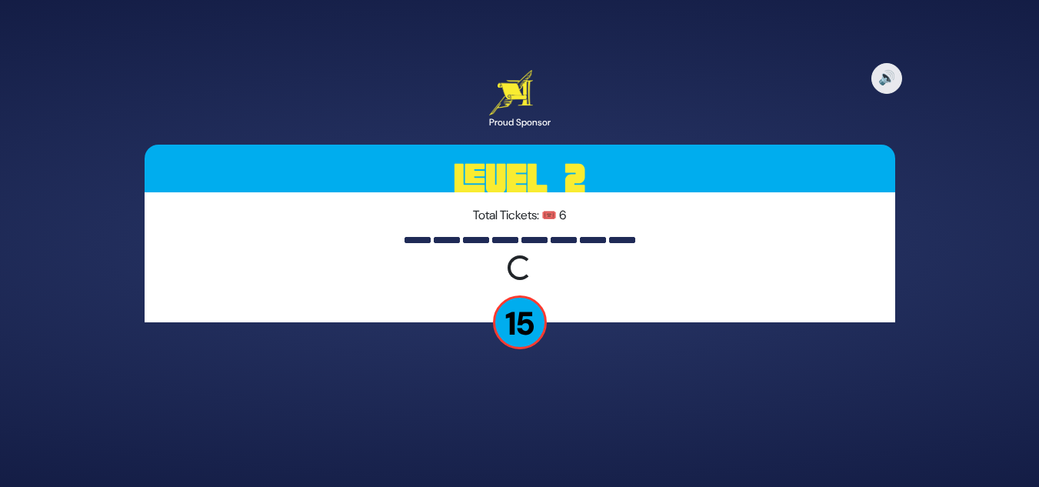
scroll to position [0, 0]
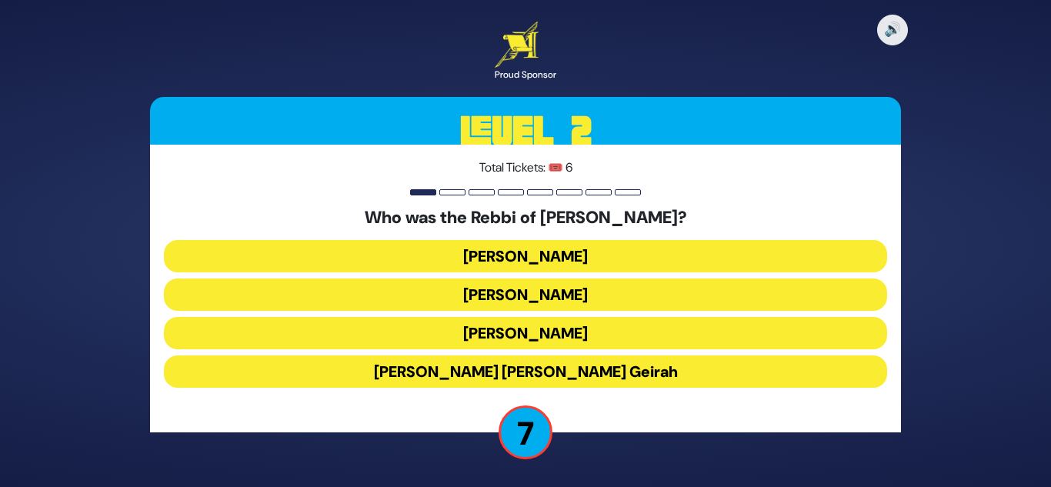
click at [552, 297] on button "Achiya Hashiloni" at bounding box center [525, 295] width 723 height 32
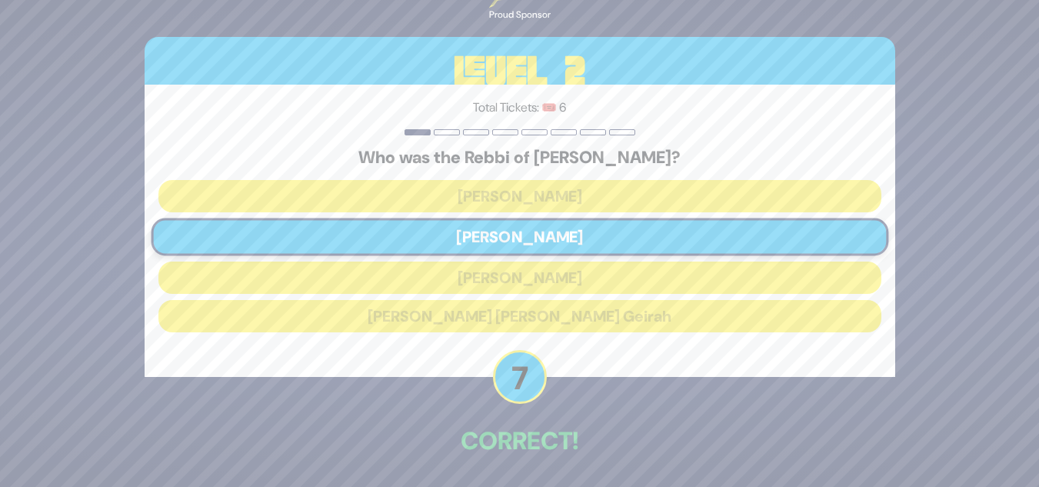
scroll to position [57, 0]
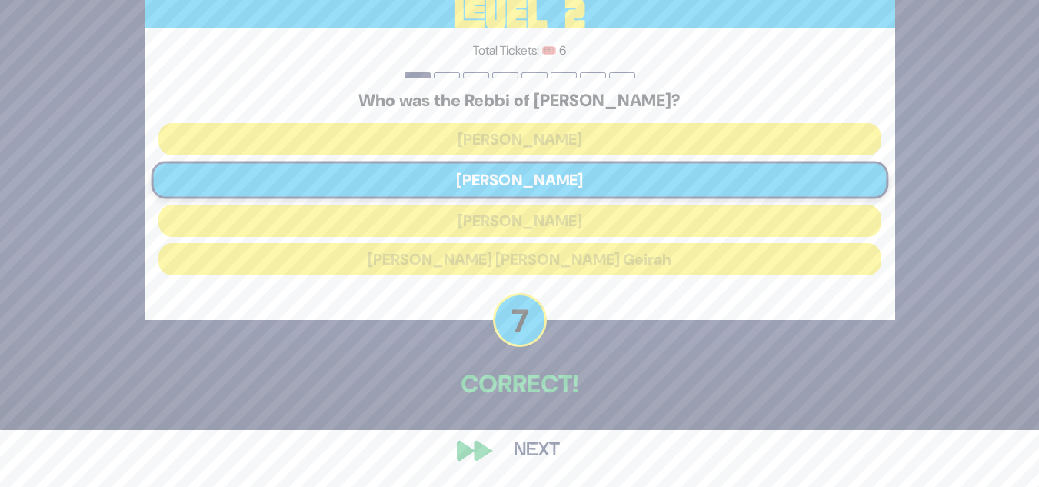
click at [522, 456] on button "Next" at bounding box center [536, 450] width 89 height 35
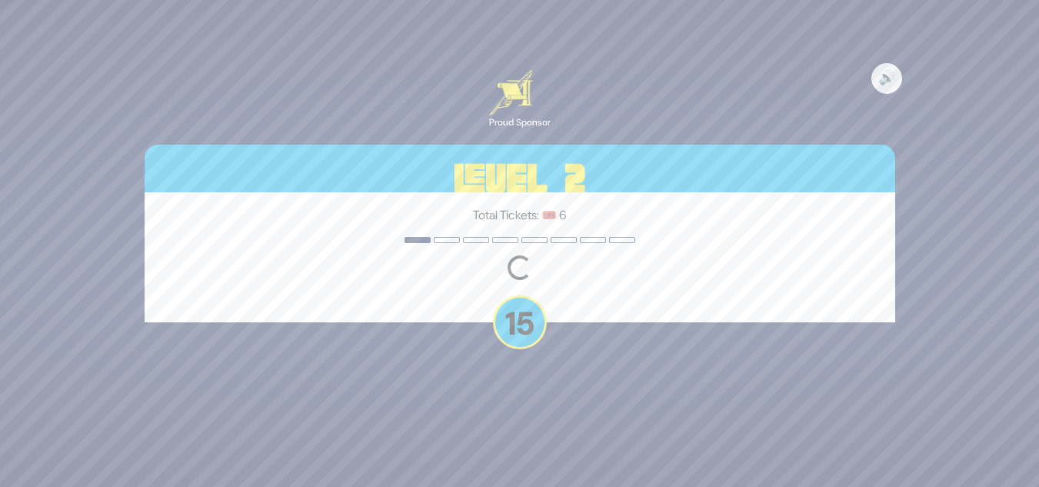
scroll to position [0, 0]
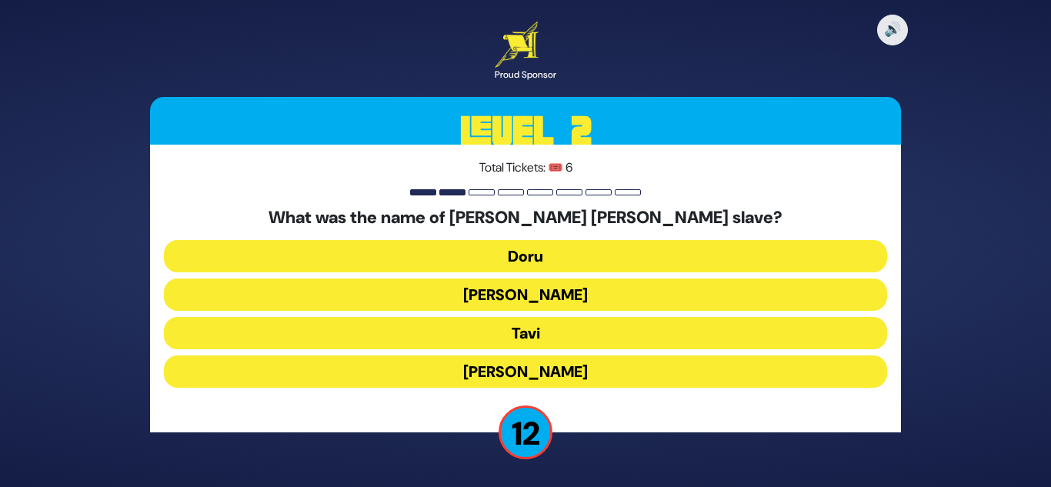
click at [539, 334] on button "Tavi" at bounding box center [525, 333] width 723 height 32
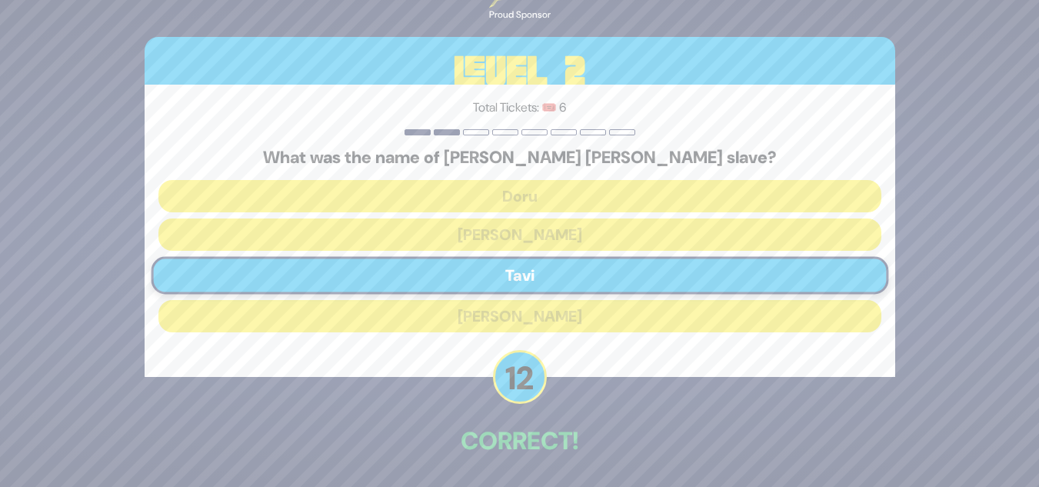
scroll to position [57, 0]
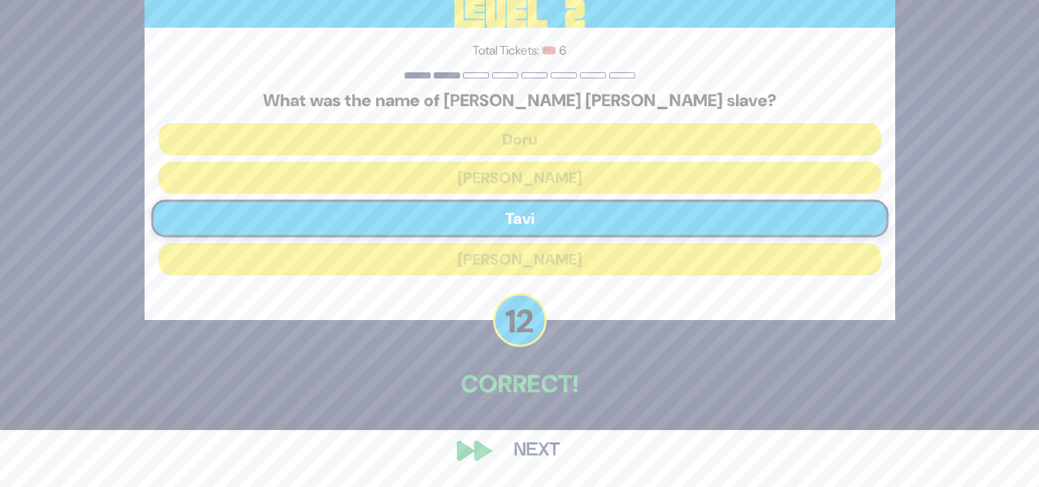
click at [532, 446] on button "Next" at bounding box center [536, 450] width 89 height 35
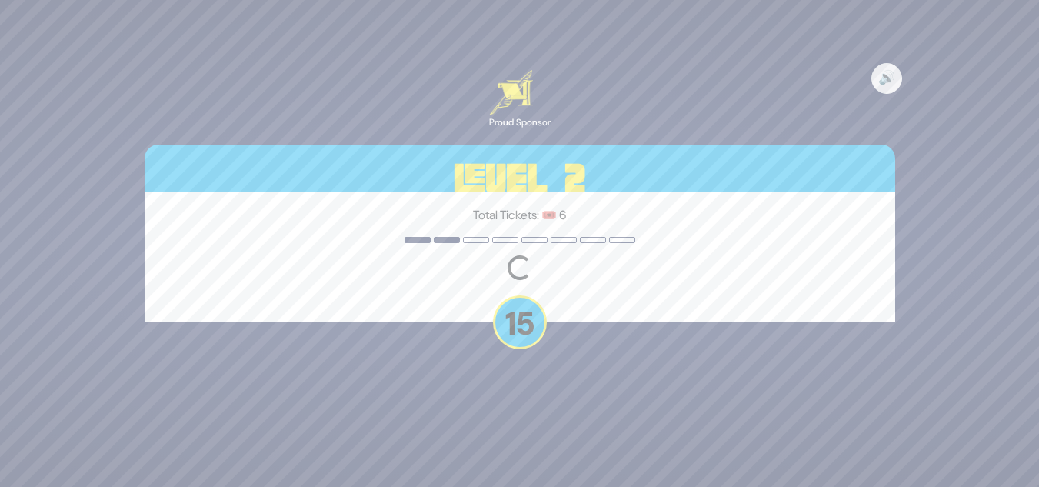
scroll to position [0, 0]
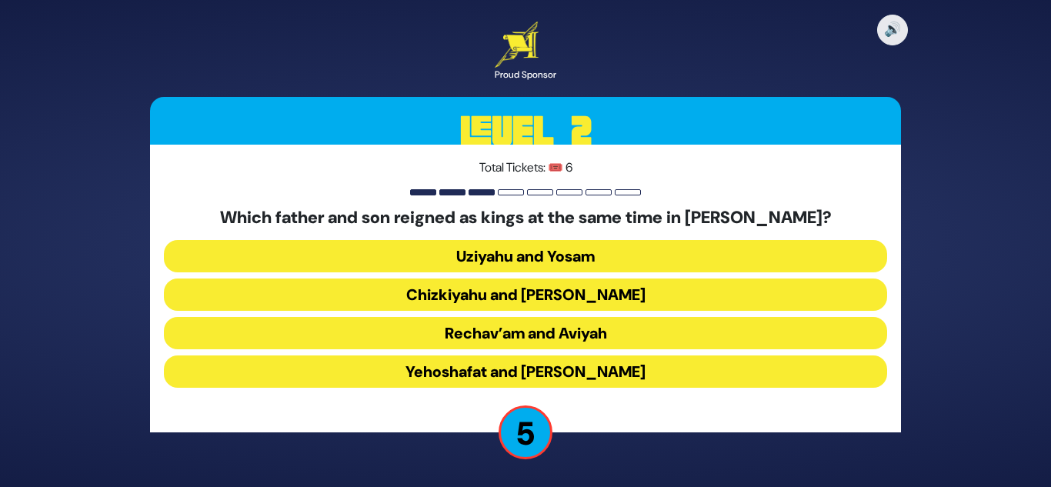
click at [593, 259] on button "Uziyahu and Yosam" at bounding box center [525, 256] width 723 height 32
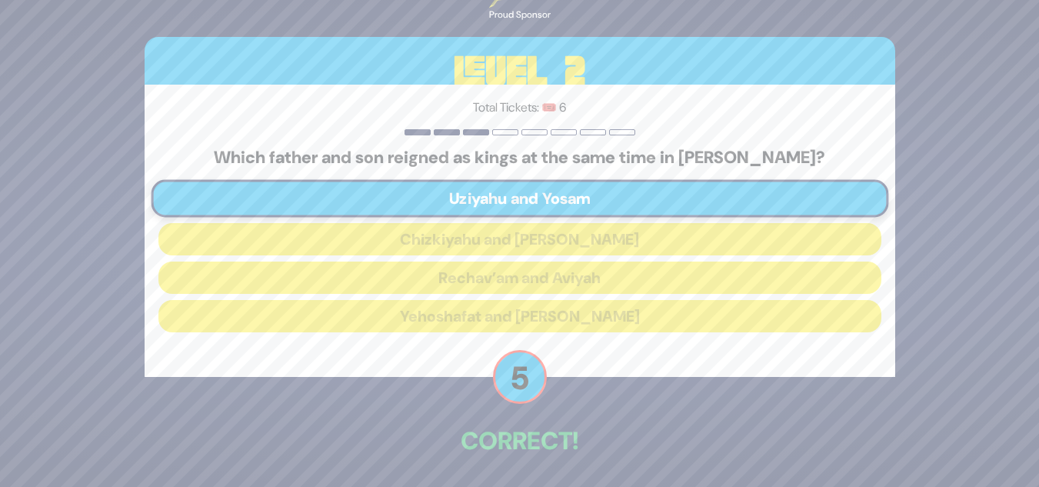
scroll to position [57, 0]
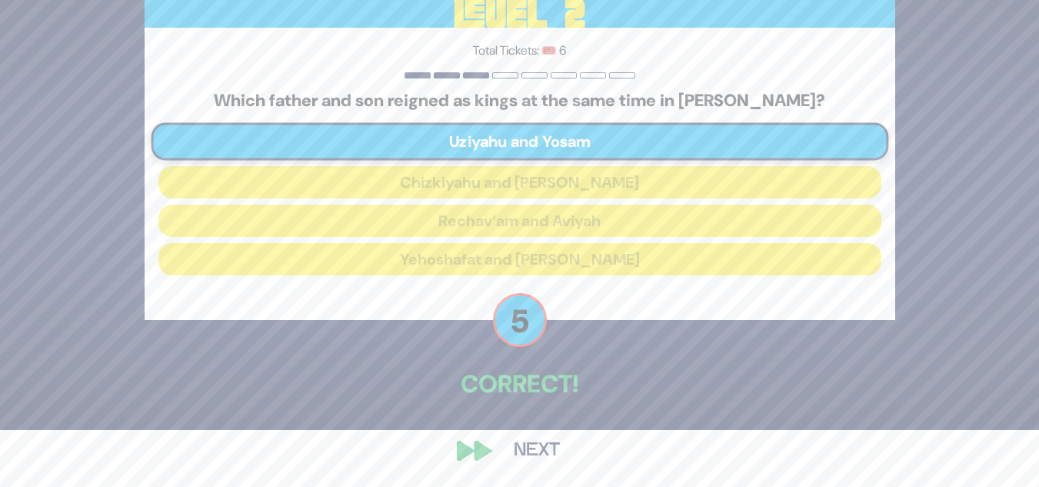
click at [536, 447] on button "Next" at bounding box center [536, 450] width 89 height 35
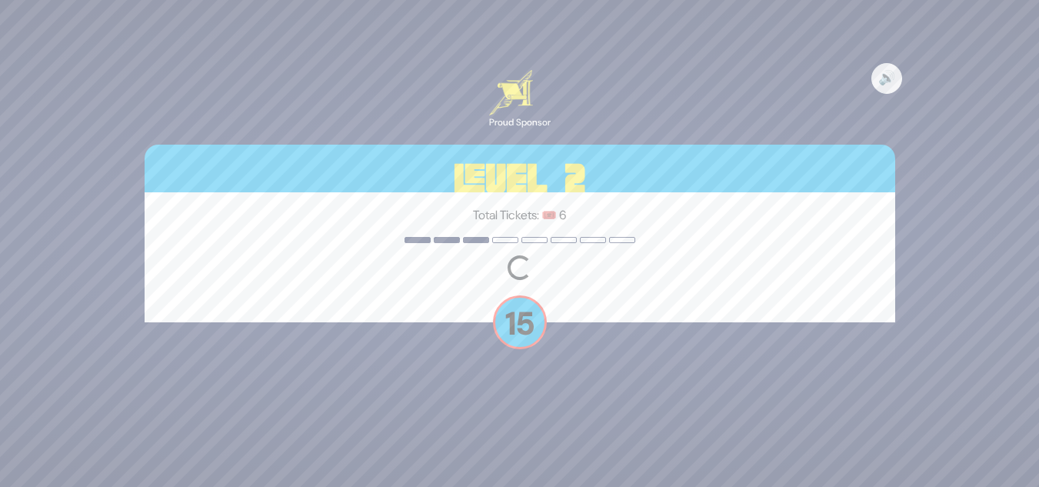
scroll to position [0, 0]
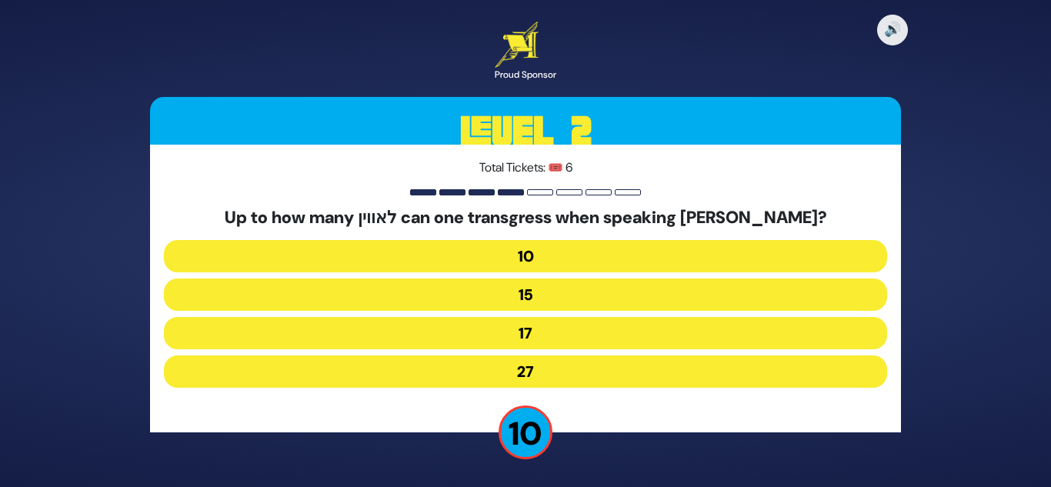
click at [530, 338] on button "17" at bounding box center [525, 333] width 723 height 32
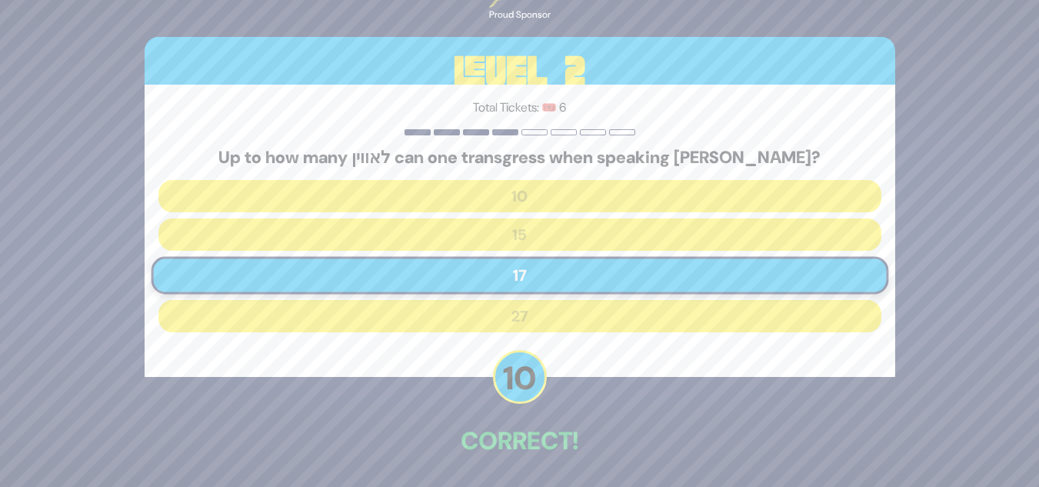
scroll to position [57, 0]
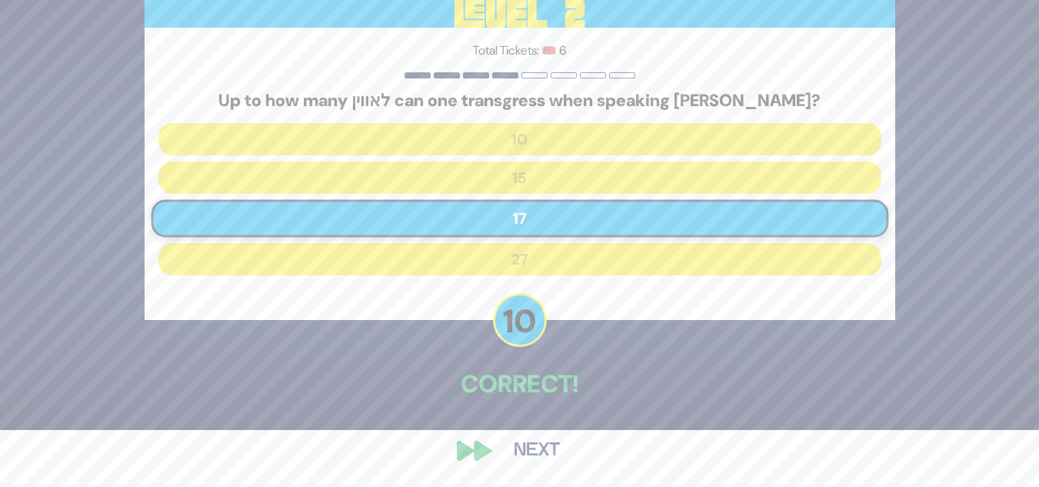
click at [546, 454] on button "Next" at bounding box center [536, 450] width 89 height 35
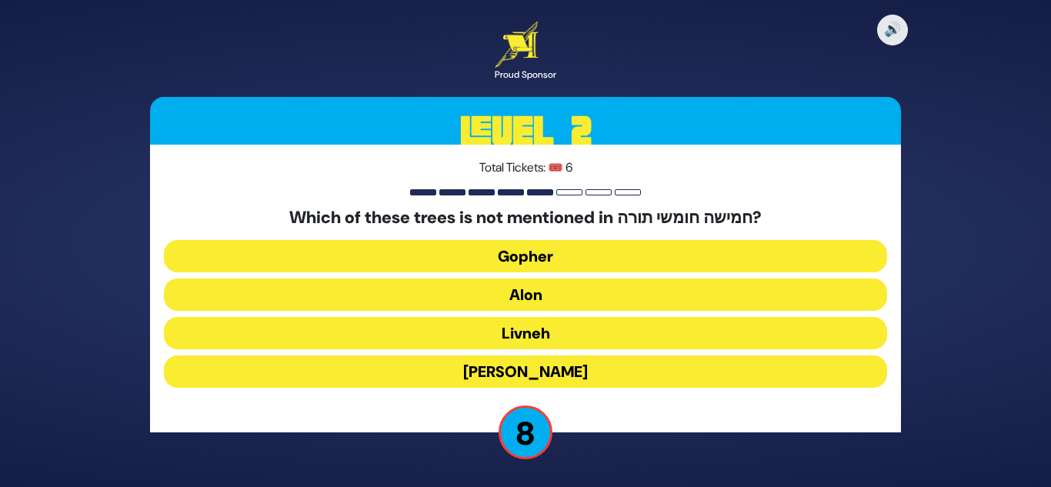
click at [535, 369] on button "Oren" at bounding box center [525, 371] width 723 height 32
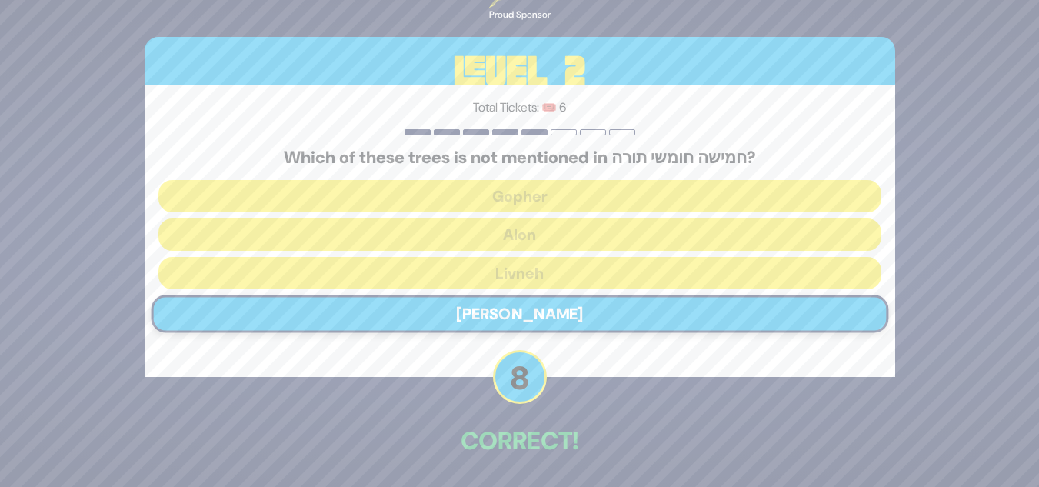
scroll to position [57, 0]
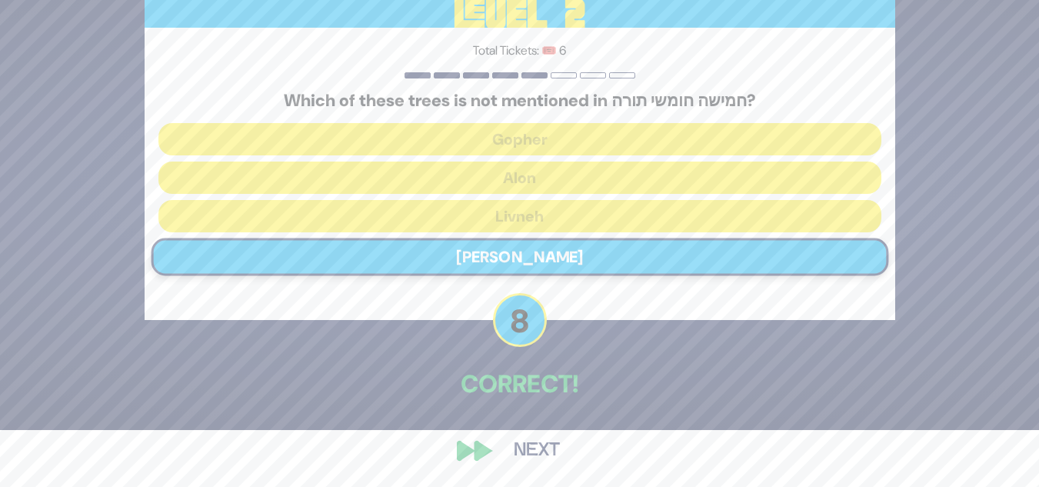
click at [540, 450] on button "Next" at bounding box center [536, 450] width 89 height 35
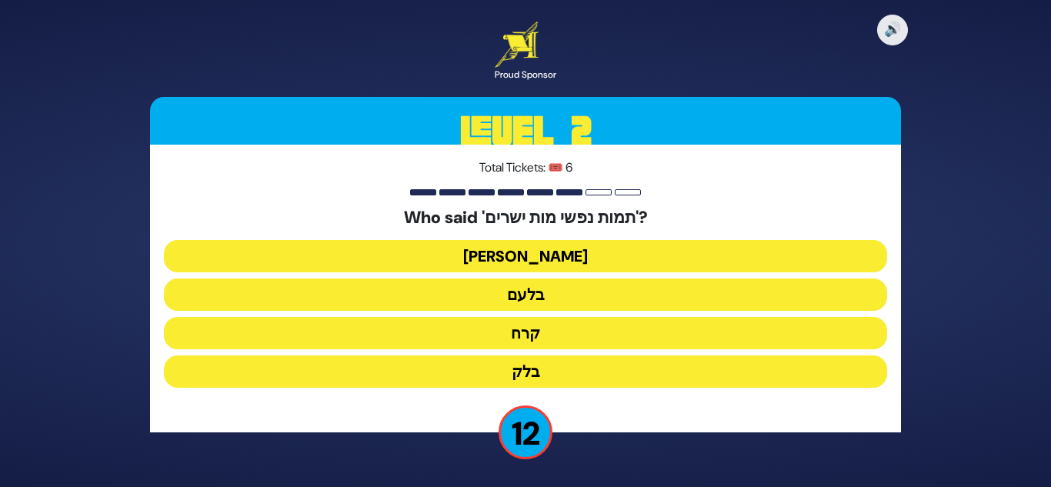
click at [499, 306] on button "בלעם" at bounding box center [525, 295] width 723 height 32
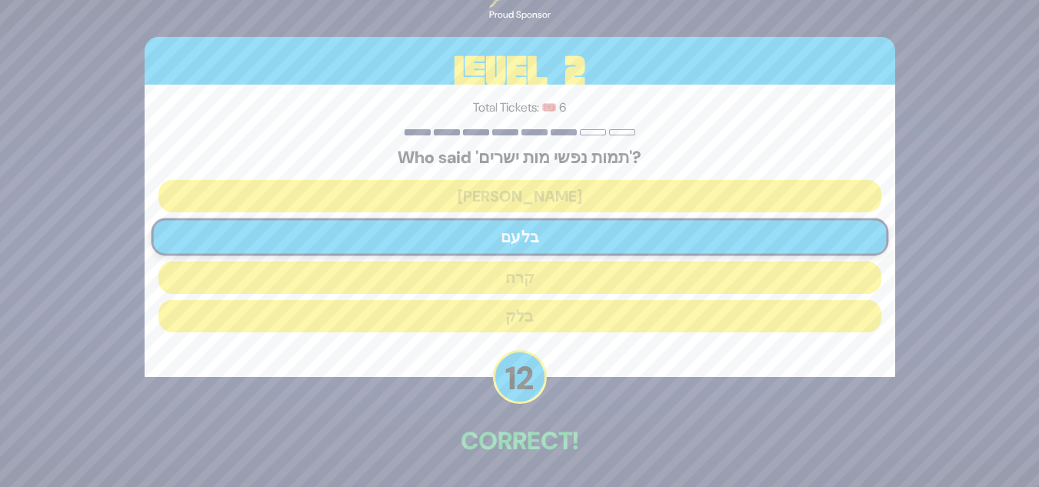
scroll to position [57, 0]
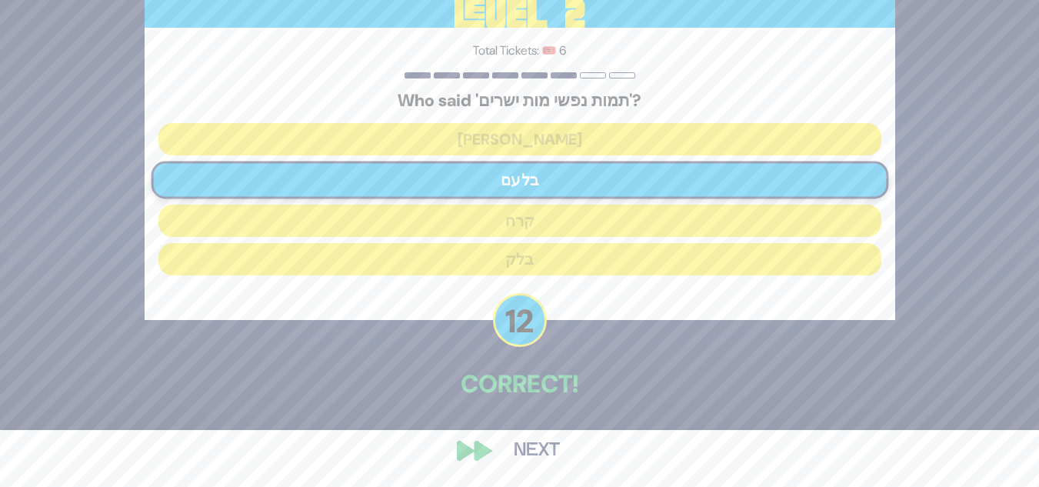
click at [541, 447] on button "Next" at bounding box center [536, 450] width 89 height 35
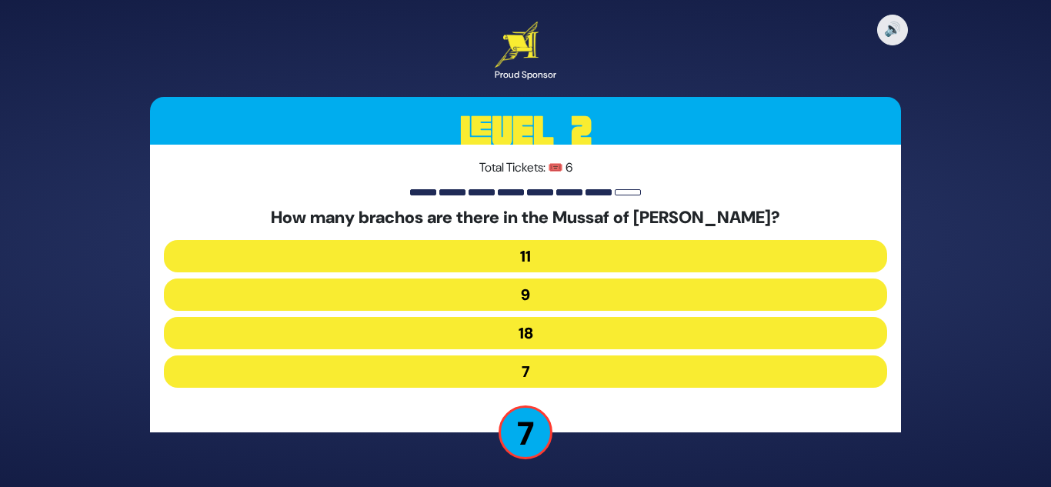
click at [561, 285] on button "9" at bounding box center [525, 295] width 723 height 32
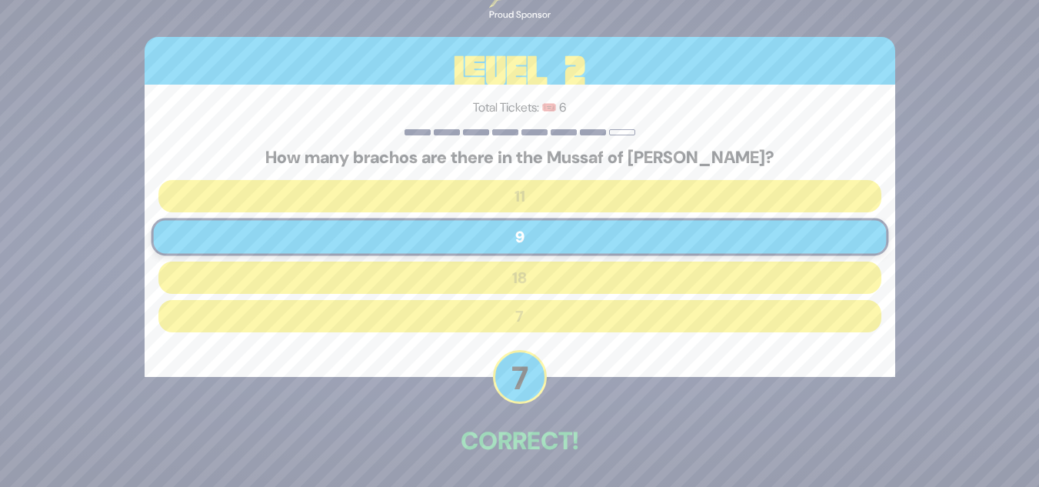
scroll to position [57, 0]
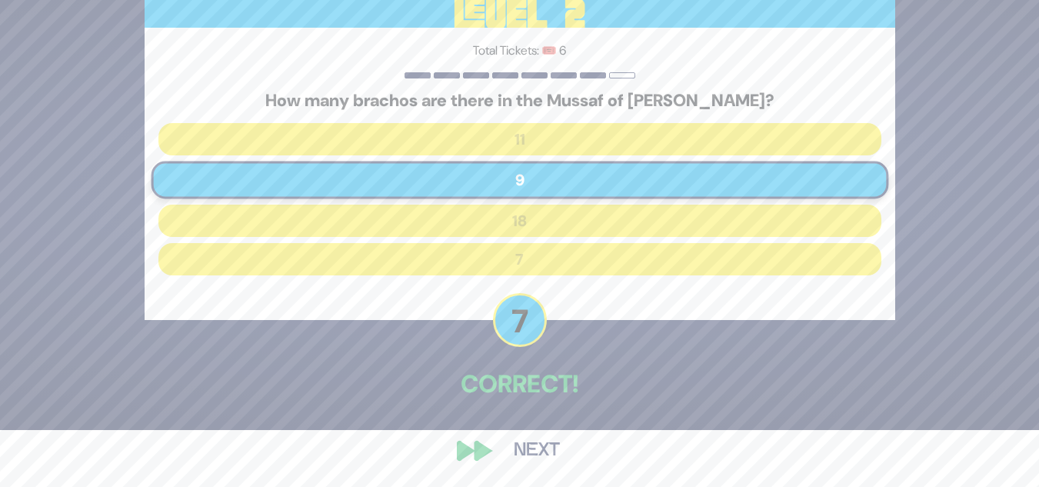
click at [552, 451] on button "Next" at bounding box center [536, 450] width 89 height 35
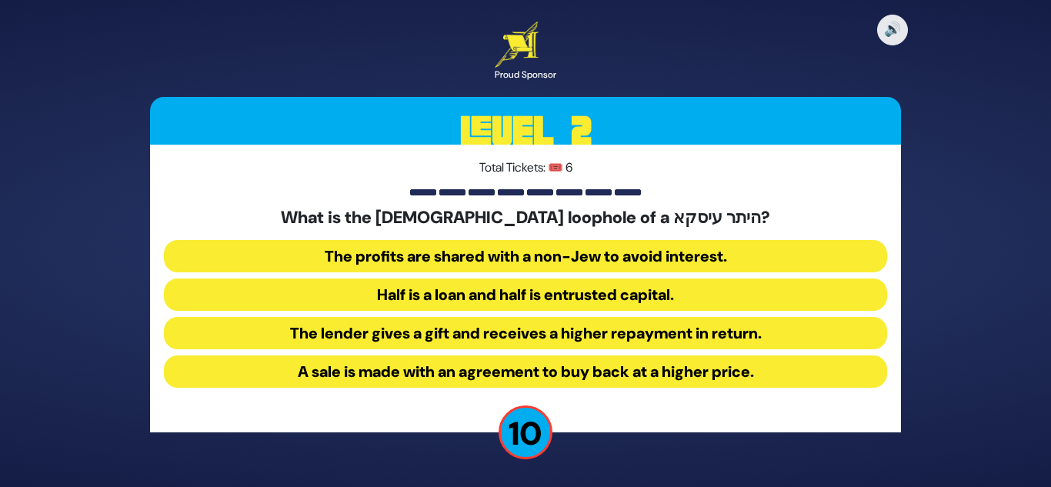
click at [669, 292] on button "Half is a loan and half is entrusted capital." at bounding box center [525, 295] width 723 height 32
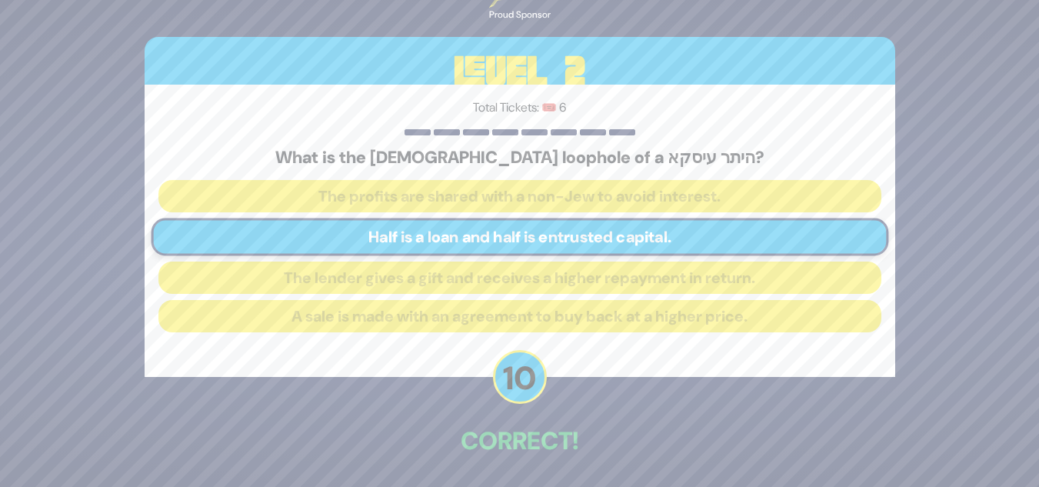
scroll to position [57, 0]
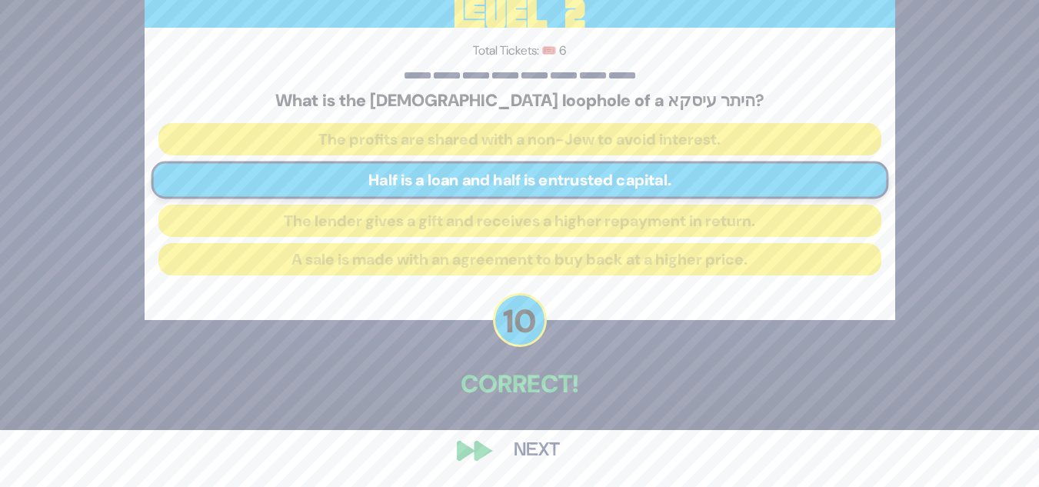
click at [543, 446] on button "Next" at bounding box center [536, 450] width 89 height 35
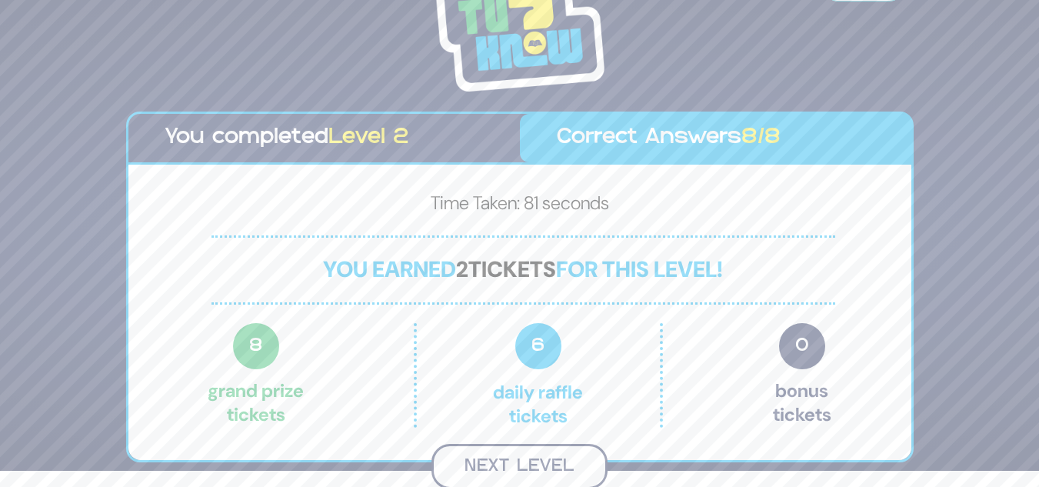
scroll to position [14, 0]
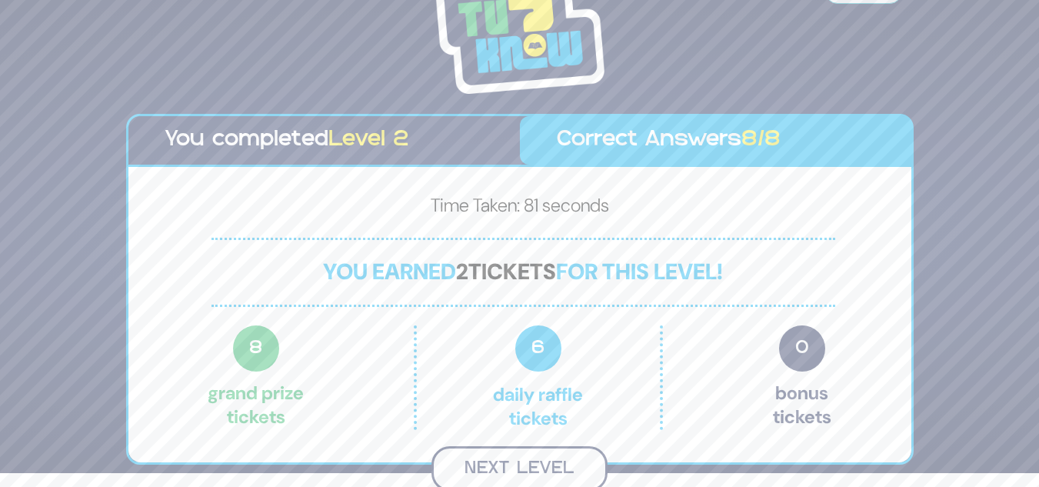
click at [529, 462] on button "Next Level" at bounding box center [520, 468] width 176 height 45
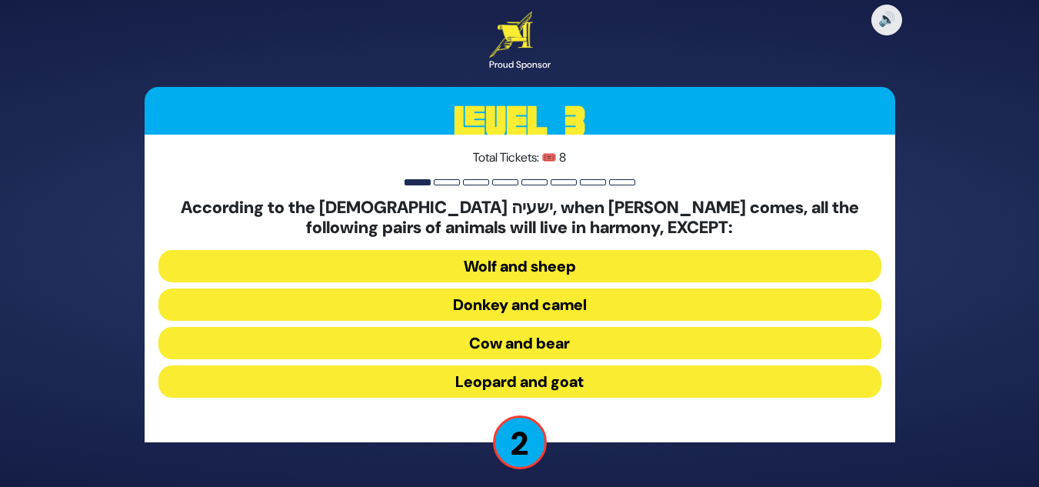
click at [558, 310] on button "Donkey and camel" at bounding box center [519, 305] width 723 height 32
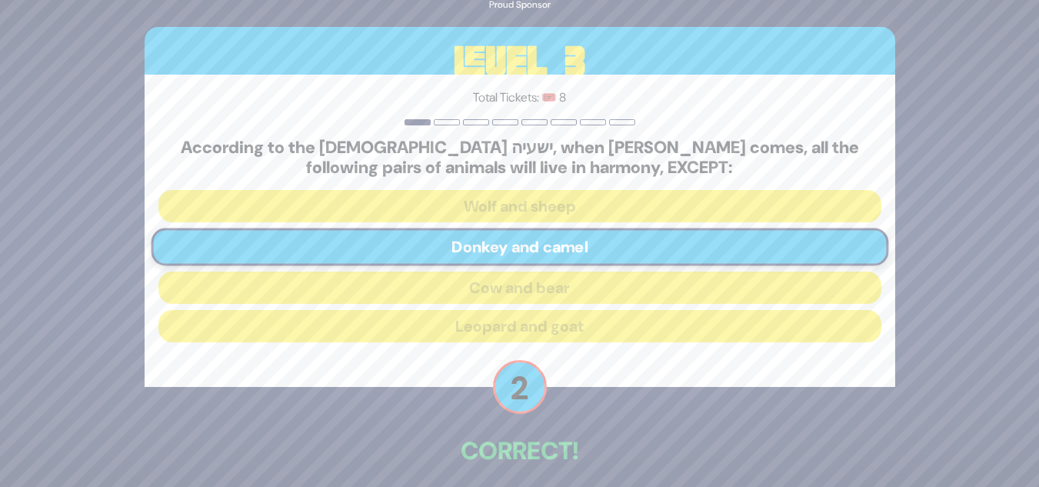
scroll to position [67, 0]
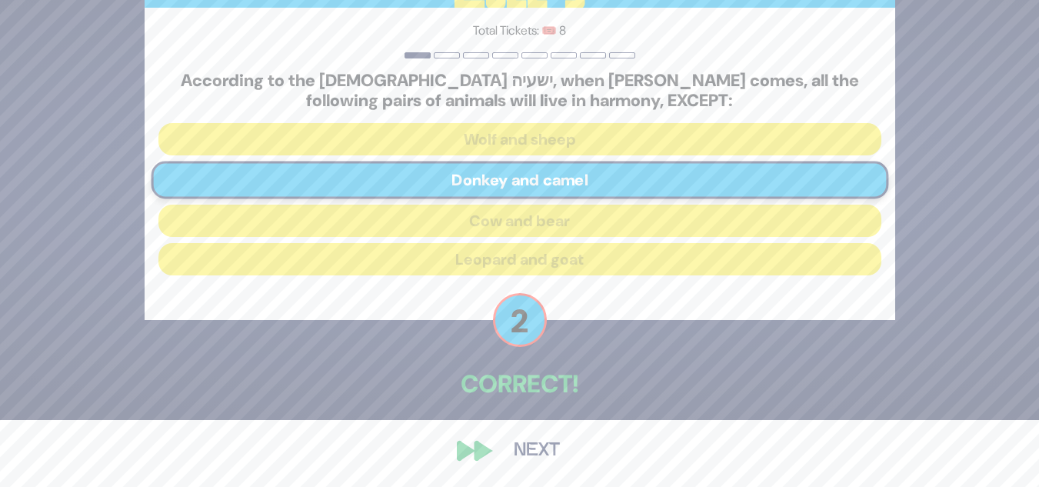
click at [555, 455] on button "Next" at bounding box center [536, 450] width 89 height 35
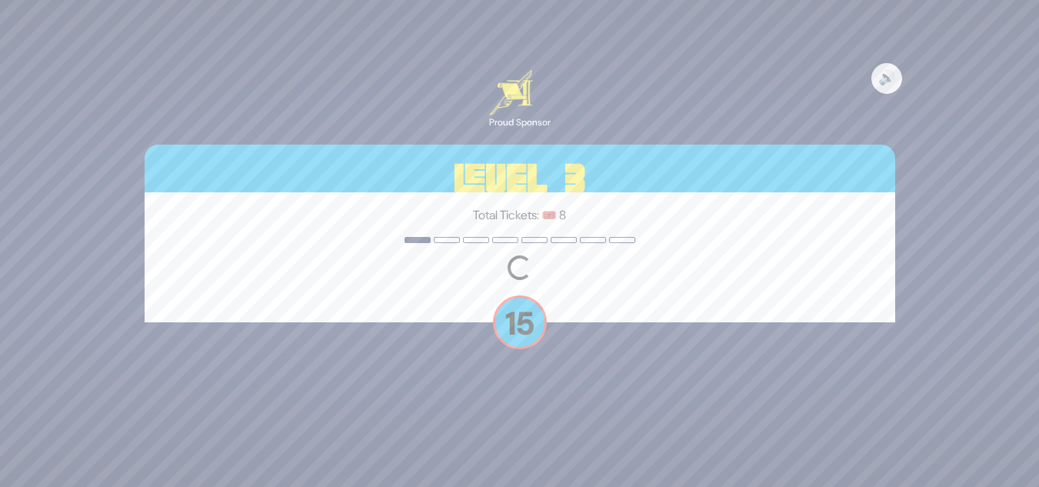
scroll to position [0, 0]
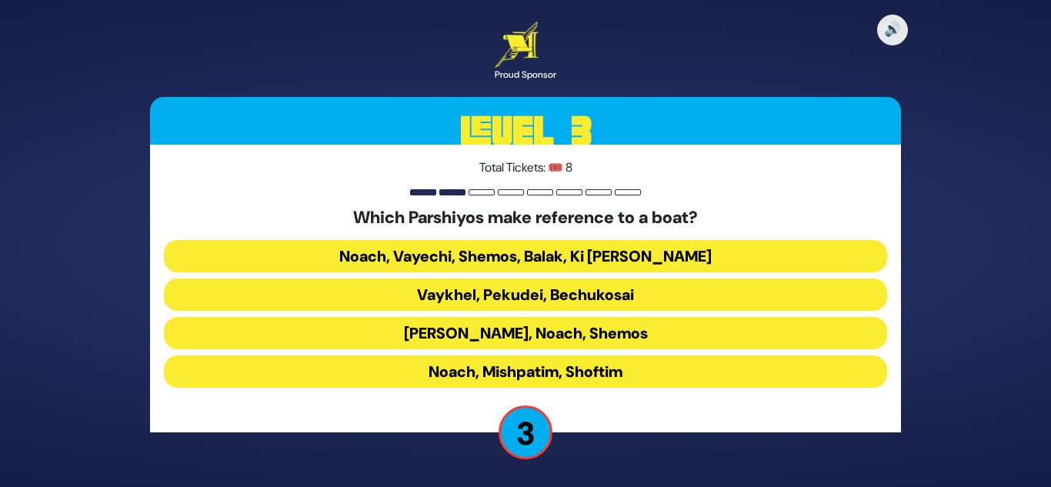
click at [619, 250] on button "Noach, Vayechi, Shemos, Balak, Ki Savo" at bounding box center [525, 256] width 723 height 32
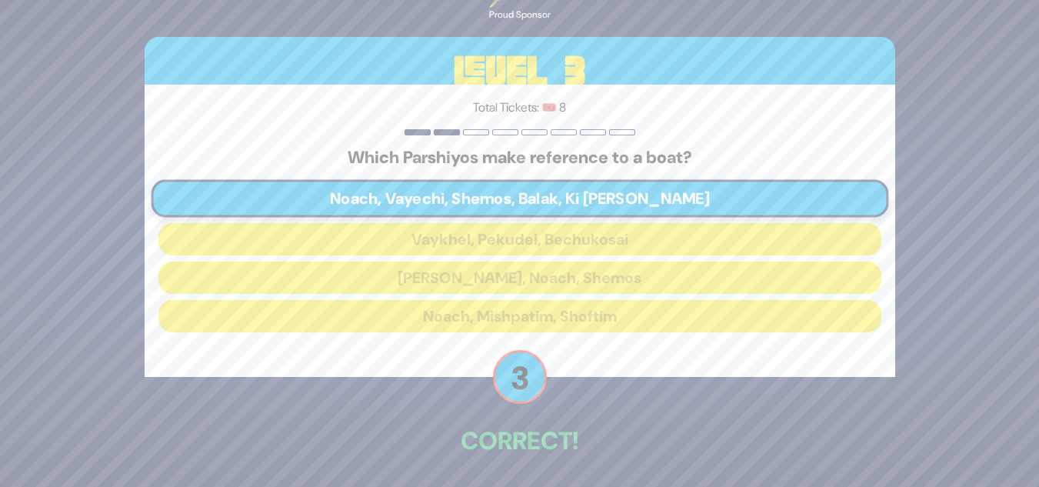
scroll to position [57, 0]
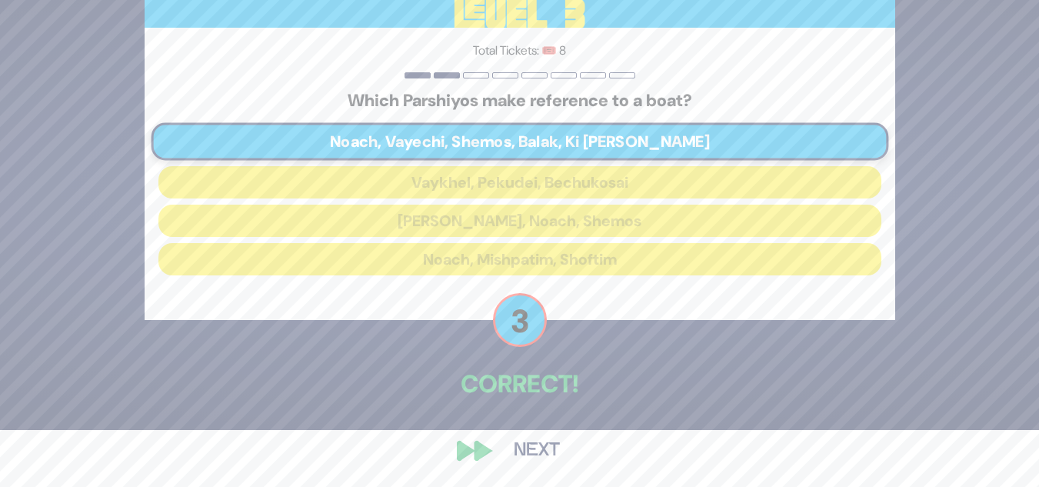
click at [539, 455] on button "Next" at bounding box center [536, 450] width 89 height 35
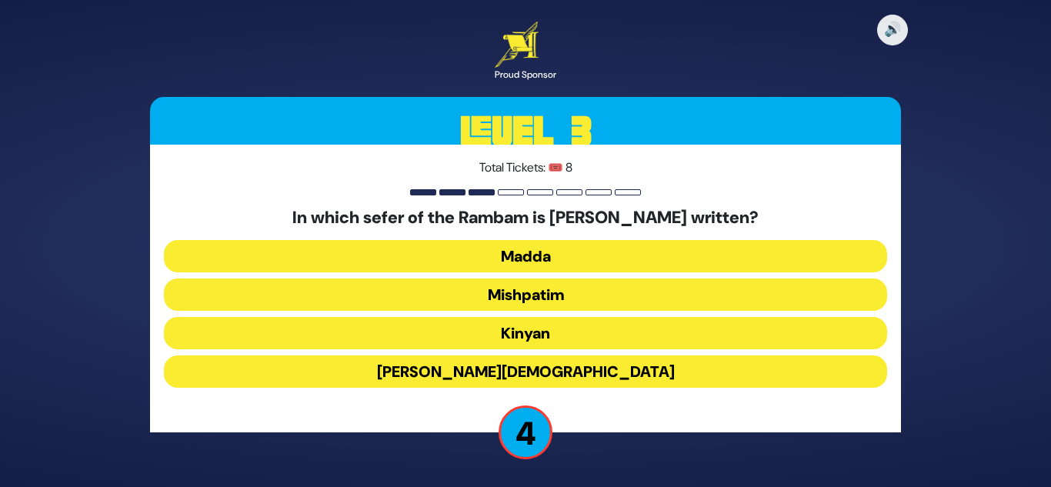
click at [555, 367] on button "Zera’im" at bounding box center [525, 371] width 723 height 32
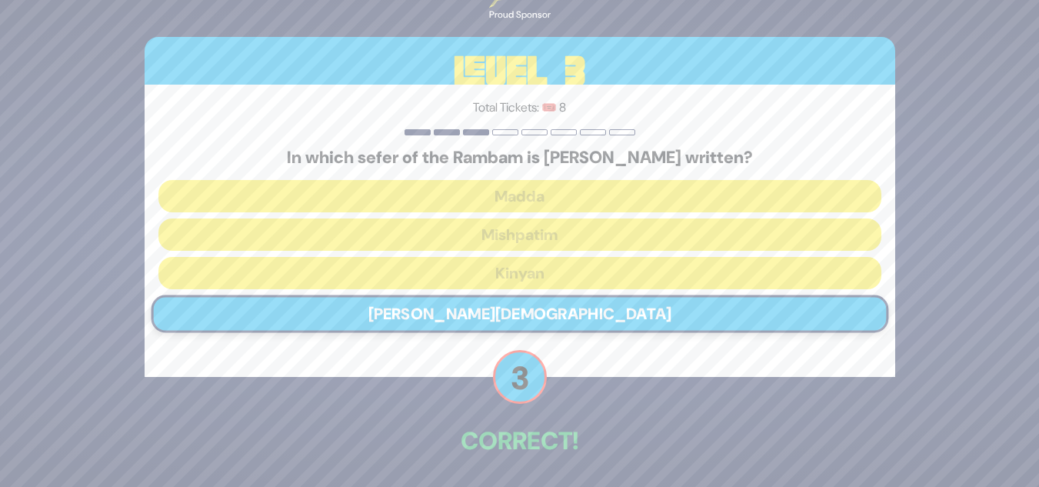
scroll to position [57, 0]
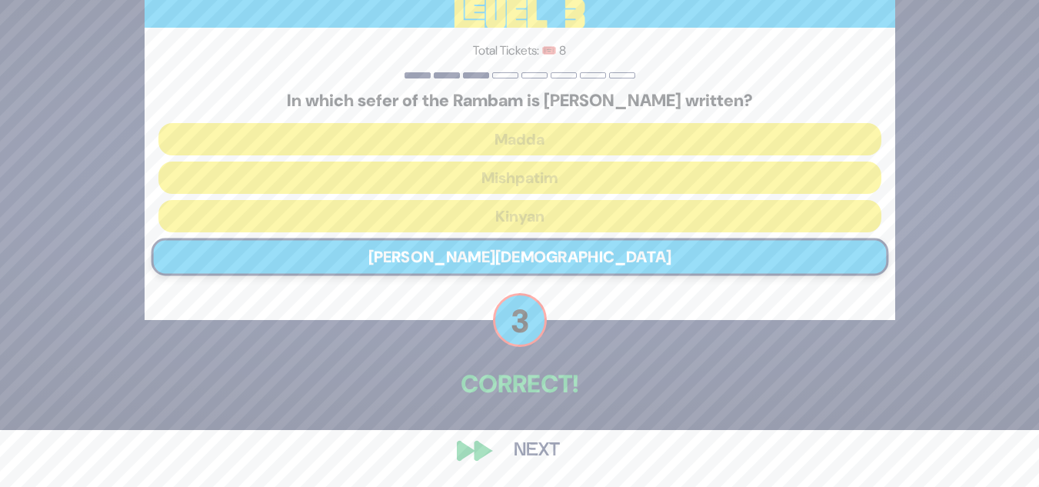
click at [529, 442] on button "Next" at bounding box center [536, 450] width 89 height 35
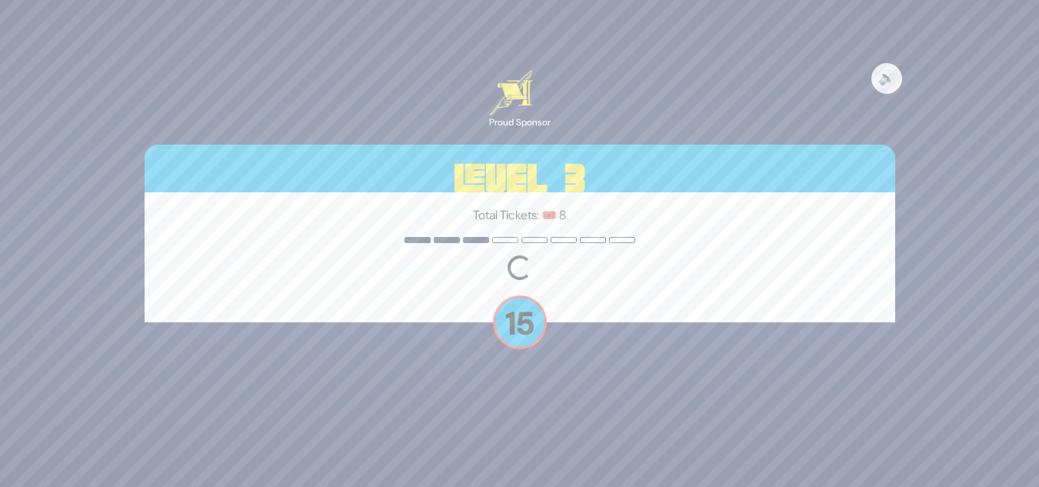
scroll to position [0, 0]
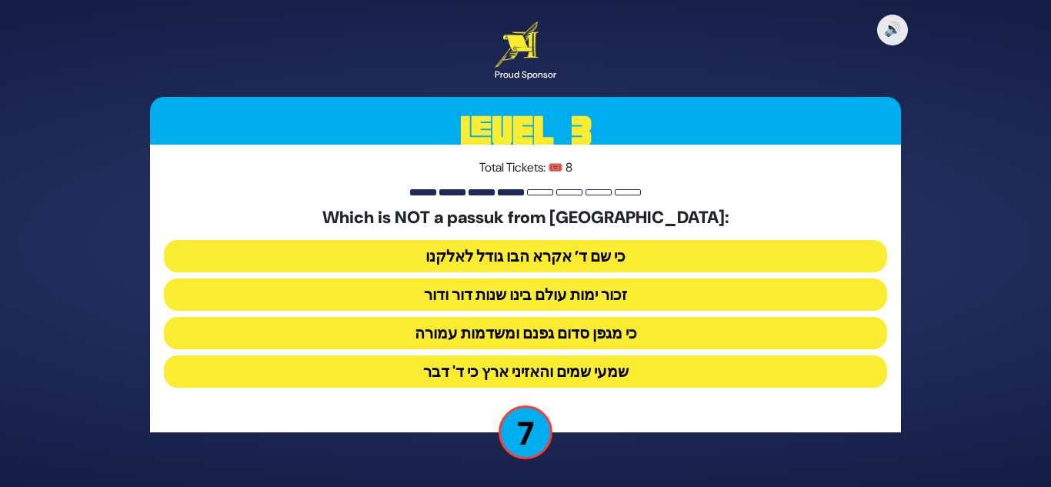
click at [615, 377] on button "שמעי שמים והאזיני ארץ כי ד' דבר" at bounding box center [525, 371] width 723 height 32
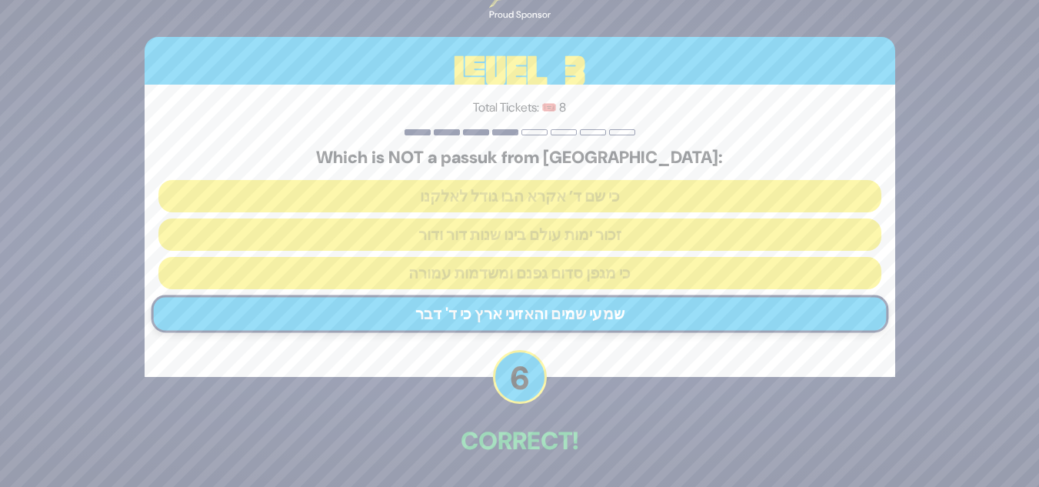
scroll to position [57, 0]
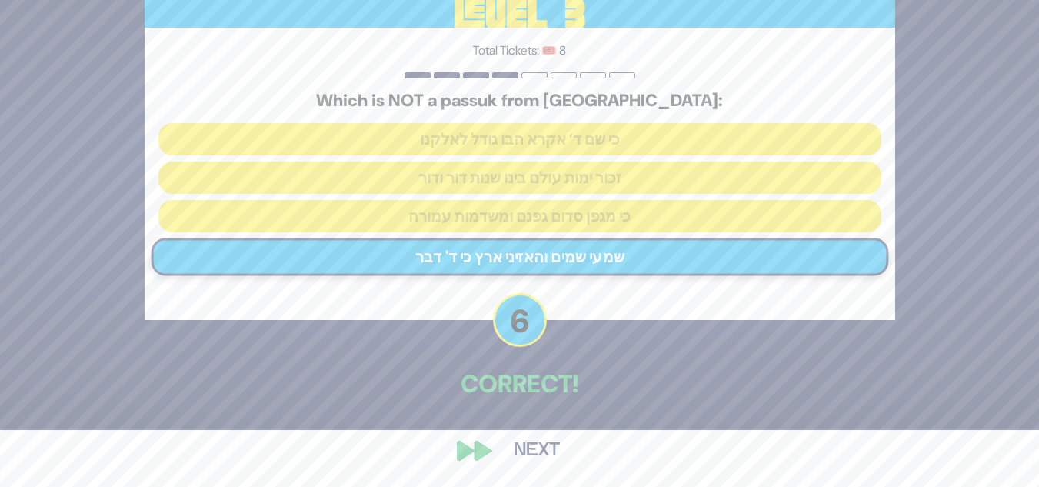
click at [542, 452] on button "Next" at bounding box center [536, 450] width 89 height 35
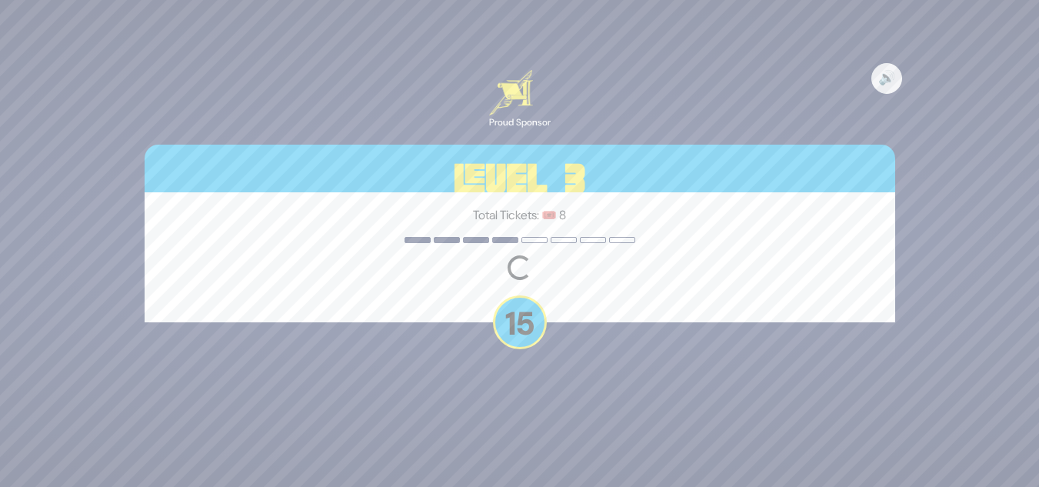
scroll to position [0, 0]
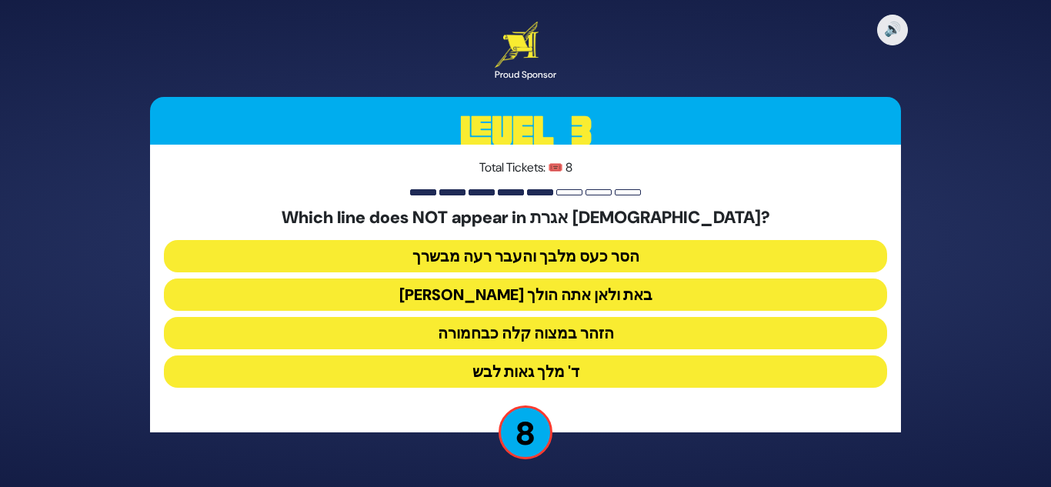
click at [582, 297] on button "מאין באת ולאן אתה הולך" at bounding box center [525, 295] width 723 height 32
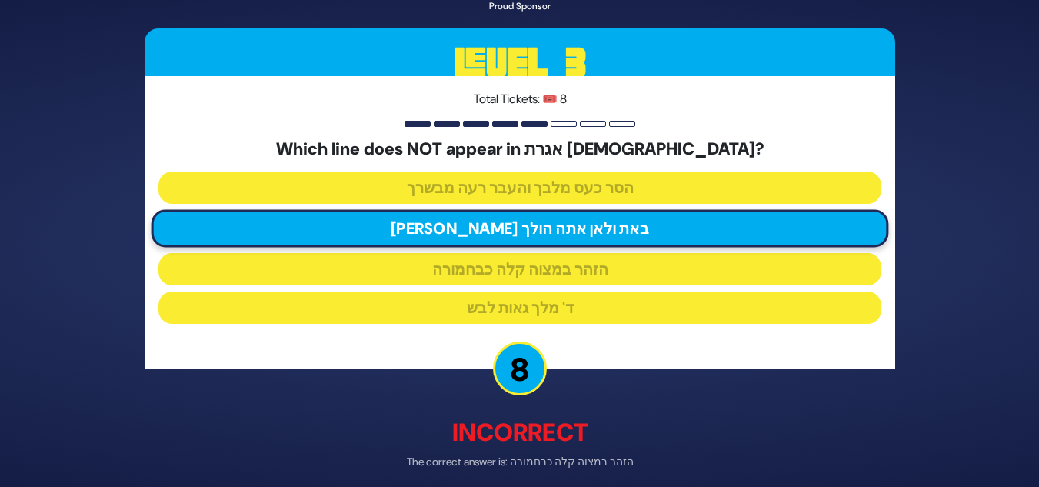
scroll to position [65, 0]
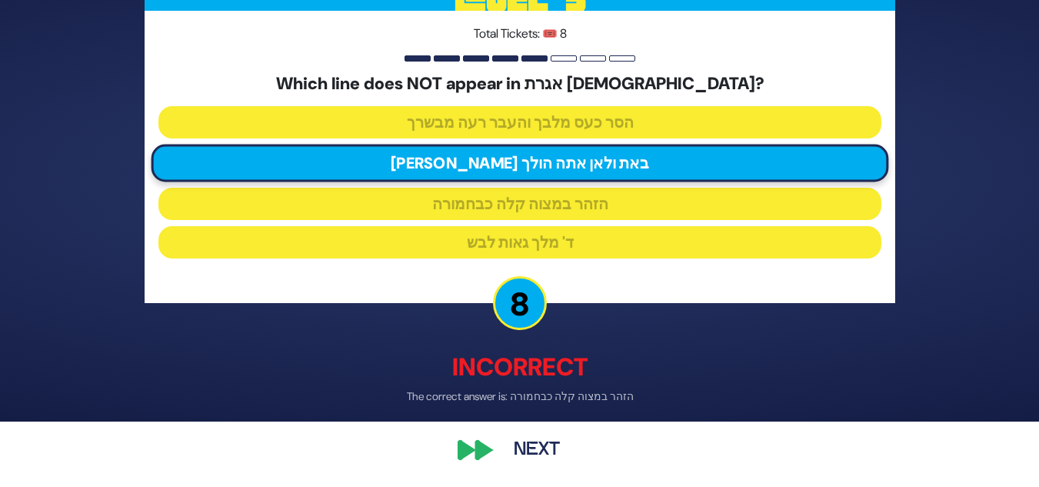
click at [547, 451] on button "Next" at bounding box center [536, 450] width 89 height 35
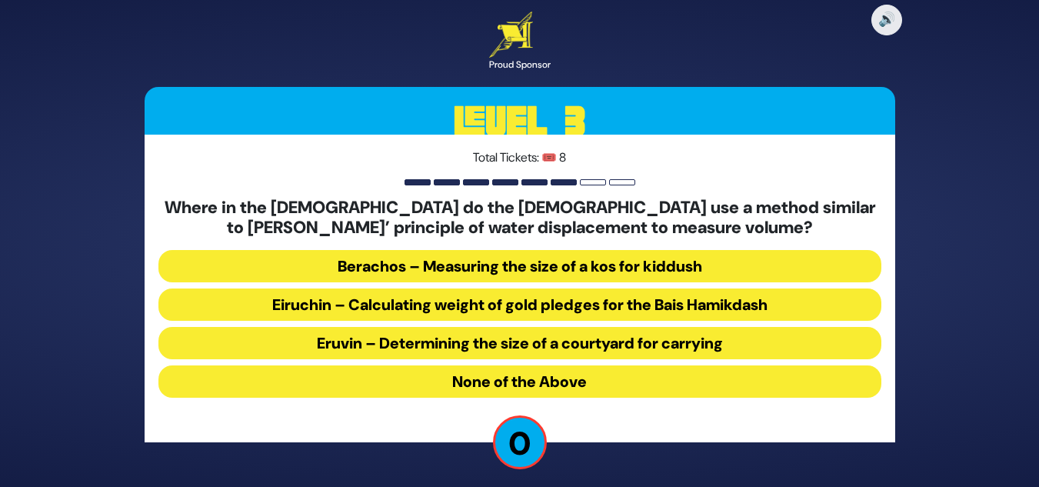
click at [616, 345] on button "Eruvin – Determining the size of a courtyard for carrying" at bounding box center [519, 343] width 723 height 32
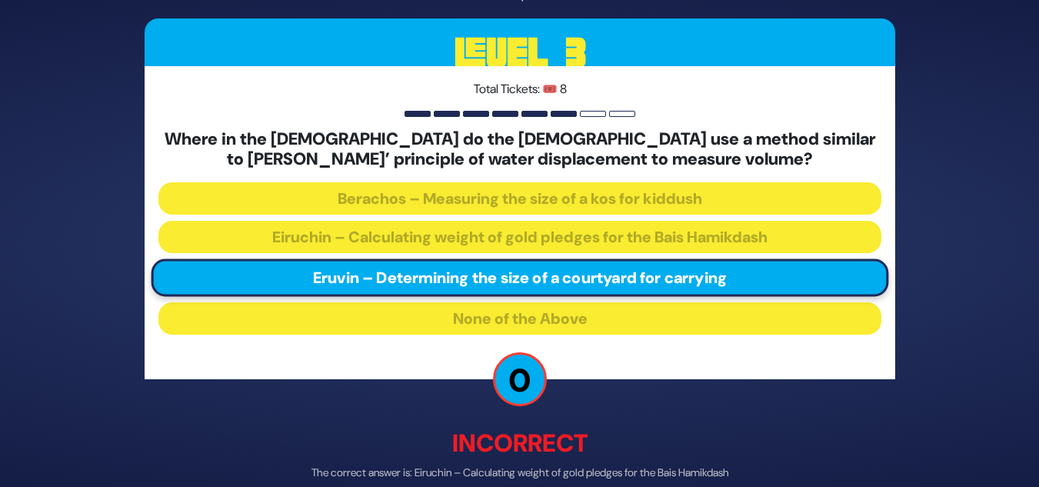
scroll to position [75, 0]
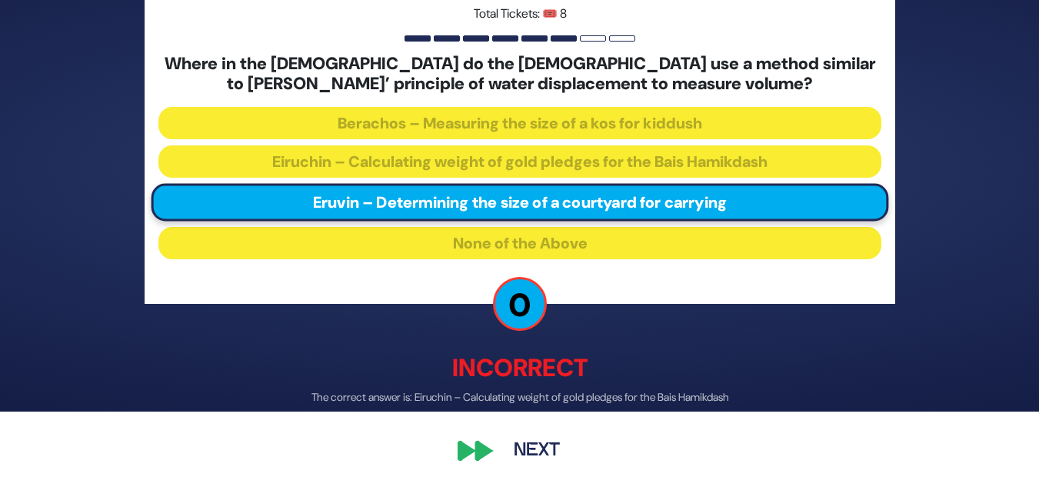
click at [542, 446] on button "Next" at bounding box center [536, 450] width 89 height 35
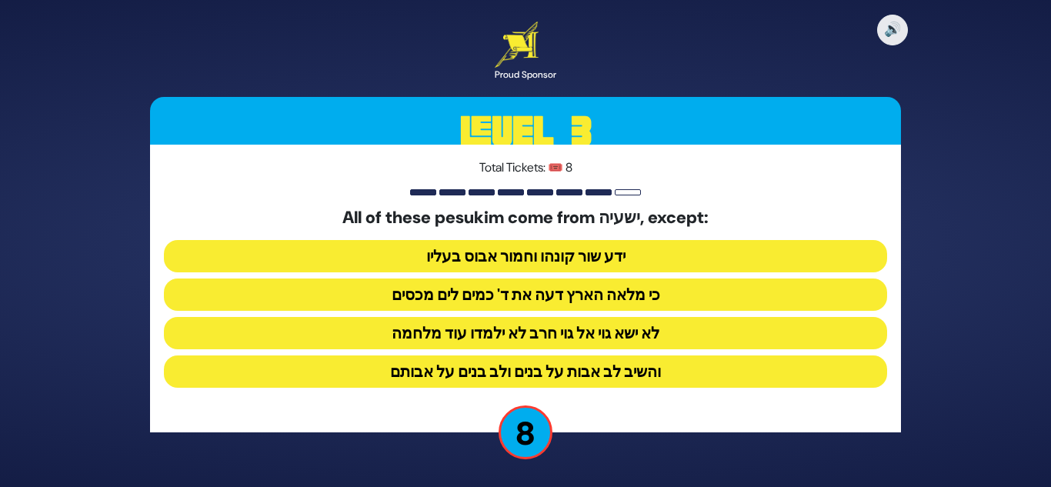
click at [643, 364] on button "והשיב לב אבות על בנים ולב בנים על אבותם" at bounding box center [525, 371] width 723 height 32
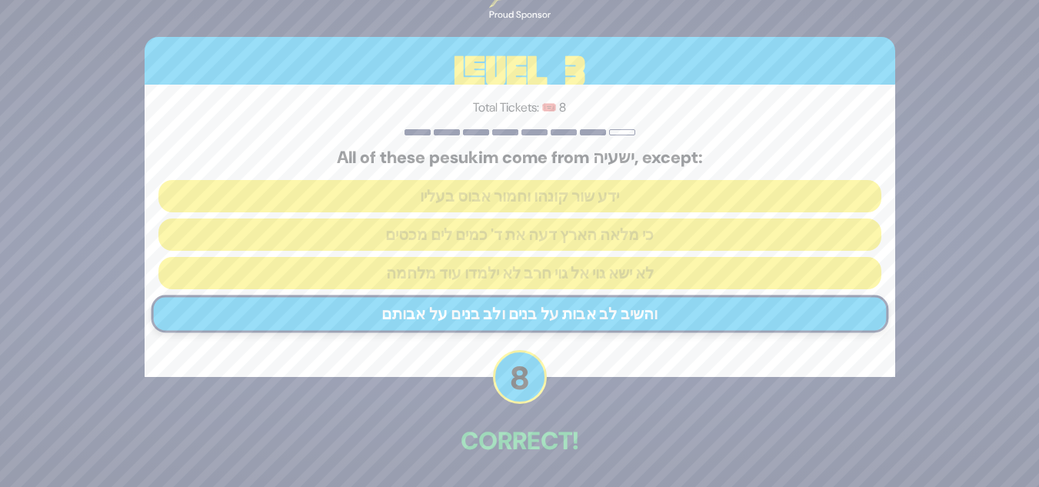
scroll to position [57, 0]
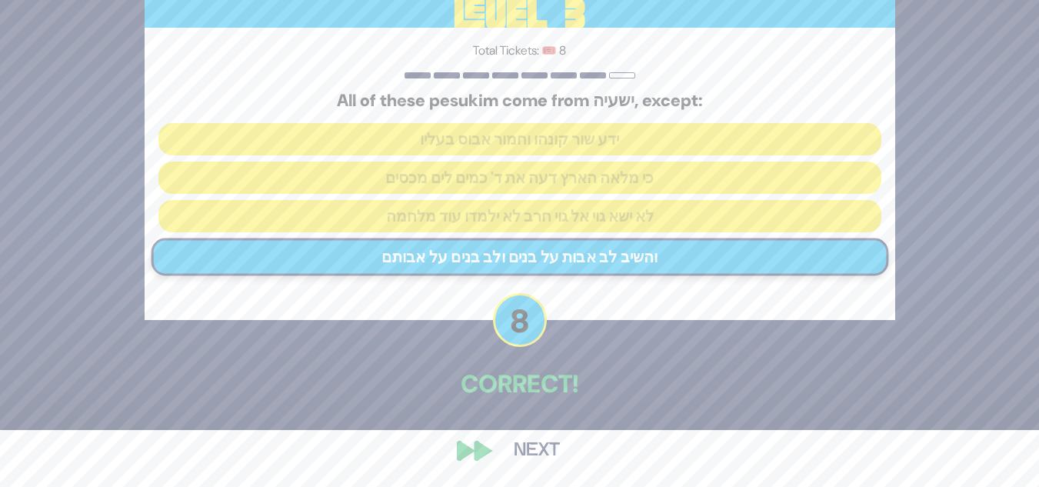
click at [538, 451] on button "Next" at bounding box center [536, 450] width 89 height 35
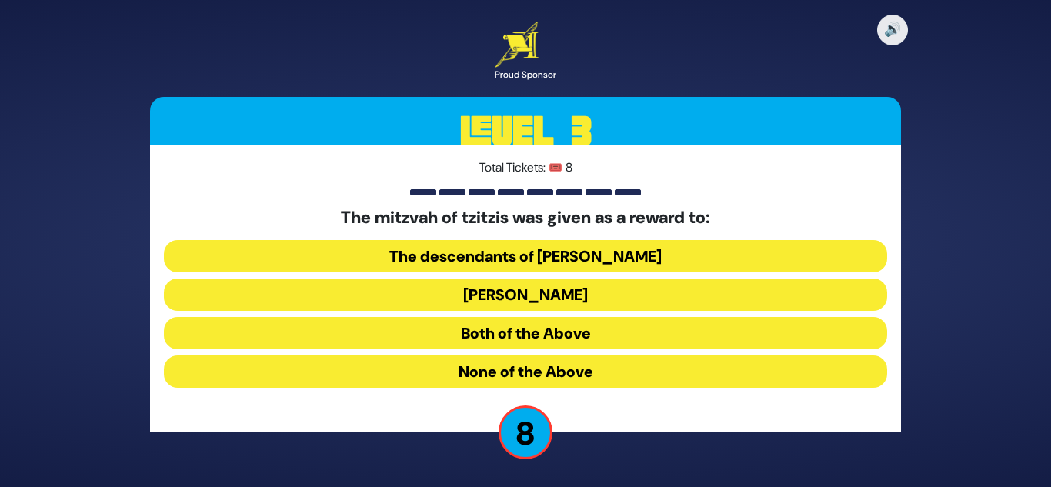
click at [512, 283] on button "Avraham Avinu" at bounding box center [525, 295] width 723 height 32
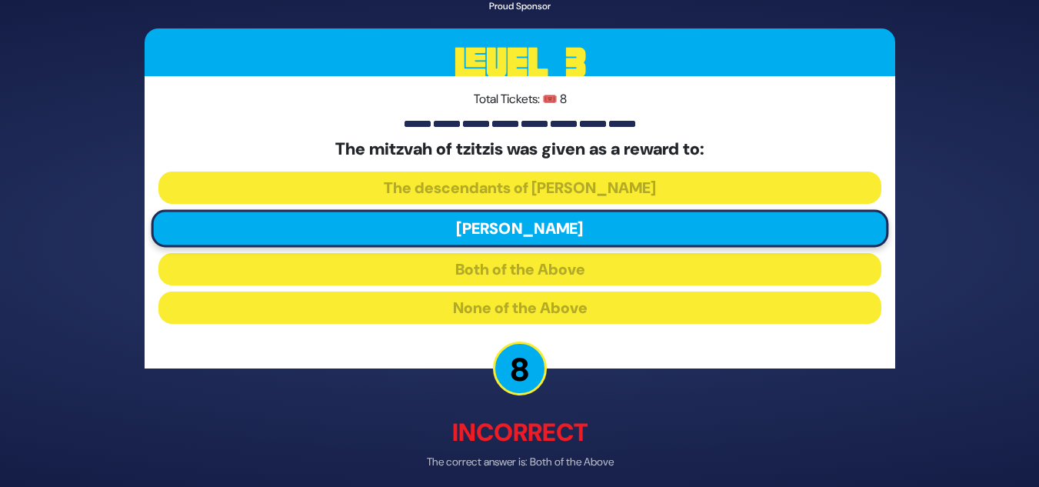
scroll to position [65, 0]
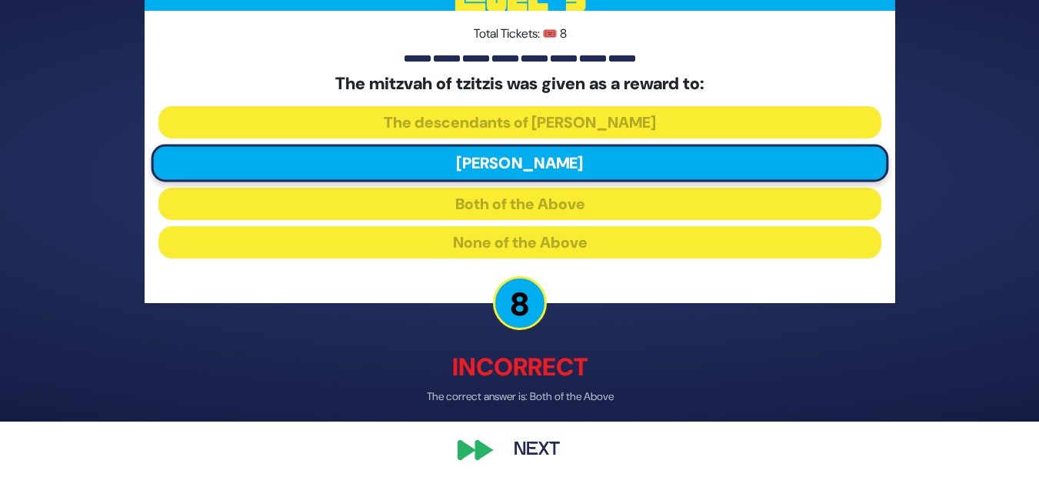
click at [551, 443] on button "Next" at bounding box center [536, 450] width 89 height 35
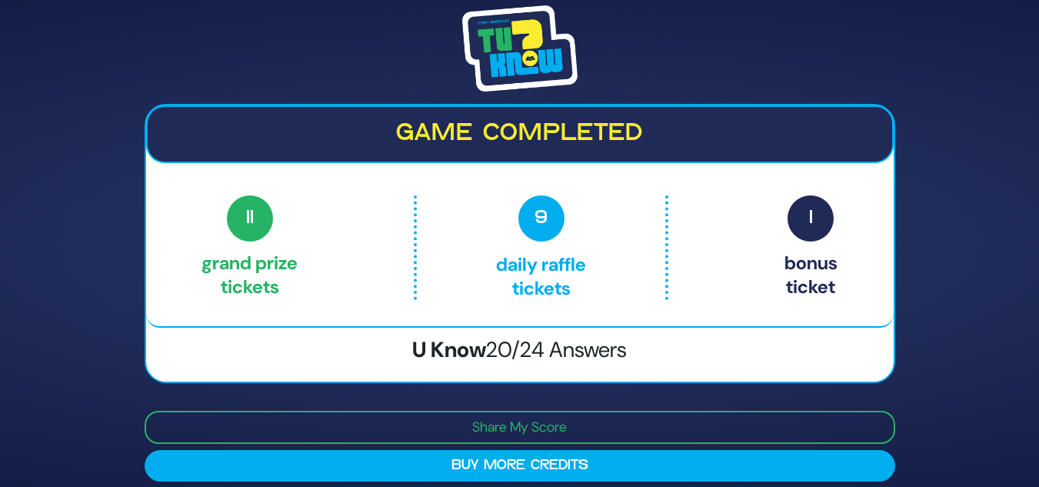
scroll to position [13, 0]
